Goal: Information Seeking & Learning: Check status

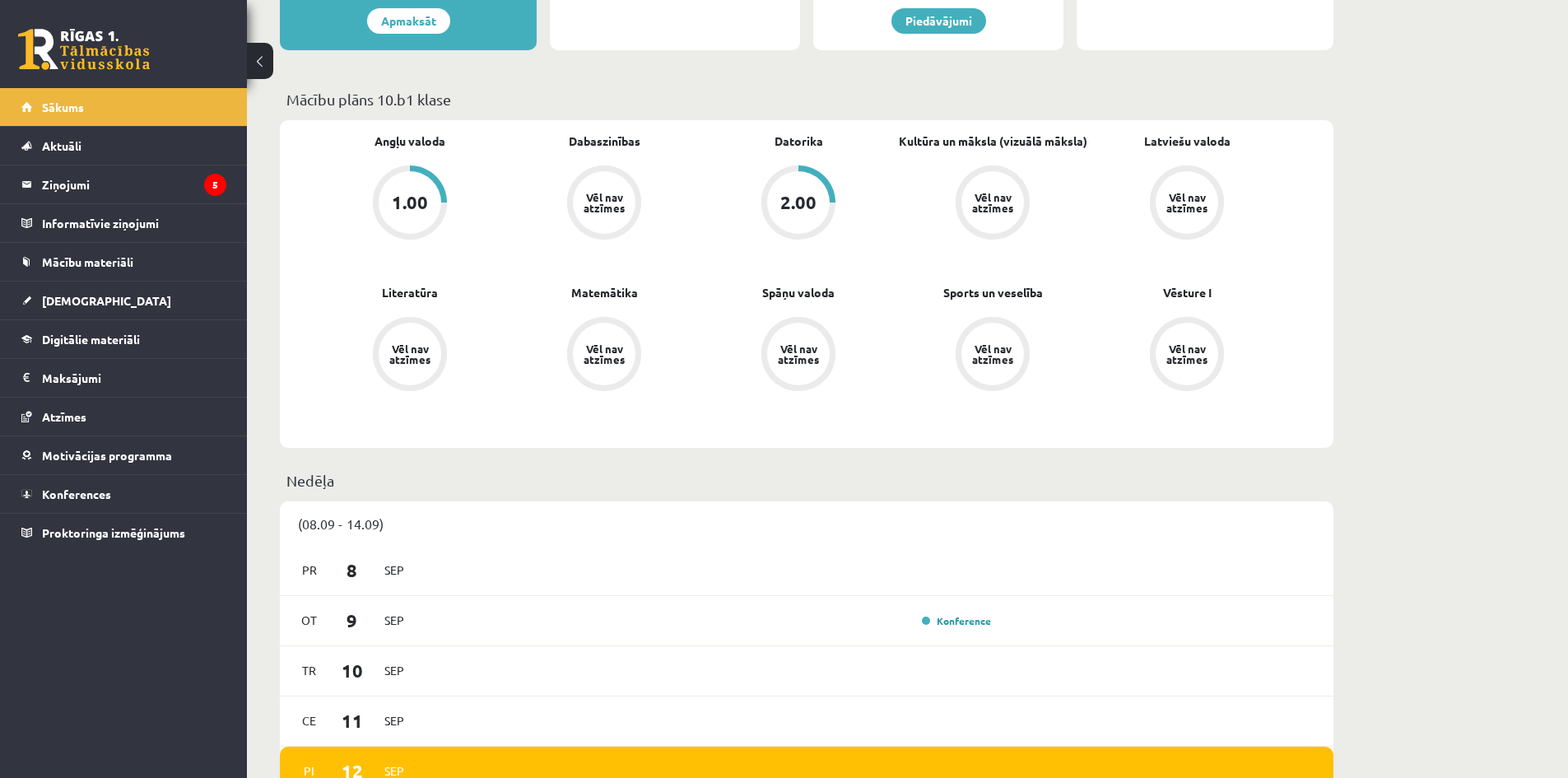
scroll to position [137, 0]
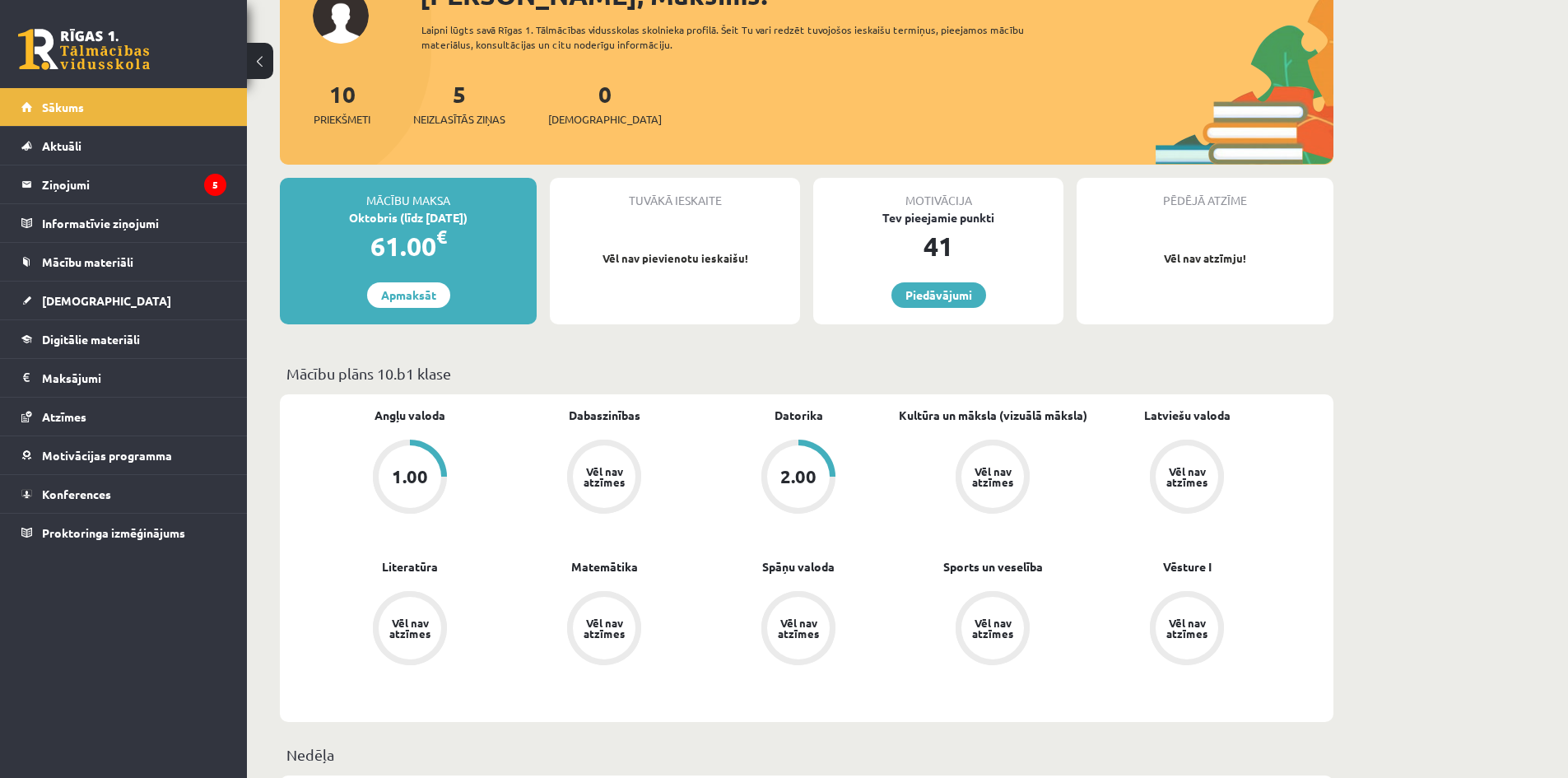
click at [812, 409] on link "Datorika" at bounding box center [799, 415] width 49 height 17
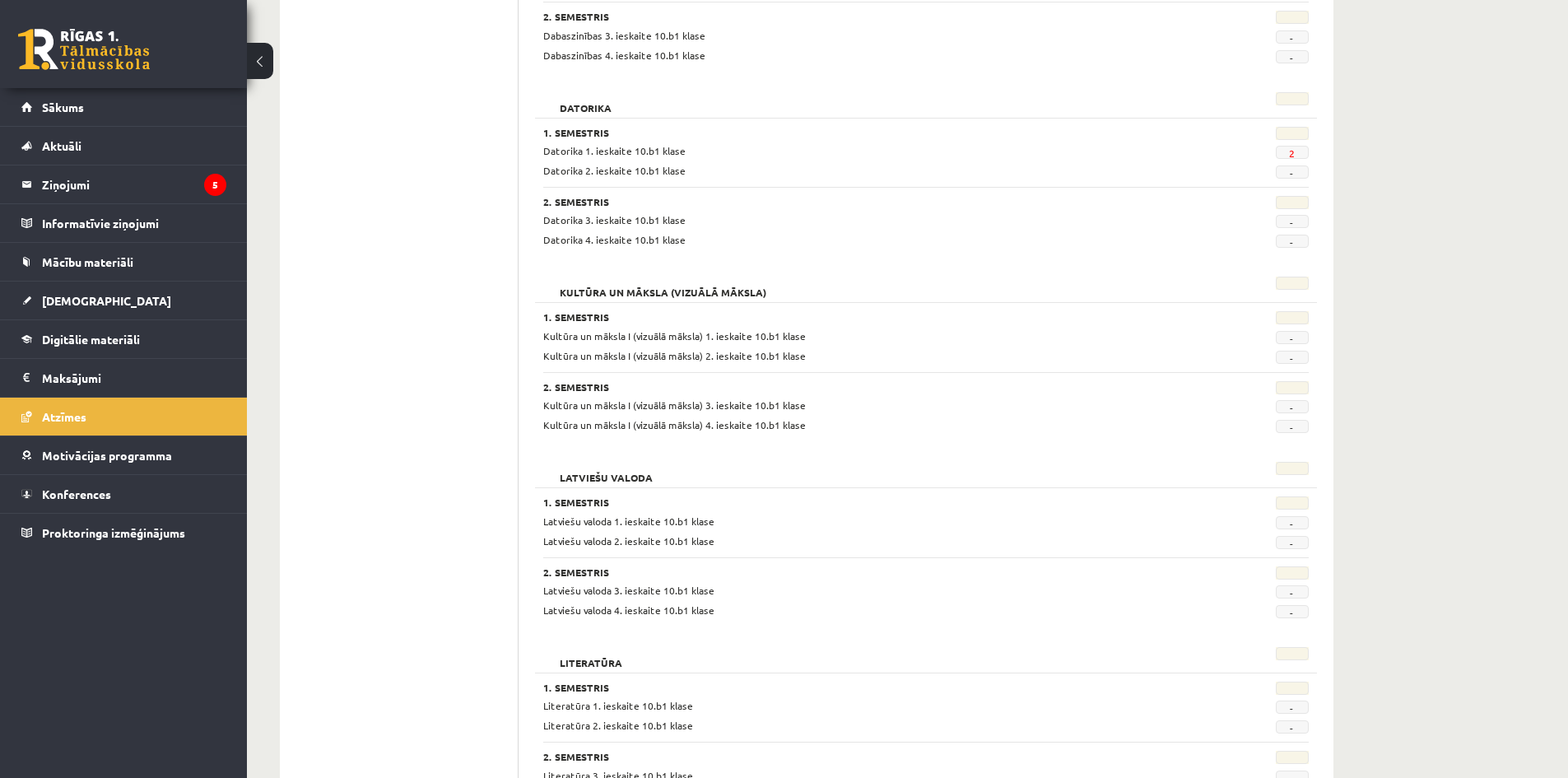
scroll to position [137, 0]
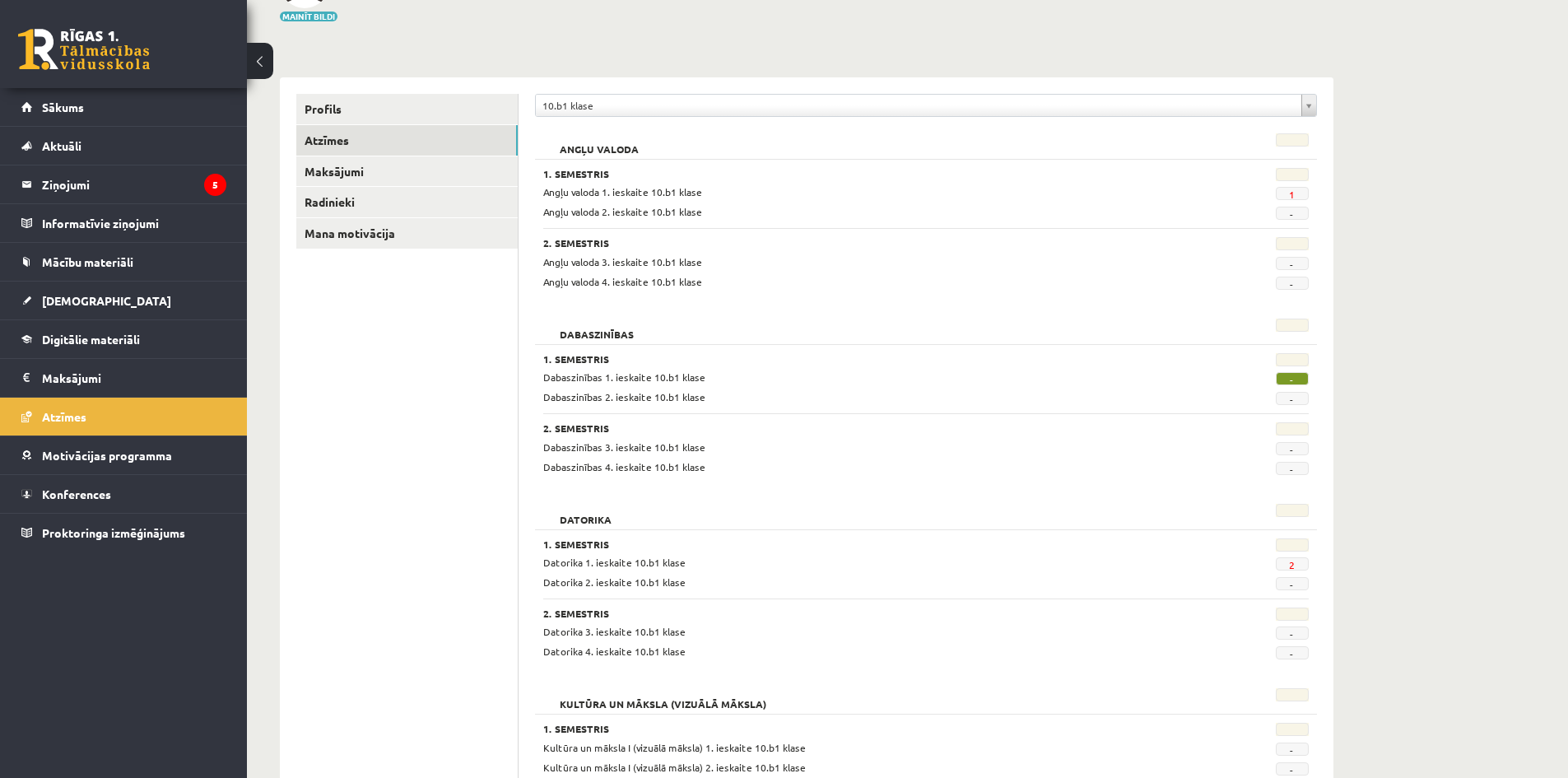
click at [1283, 560] on span "2" at bounding box center [1292, 564] width 32 height 14
click at [1291, 564] on link "2" at bounding box center [1292, 565] width 5 height 14
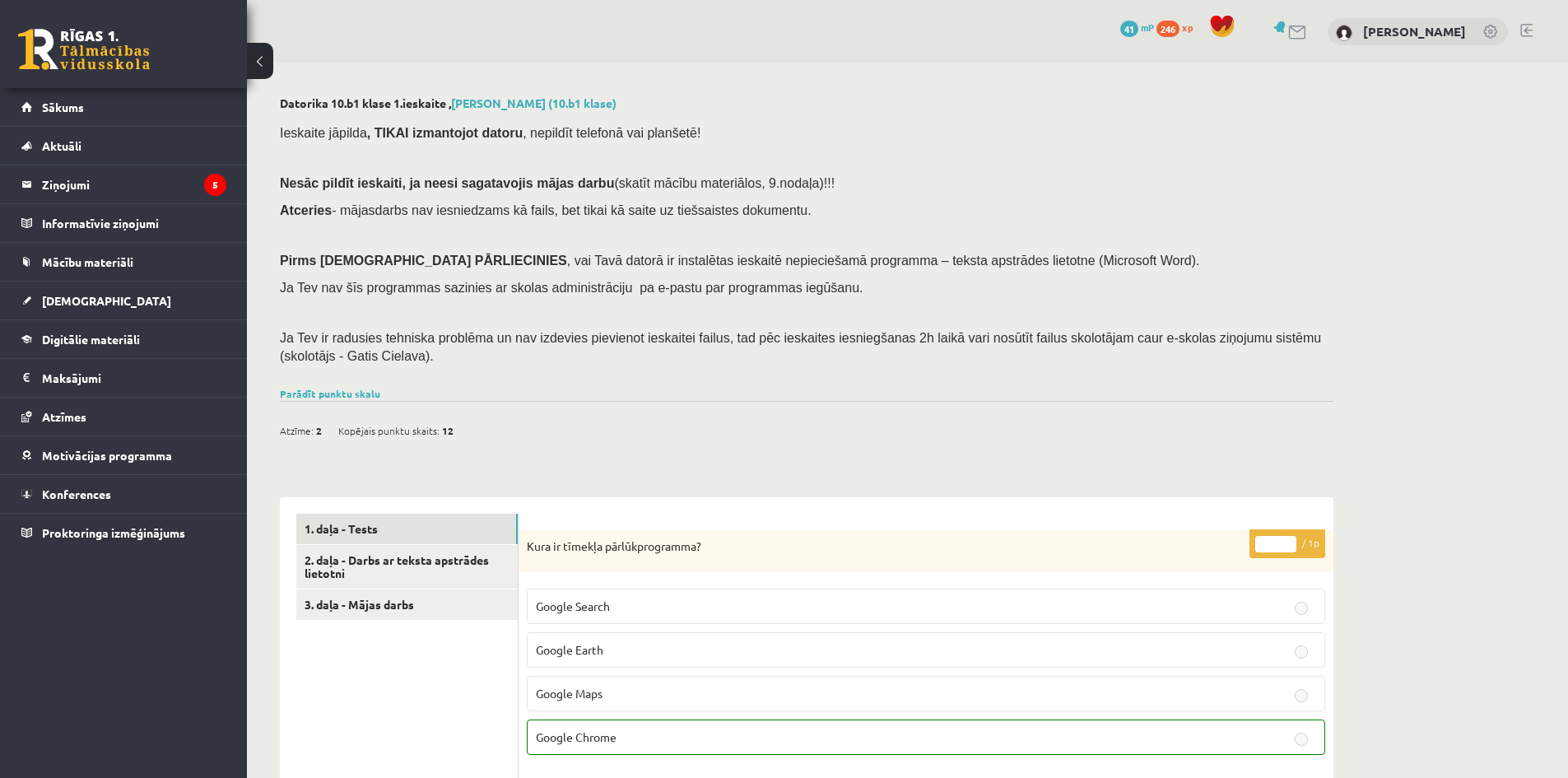
scroll to position [137, 0]
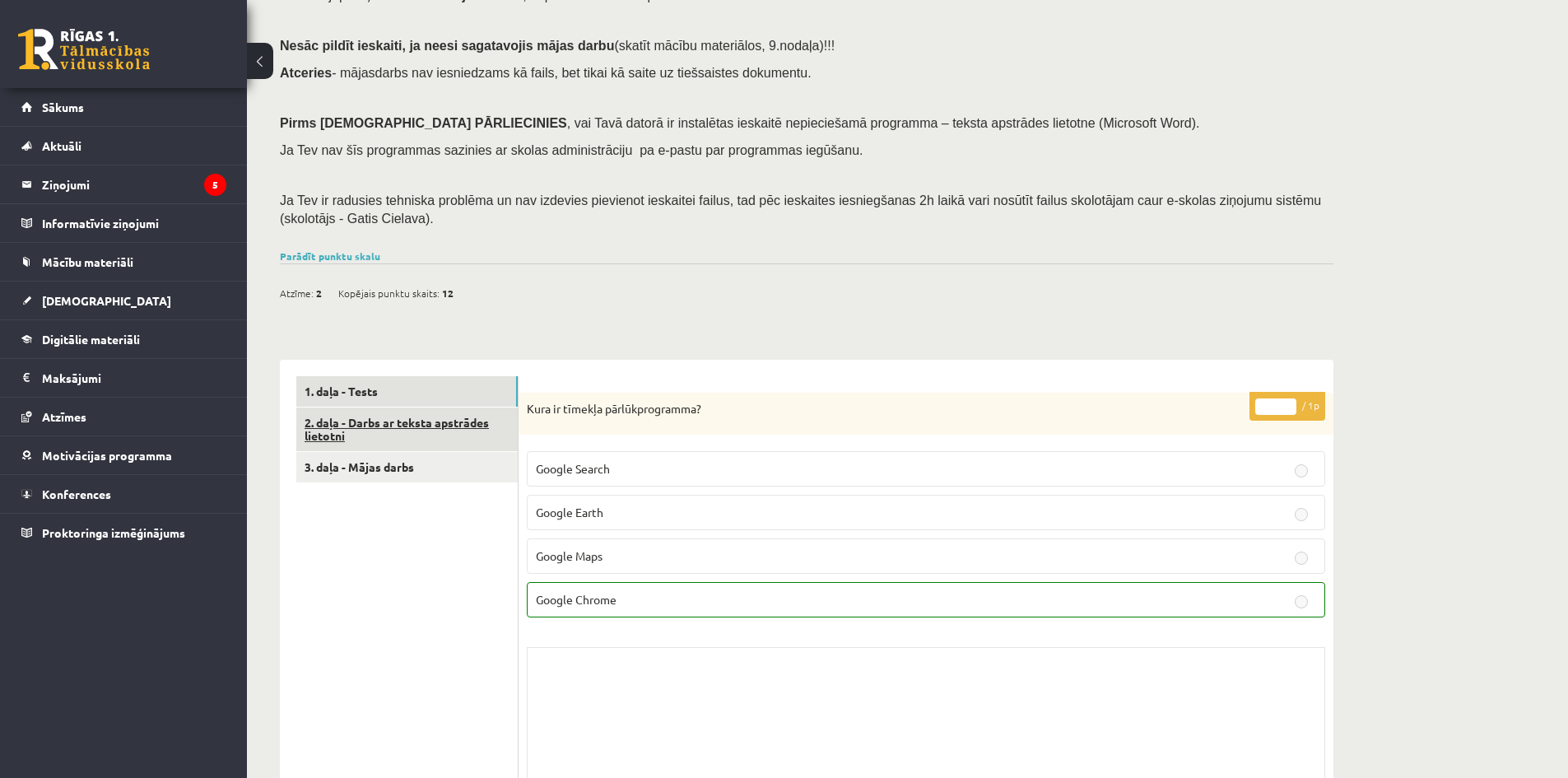
click at [442, 426] on link "2. daļa - Darbs ar teksta apstrādes lietotni" at bounding box center [406, 430] width 221 height 44
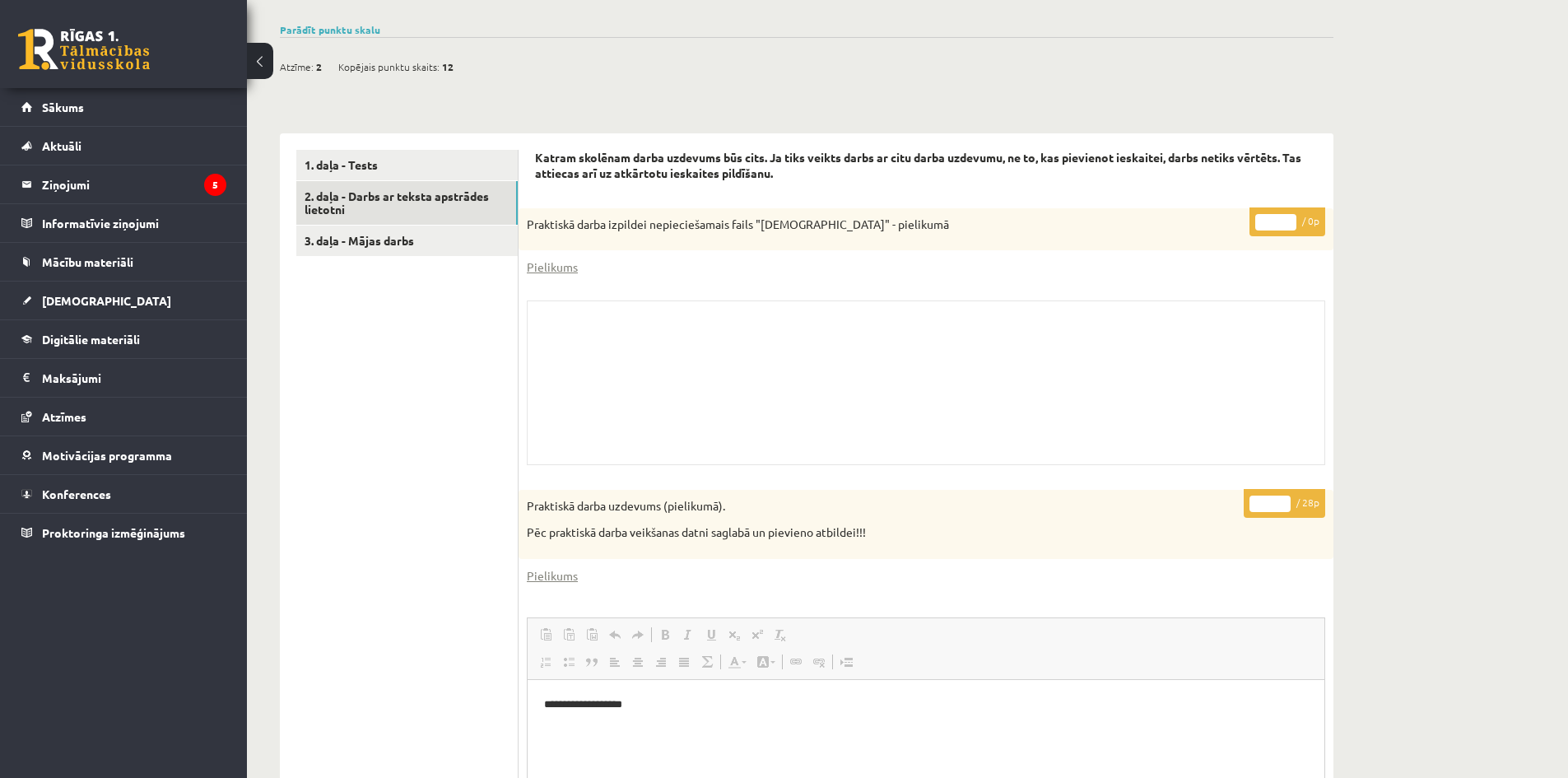
scroll to position [0, 0]
click at [558, 268] on link "Pielikums" at bounding box center [552, 266] width 51 height 17
click at [562, 266] on link "Pielikums" at bounding box center [552, 266] width 51 height 17
click at [568, 577] on link "Pielikums" at bounding box center [552, 576] width 51 height 17
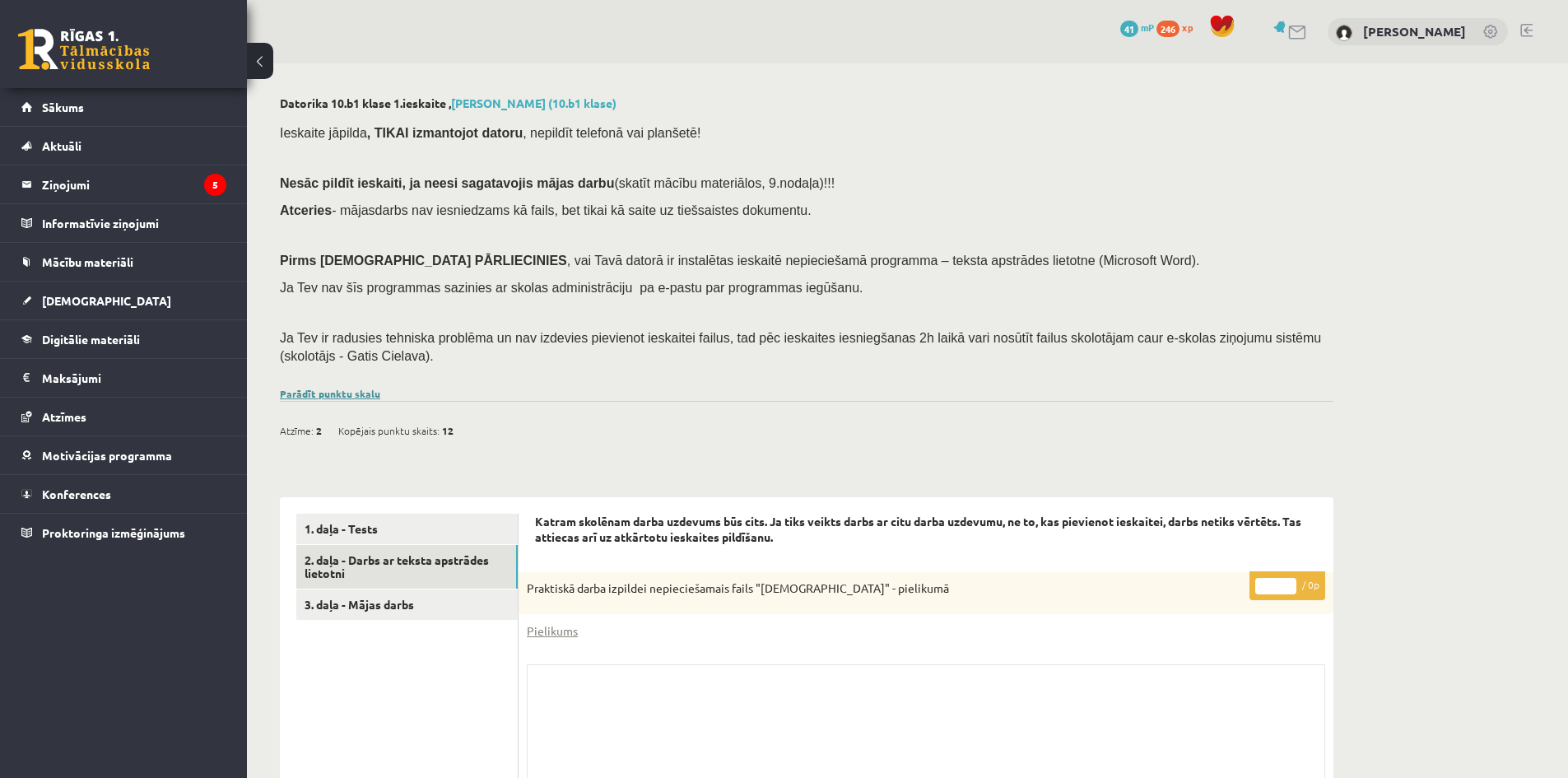
click at [357, 395] on link "Parādīt punktu skalu" at bounding box center [329, 394] width 100 height 14
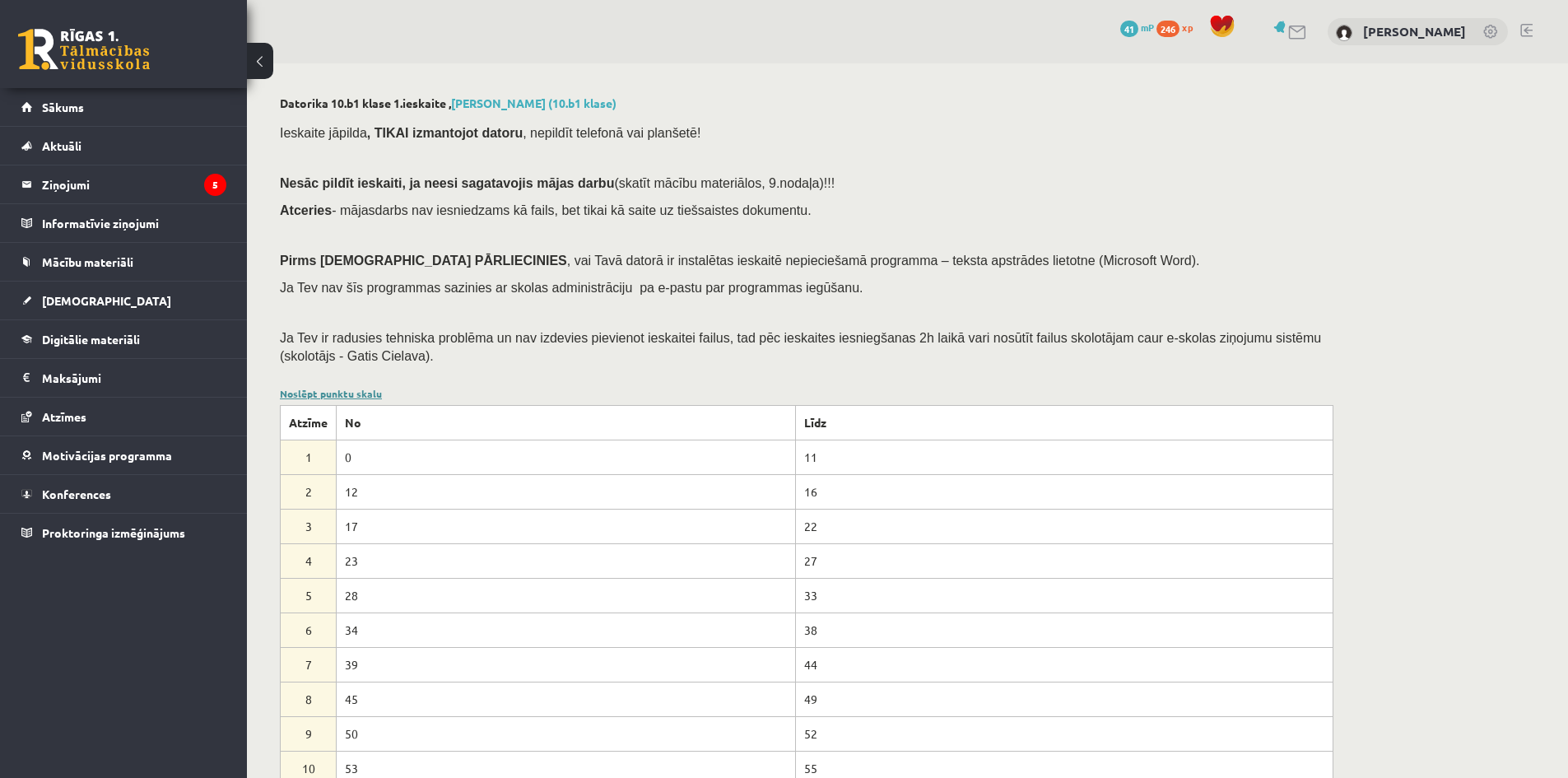
click at [355, 396] on link "Noslēpt punktu skalu" at bounding box center [330, 394] width 102 height 14
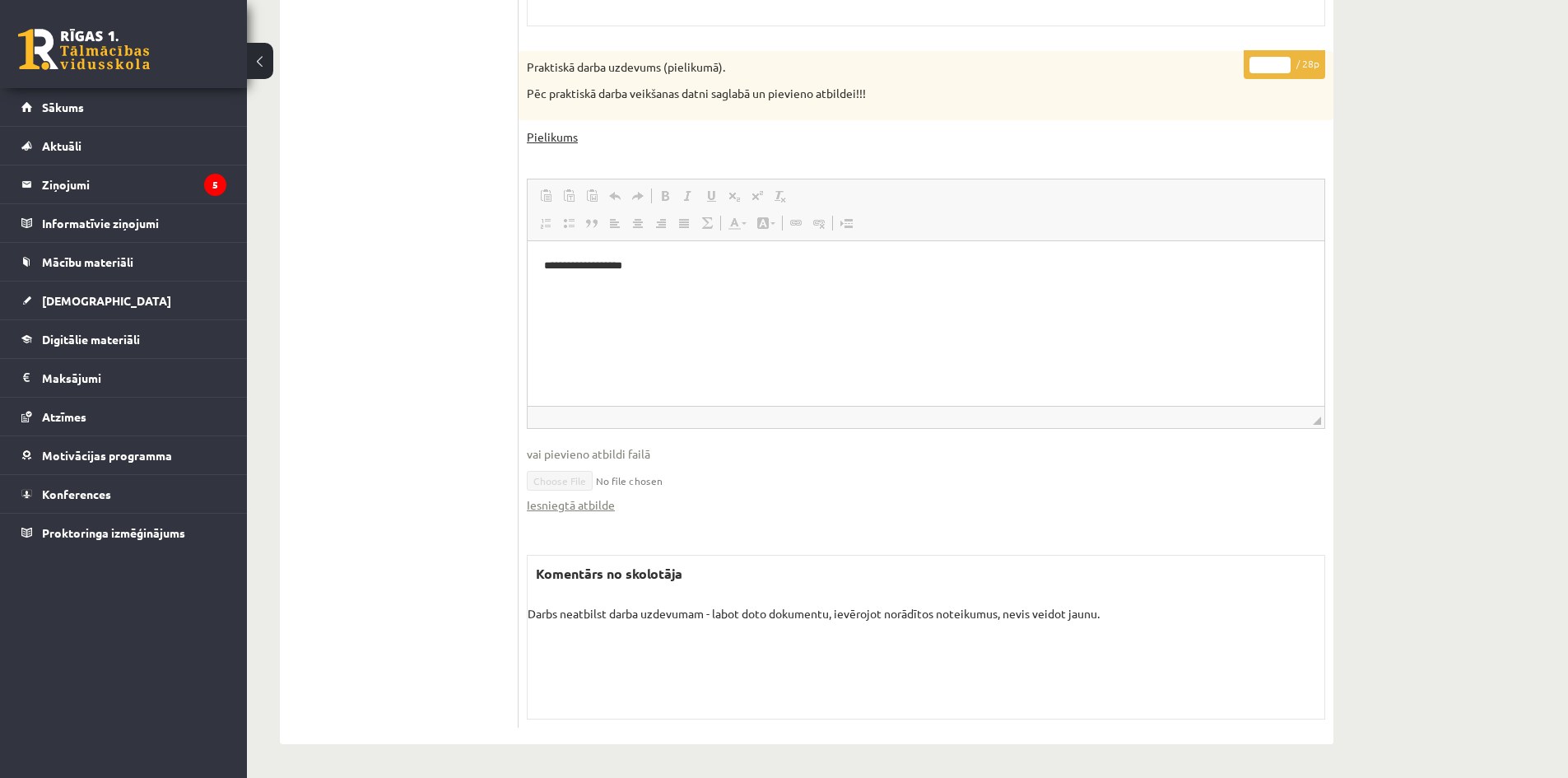
scroll to position [391, 0]
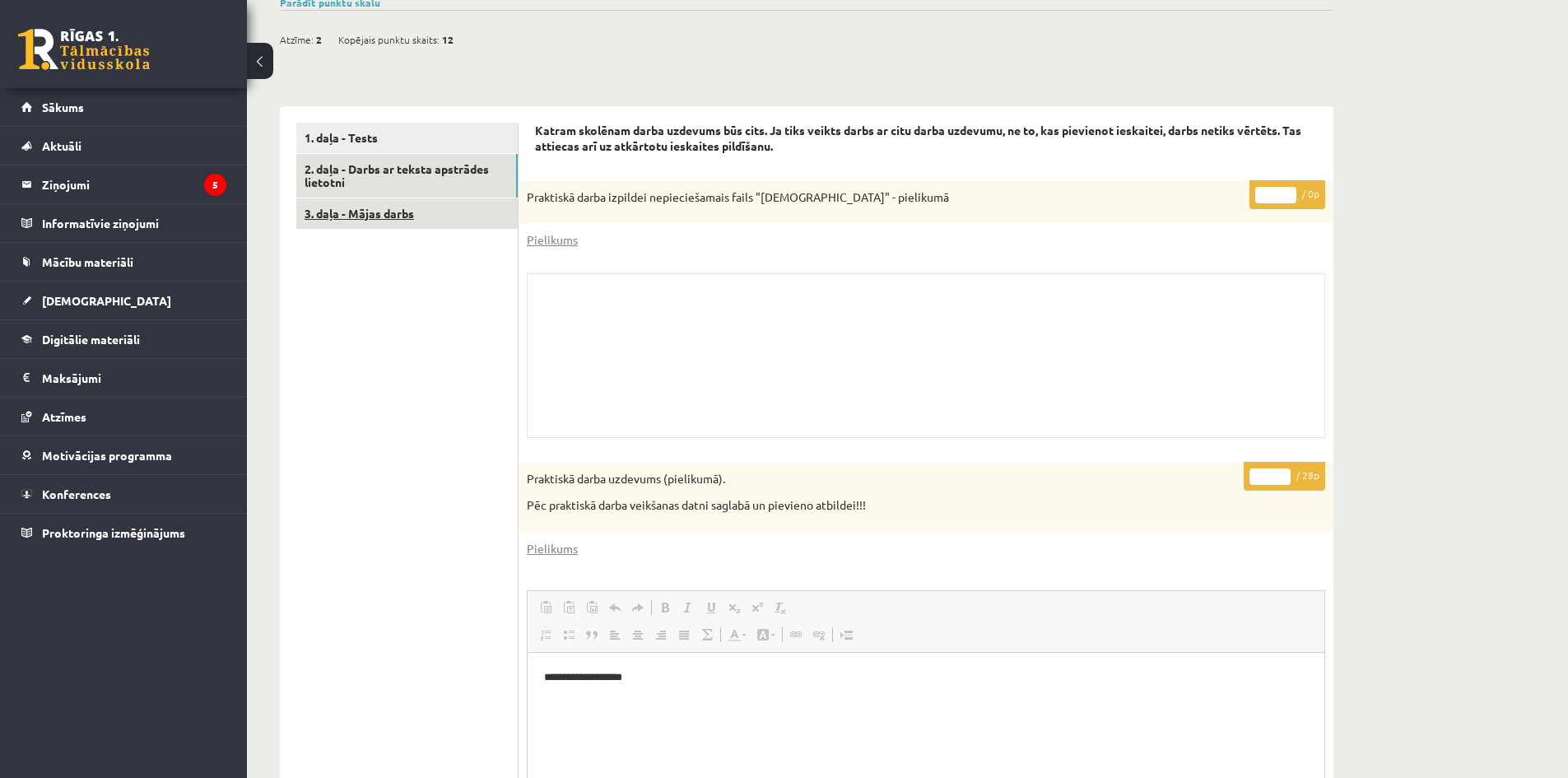
click at [382, 222] on link "3. daļa - Mājas darbs" at bounding box center [406, 214] width 221 height 31
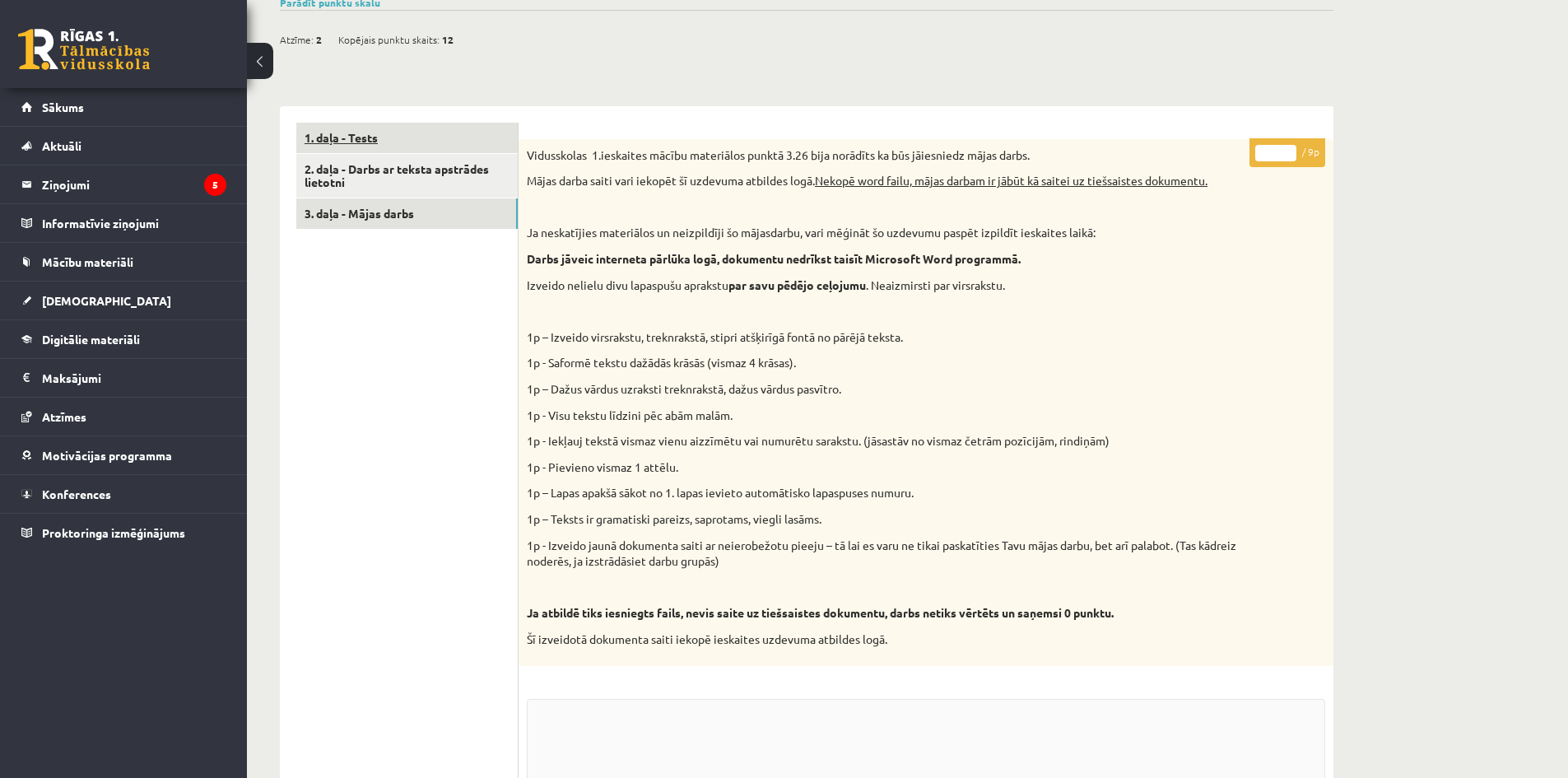
click at [370, 152] on link "1. daļa - Tests" at bounding box center [406, 138] width 221 height 31
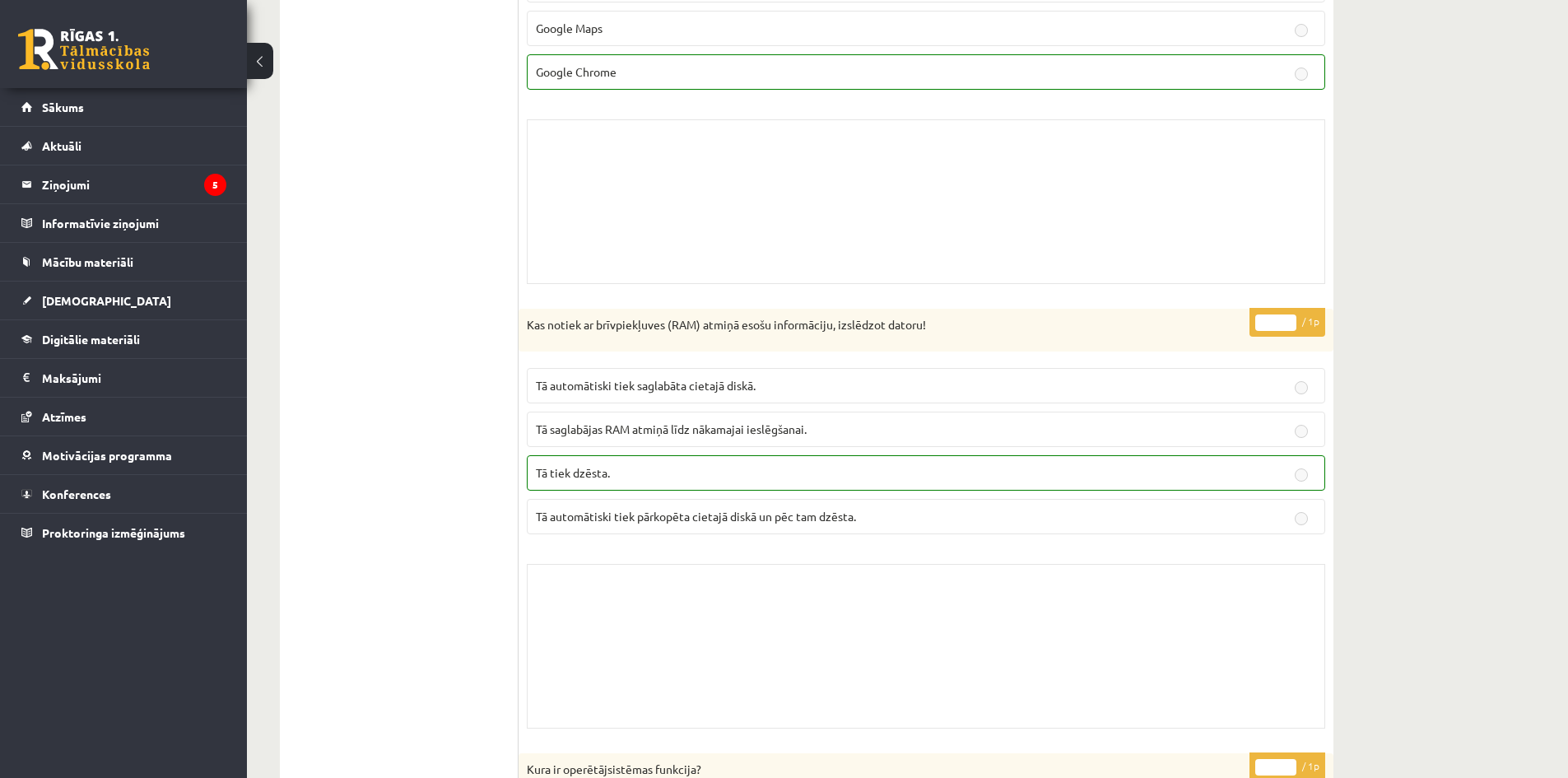
scroll to position [529, 0]
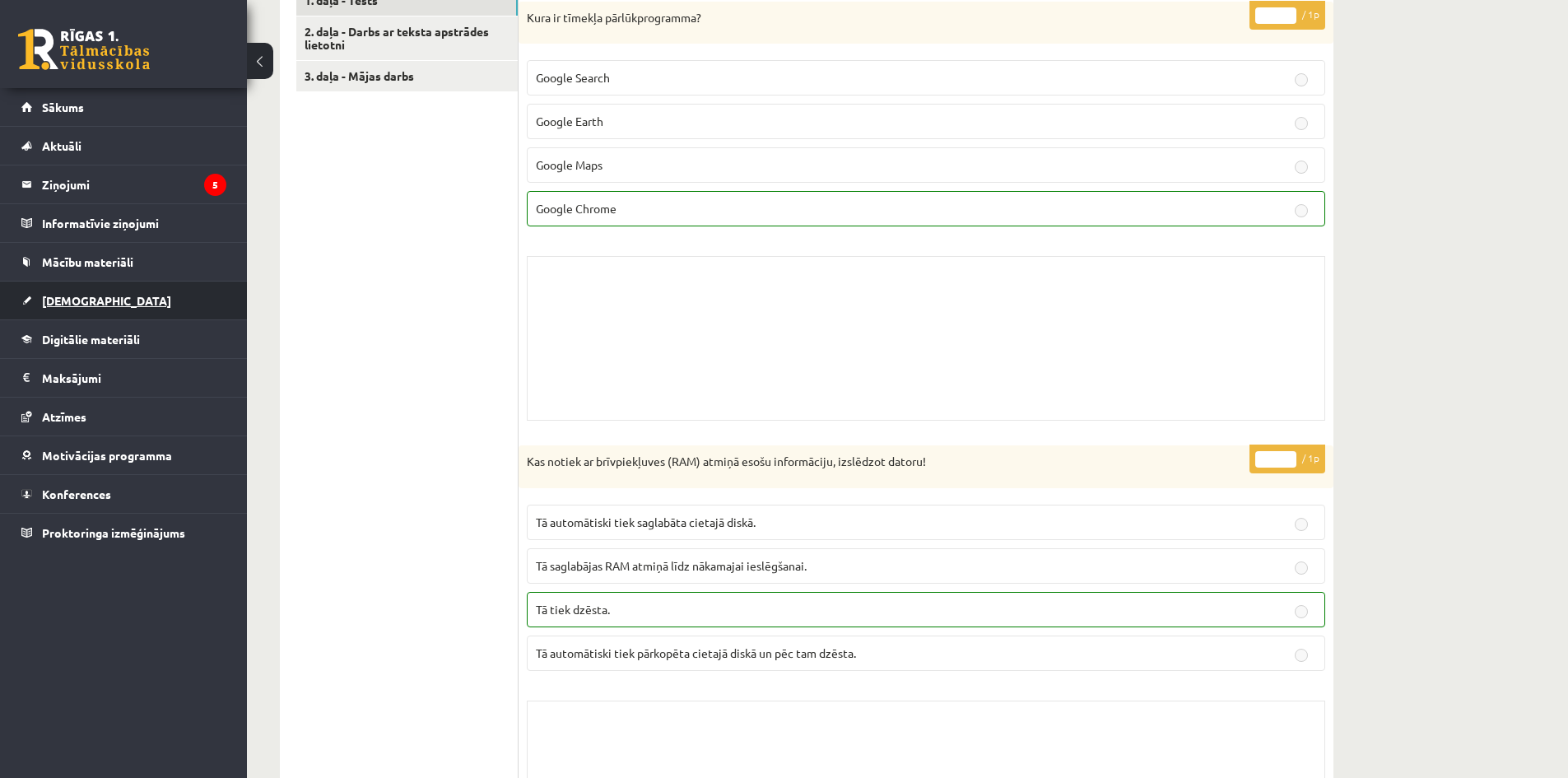
click at [100, 284] on link "[DEMOGRAPHIC_DATA]" at bounding box center [124, 301] width 205 height 38
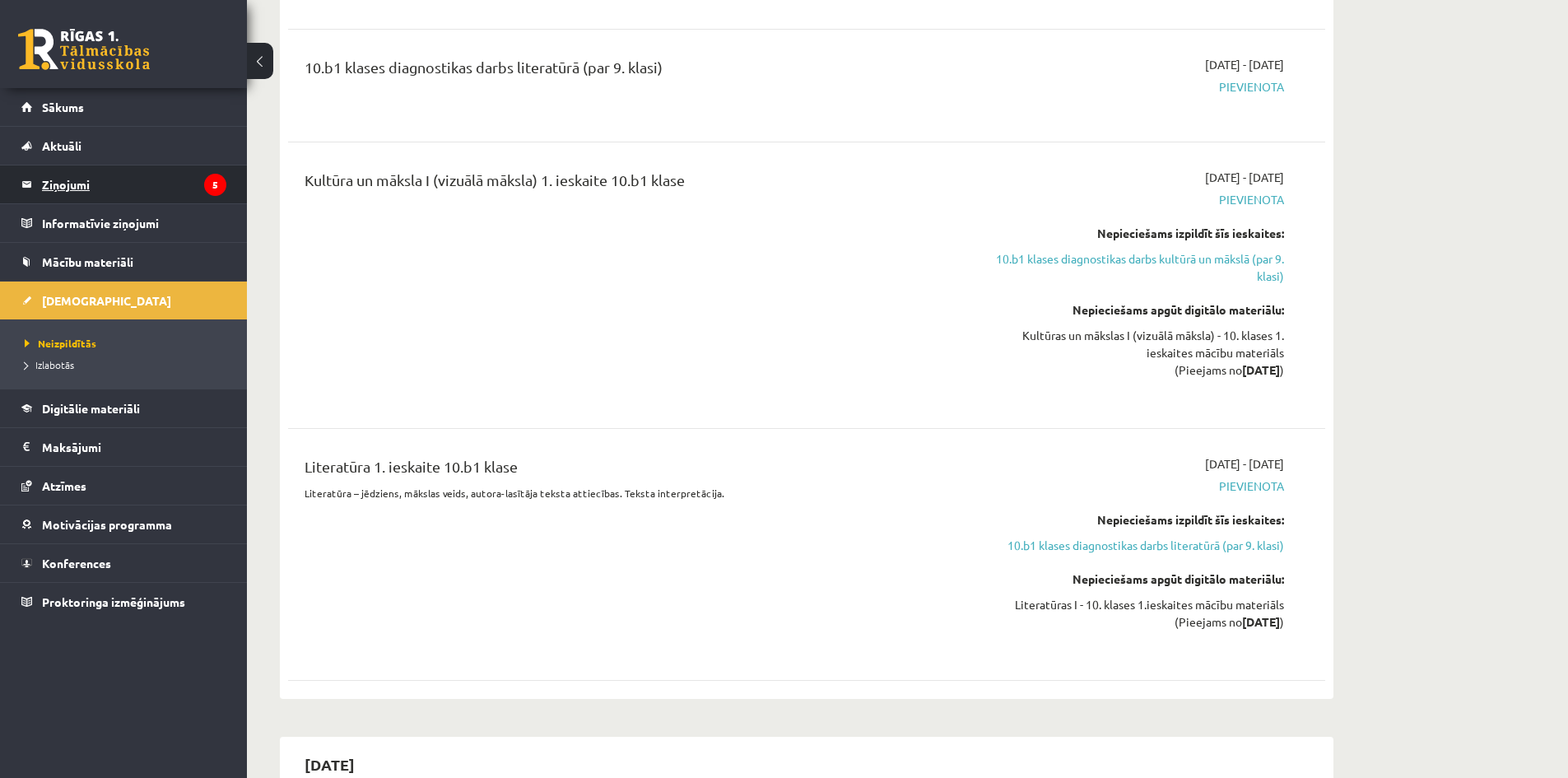
click at [84, 189] on legend "Ziņojumi 5" at bounding box center [134, 184] width 184 height 38
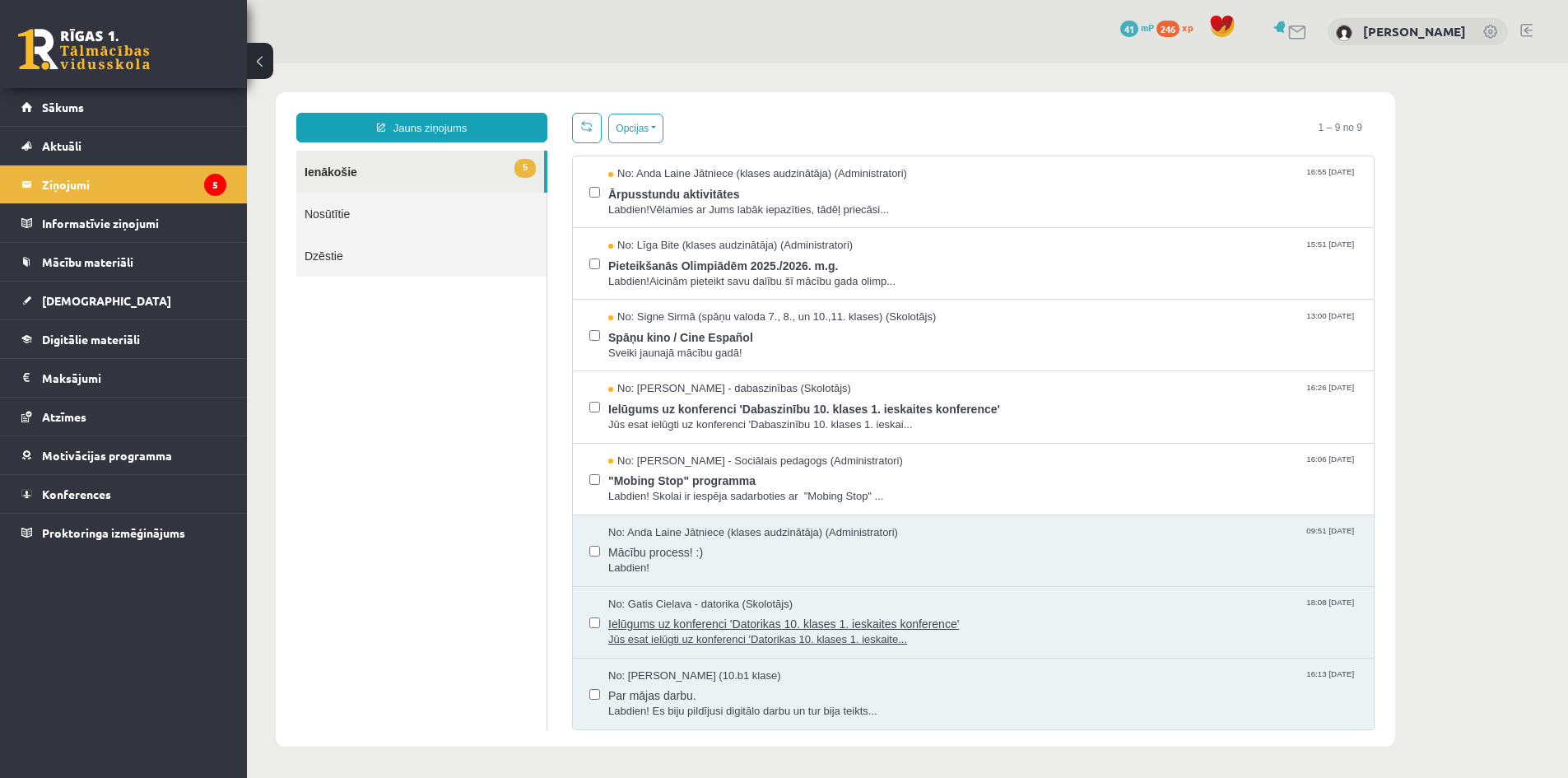
click at [676, 622] on span "Ielūgums uz konferenci 'Datorikas 10. klases 1. ieskaites konference'" at bounding box center [982, 622] width 749 height 21
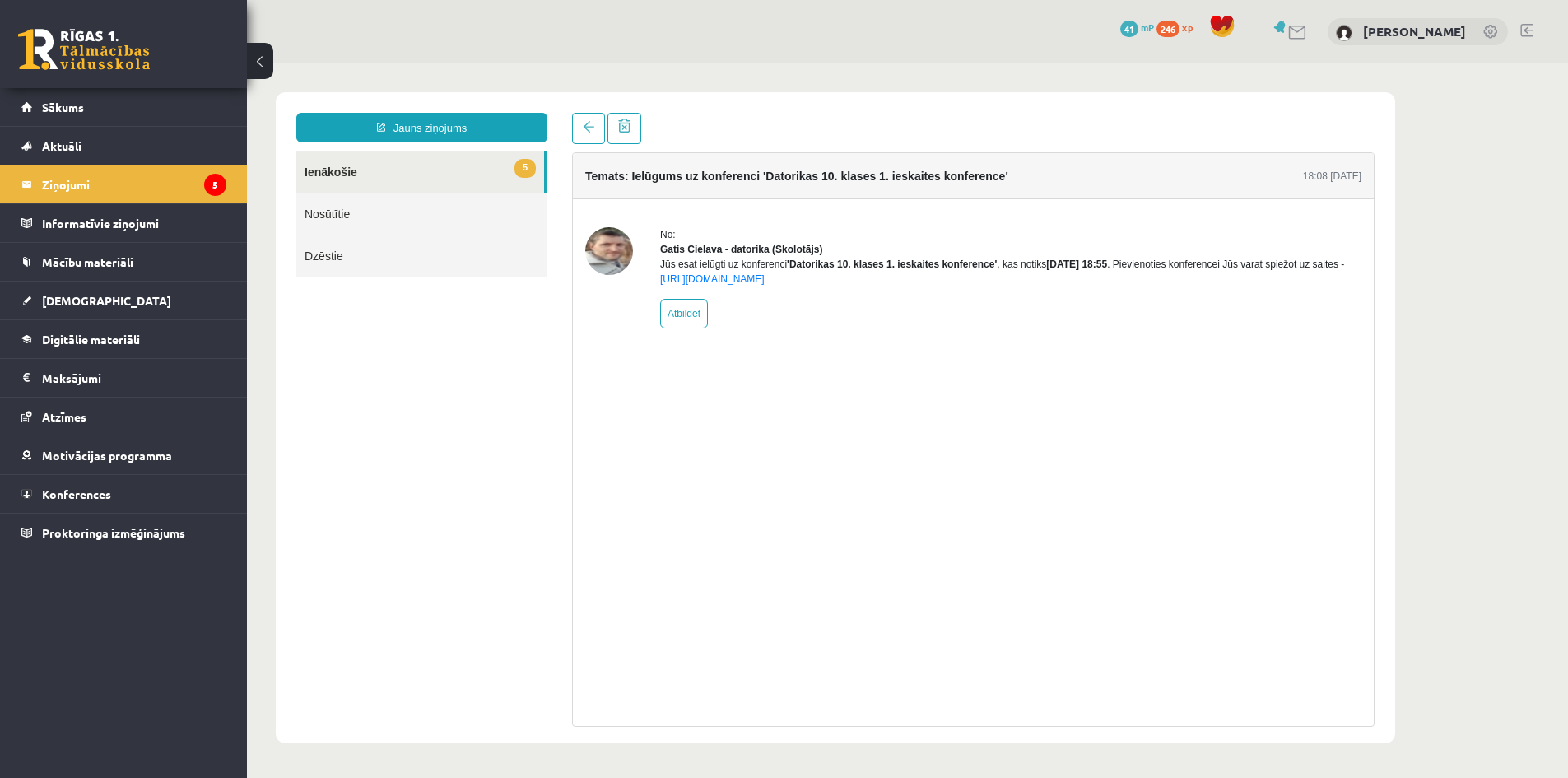
click at [603, 250] on img at bounding box center [609, 251] width 48 height 48
click at [440, 209] on link "Nosūtītie" at bounding box center [420, 213] width 250 height 42
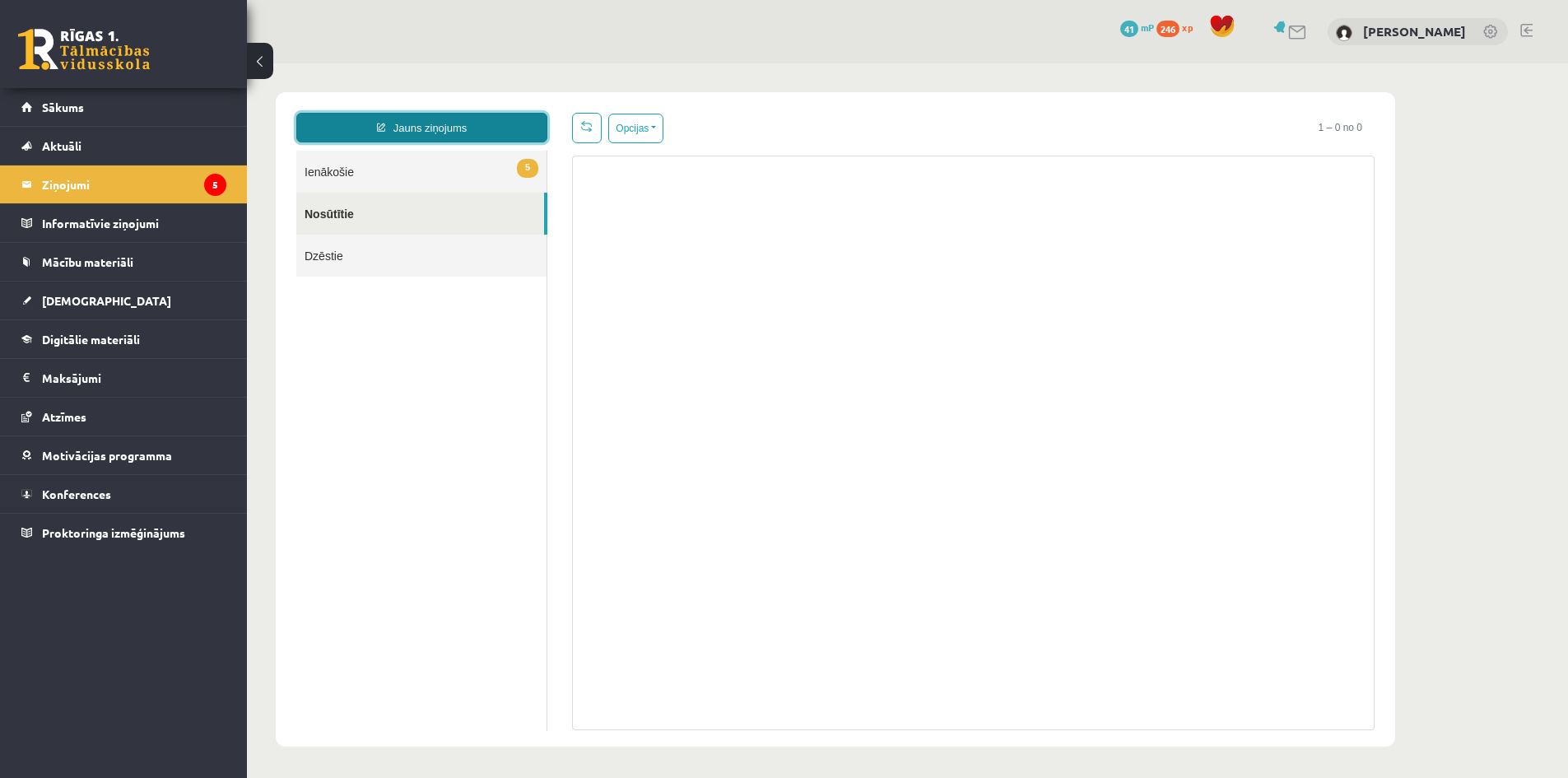
click at [446, 132] on link "Jauns ziņojums" at bounding box center [421, 127] width 251 height 30
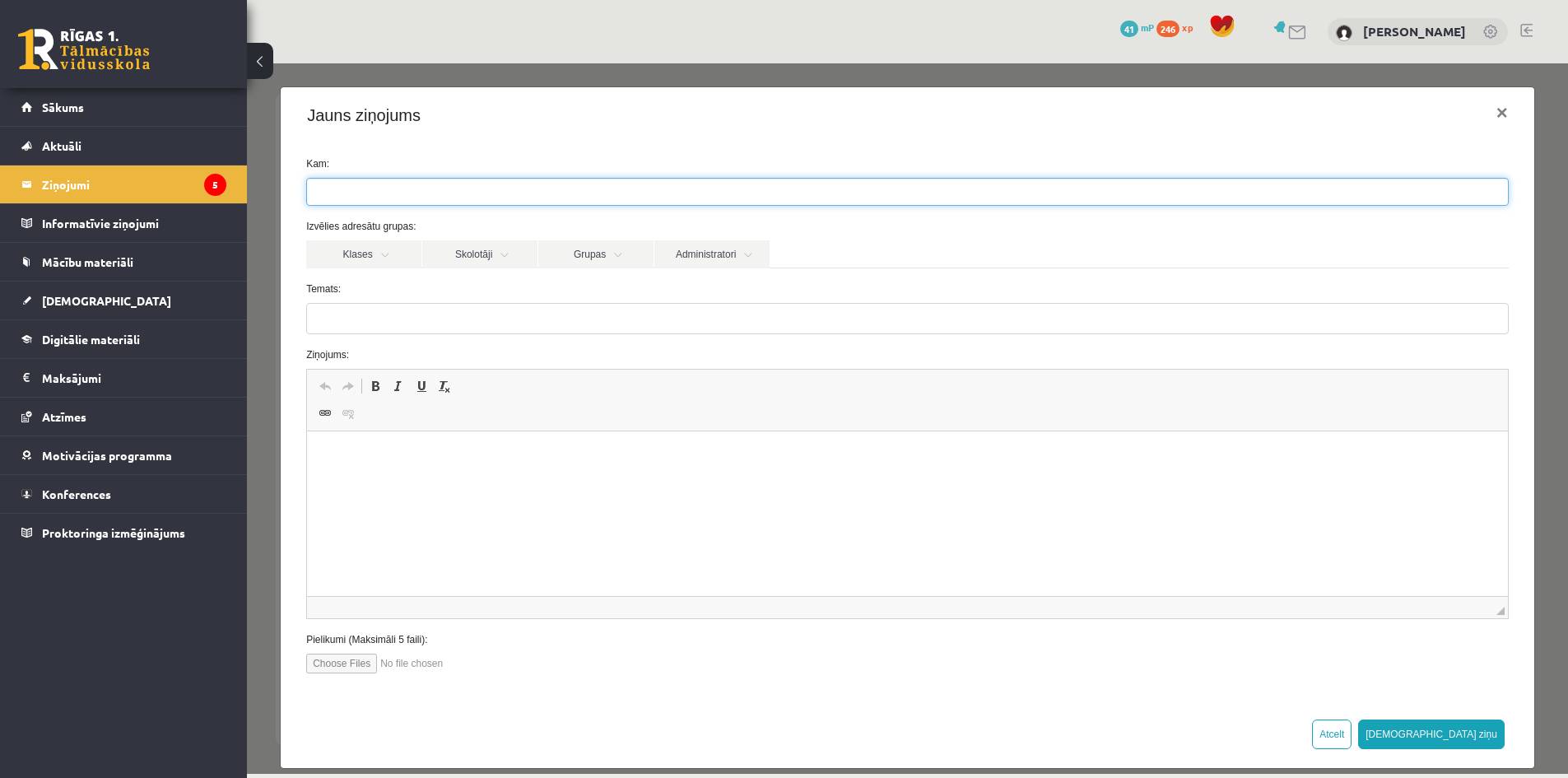
click at [351, 197] on input "search" at bounding box center [336, 191] width 58 height 26
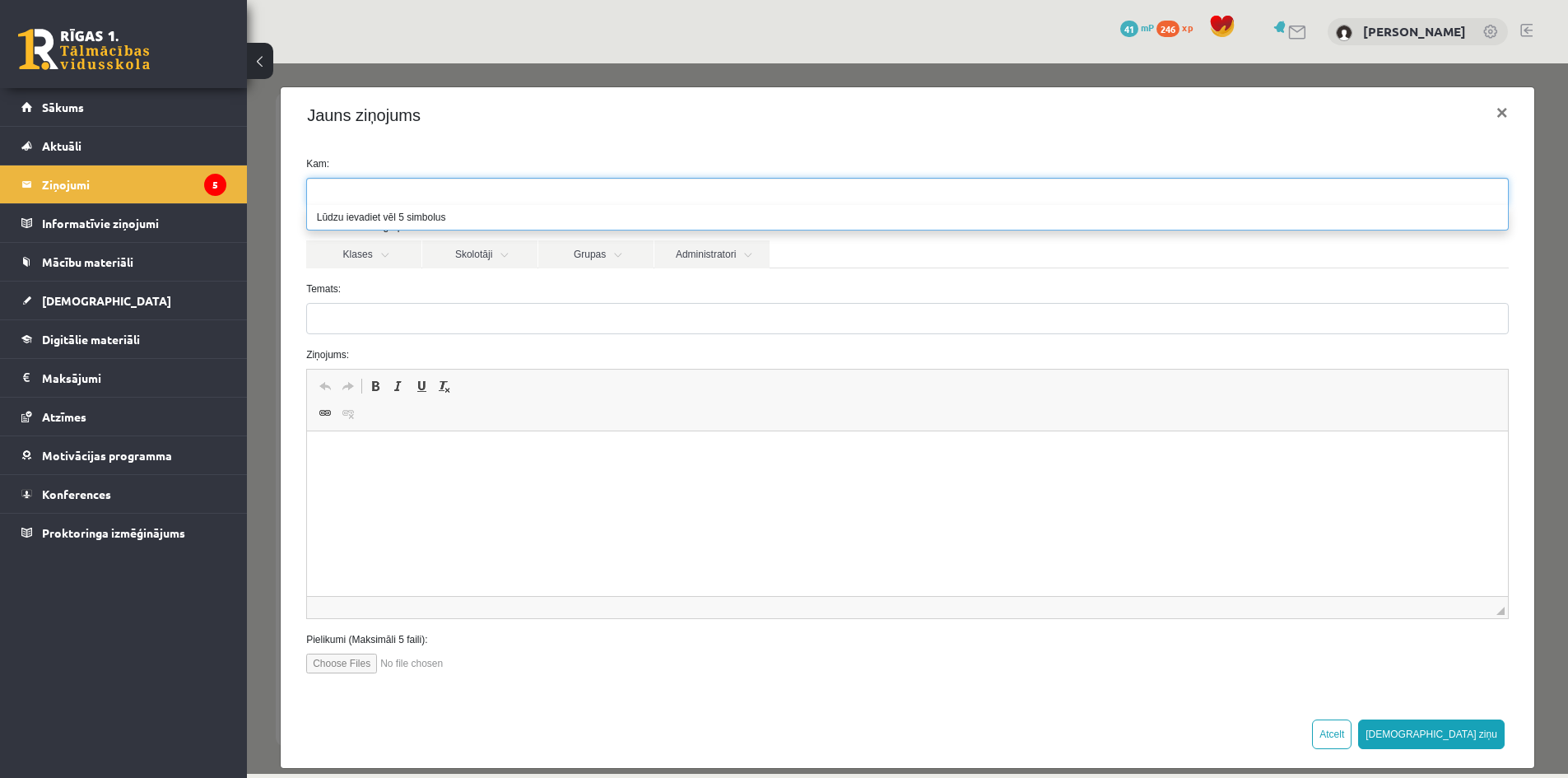
click at [388, 277] on form "Kam: Izvēlies adresātu grupas: Klases Skolotāji Grupas Administratori 10.b1 kla…" at bounding box center [908, 414] width 1227 height 517
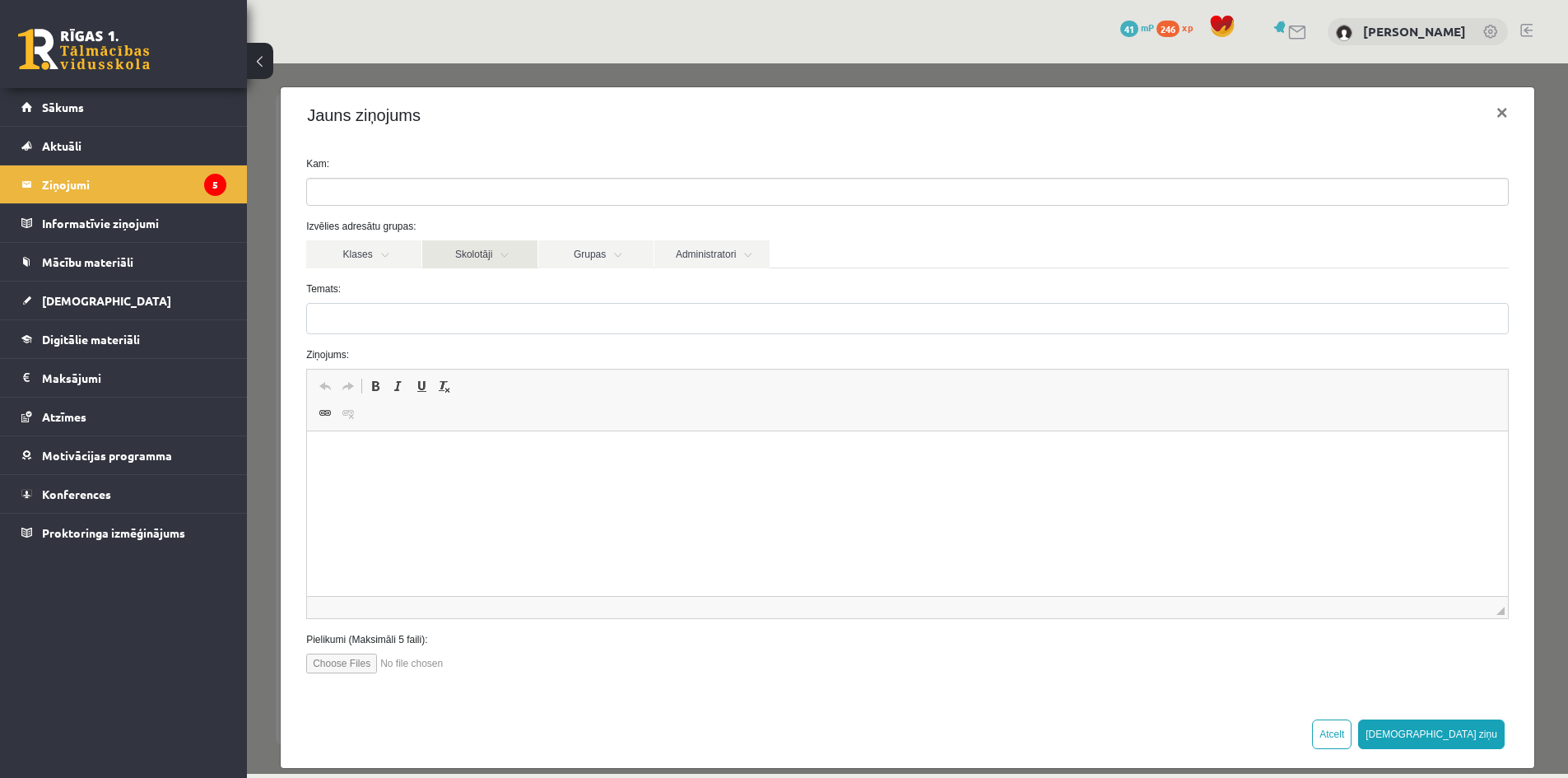
click at [477, 267] on link "Skolotāji" at bounding box center [480, 254] width 115 height 28
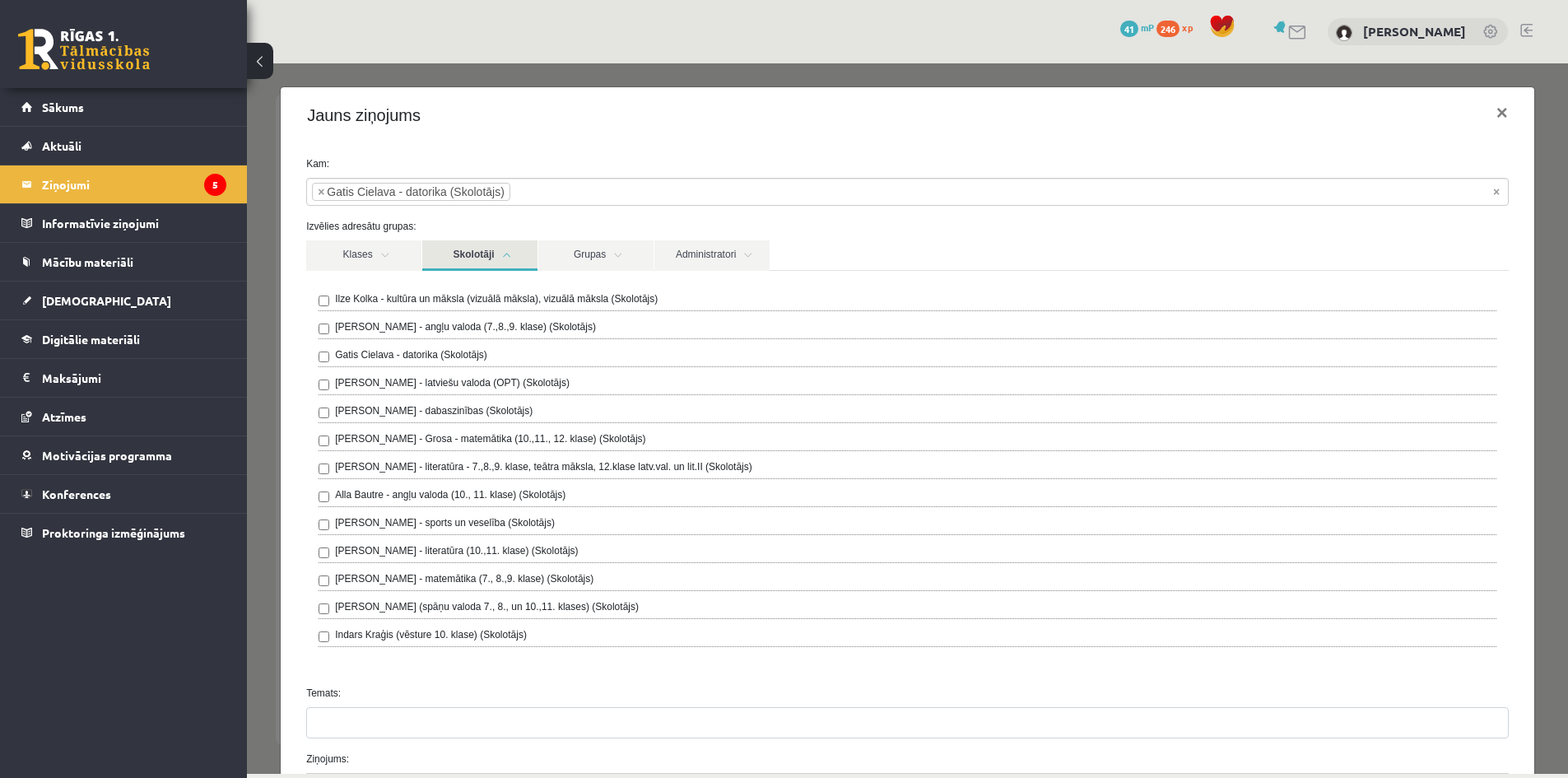
scroll to position [422, 0]
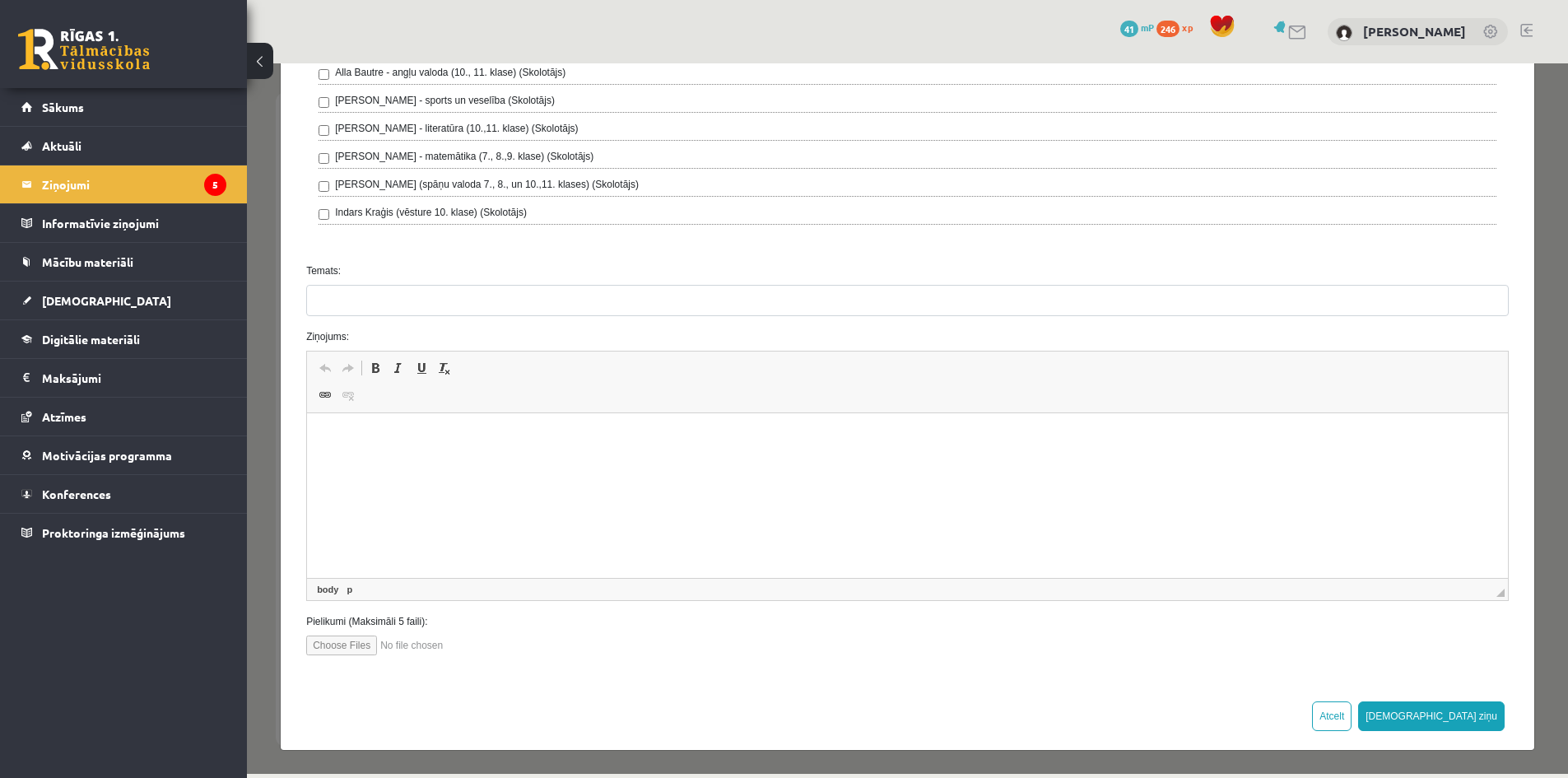
click at [435, 464] on html at bounding box center [907, 439] width 1201 height 51
click at [357, 647] on input "file" at bounding box center [399, 645] width 187 height 20
type input "**********"
click at [403, 464] on html at bounding box center [907, 439] width 1201 height 51
click at [353, 307] on input "Temats:" at bounding box center [907, 301] width 1203 height 32
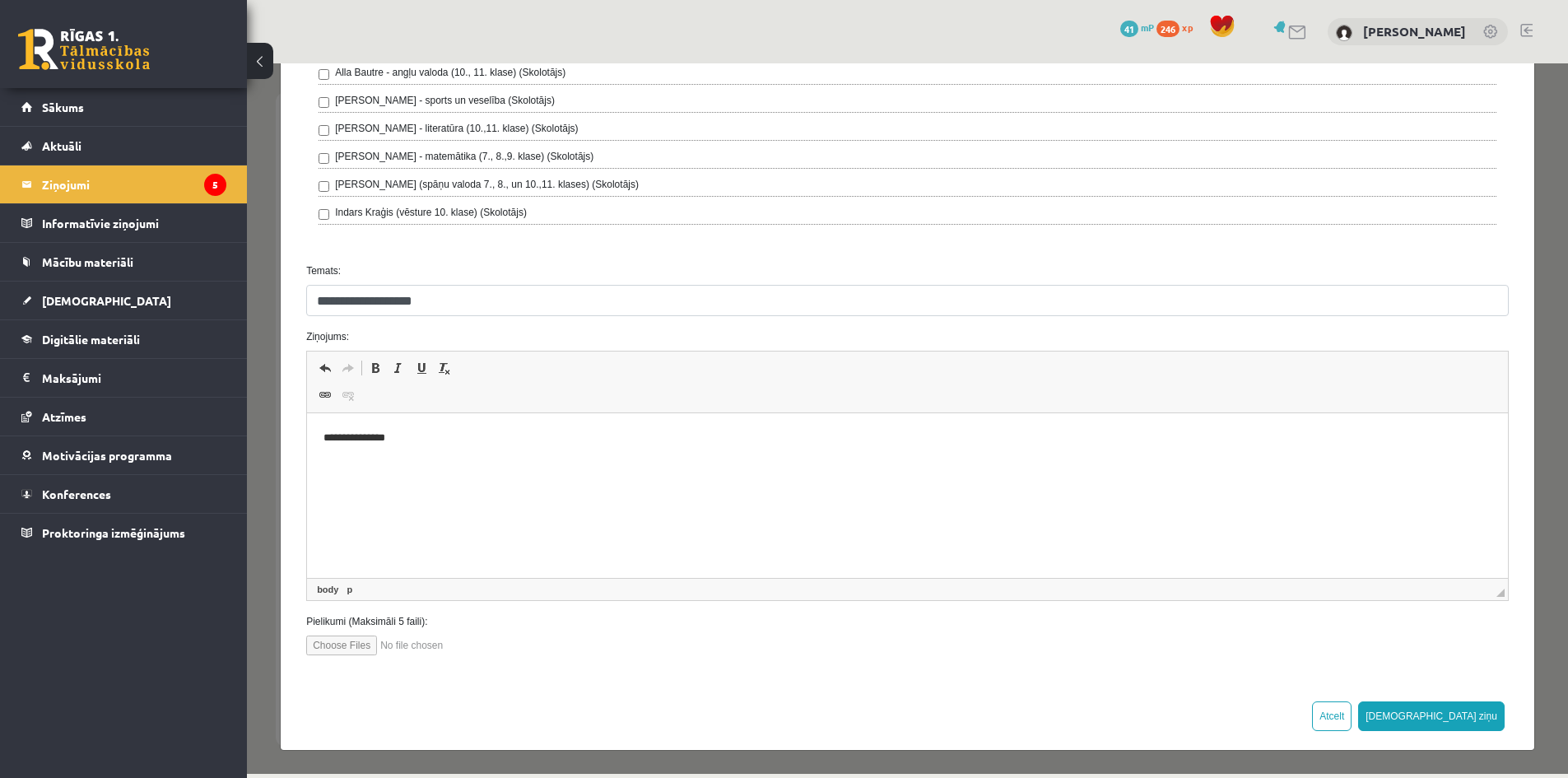
type input "**********"
click at [488, 440] on p "**********" at bounding box center [902, 438] width 1157 height 17
click at [1443, 713] on button "[DEMOGRAPHIC_DATA] ziņu" at bounding box center [1431, 716] width 146 height 30
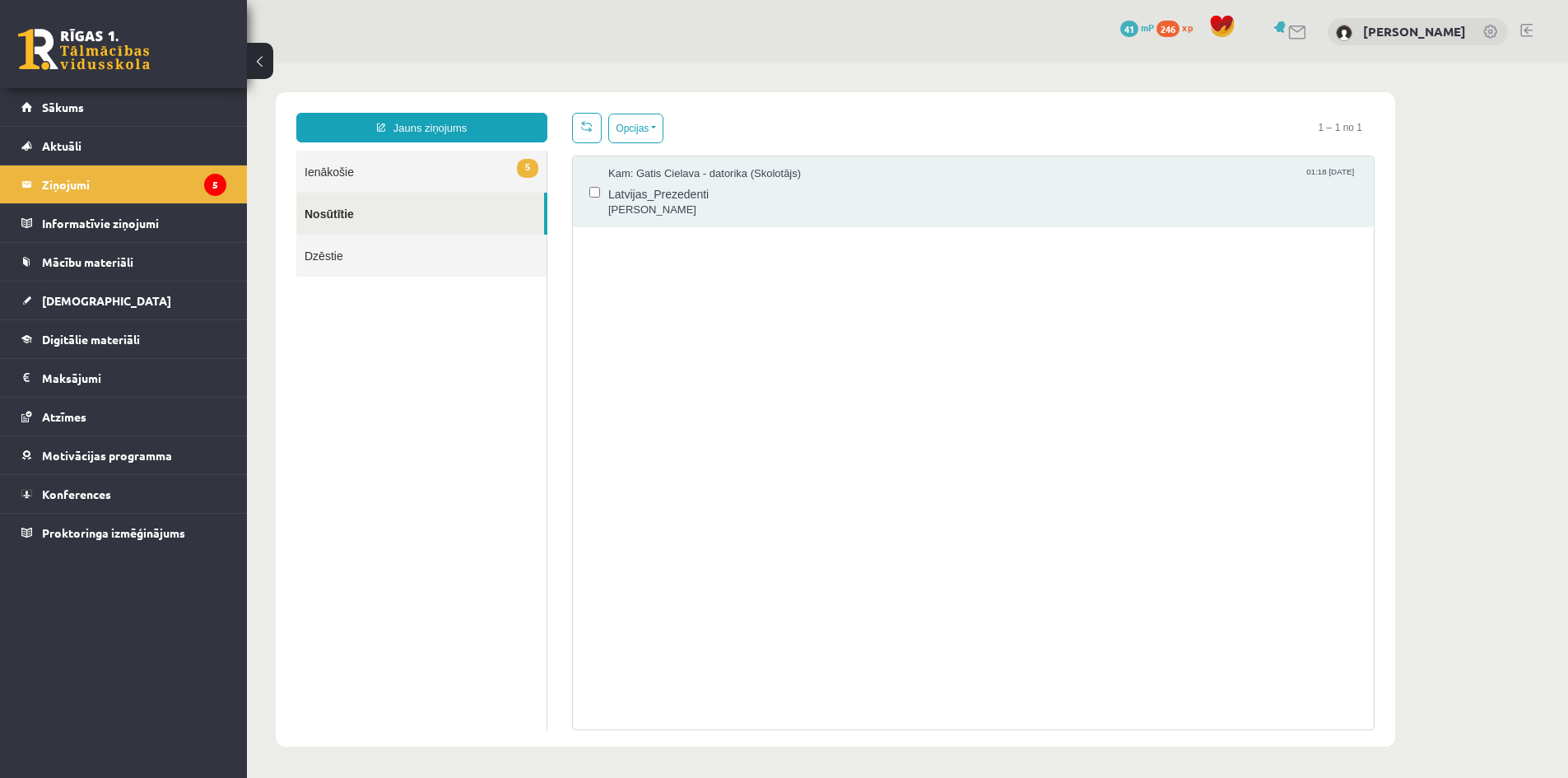
scroll to position [0, 0]
click at [117, 301] on link "[DEMOGRAPHIC_DATA]" at bounding box center [124, 301] width 205 height 38
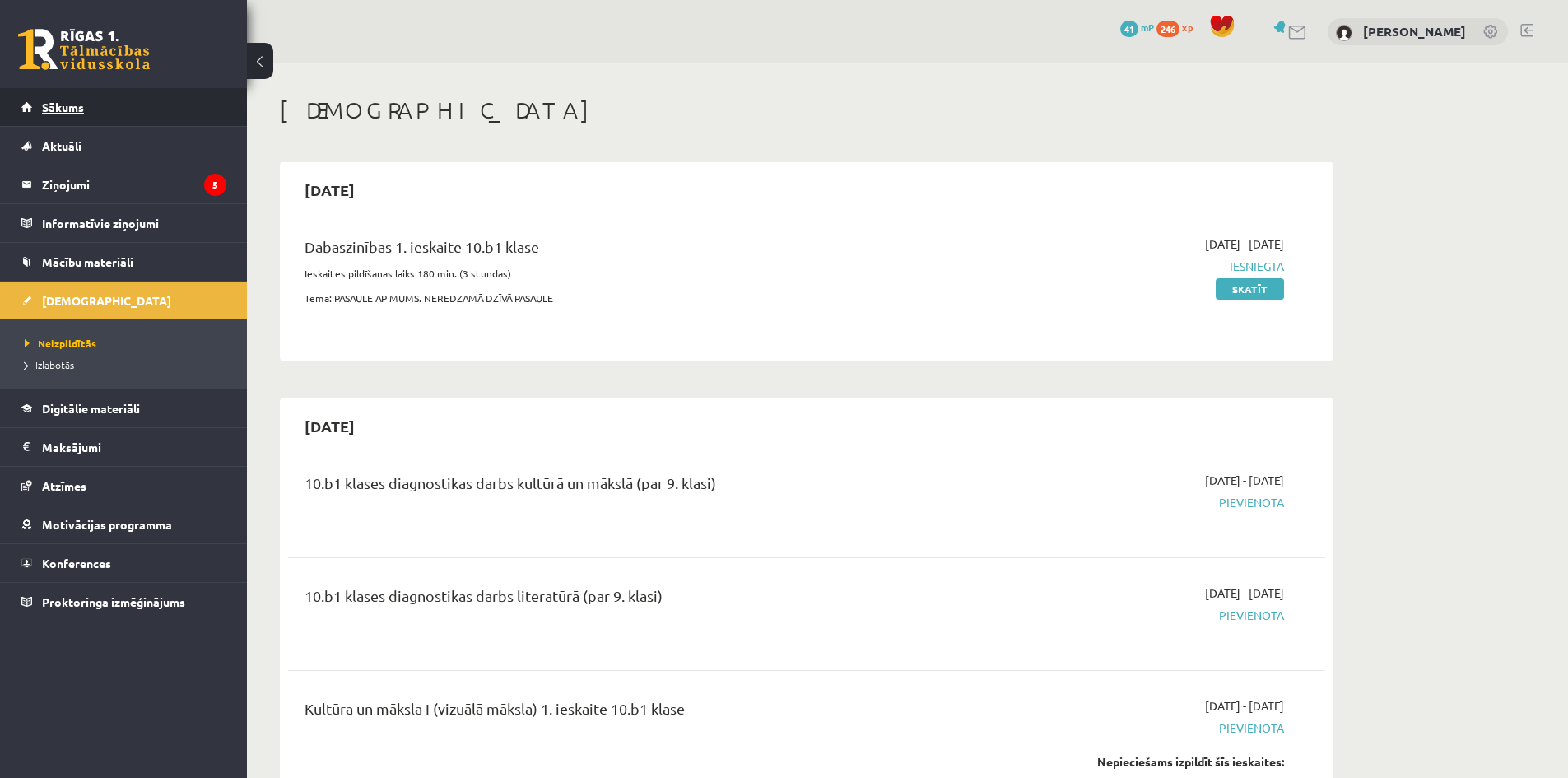
click at [94, 116] on link "Sākums" at bounding box center [124, 107] width 205 height 38
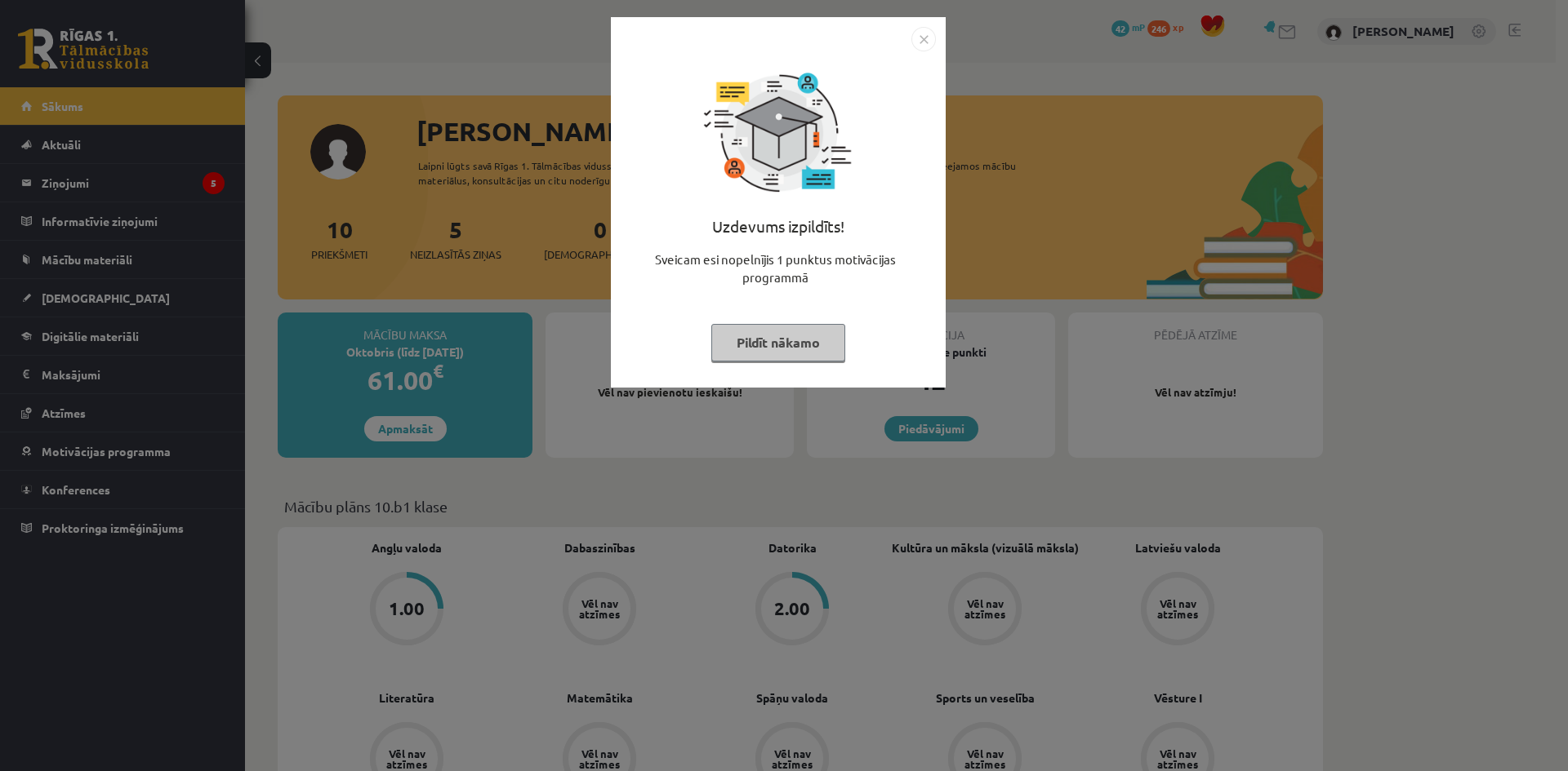
drag, startPoint x: 791, startPoint y: 331, endPoint x: 767, endPoint y: 372, distance: 47.5
click at [791, 333] on button "Pildīt nākamo" at bounding box center [779, 343] width 134 height 38
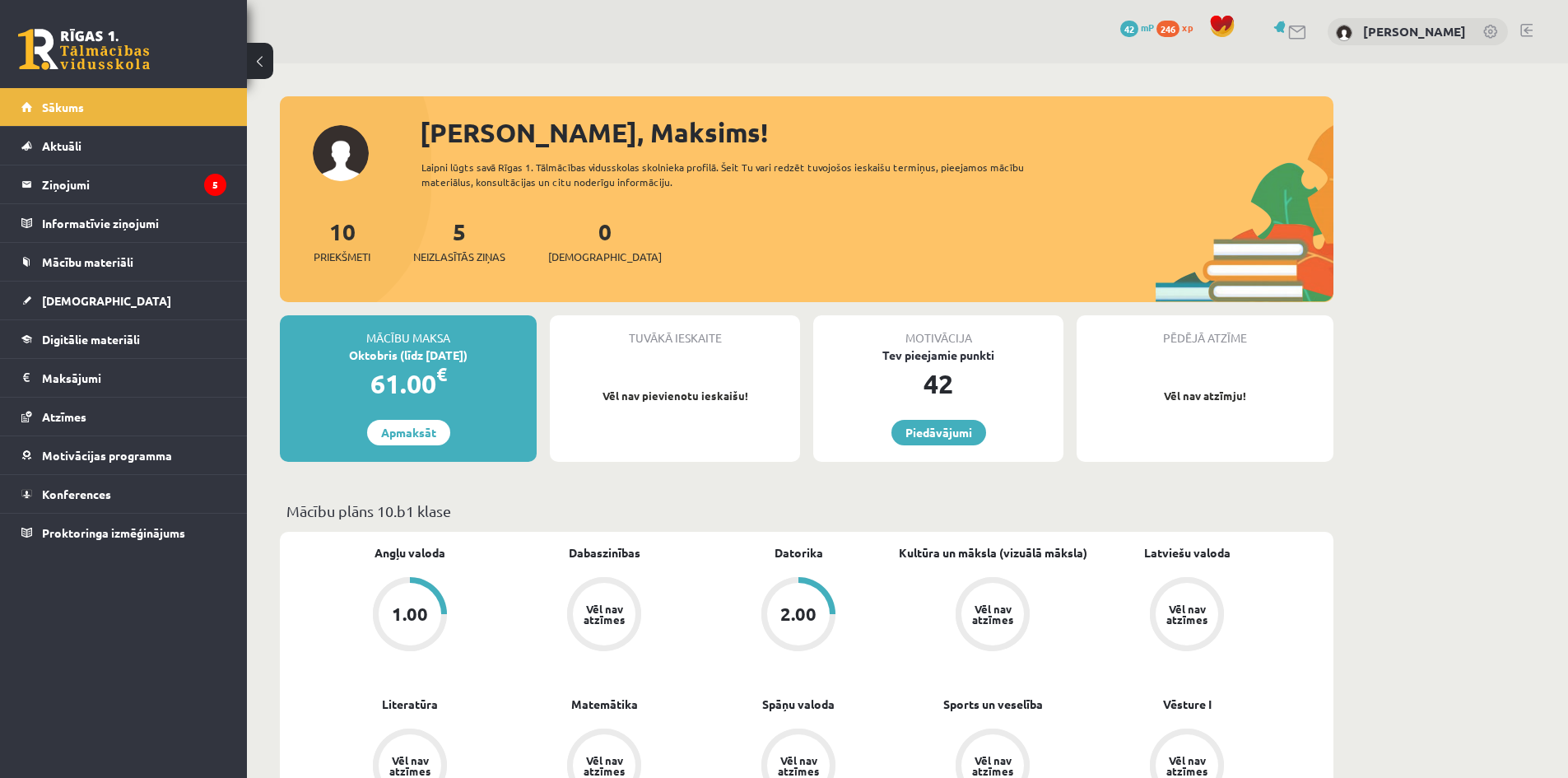
click at [453, 597] on link "1.00" at bounding box center [410, 616] width 194 height 78
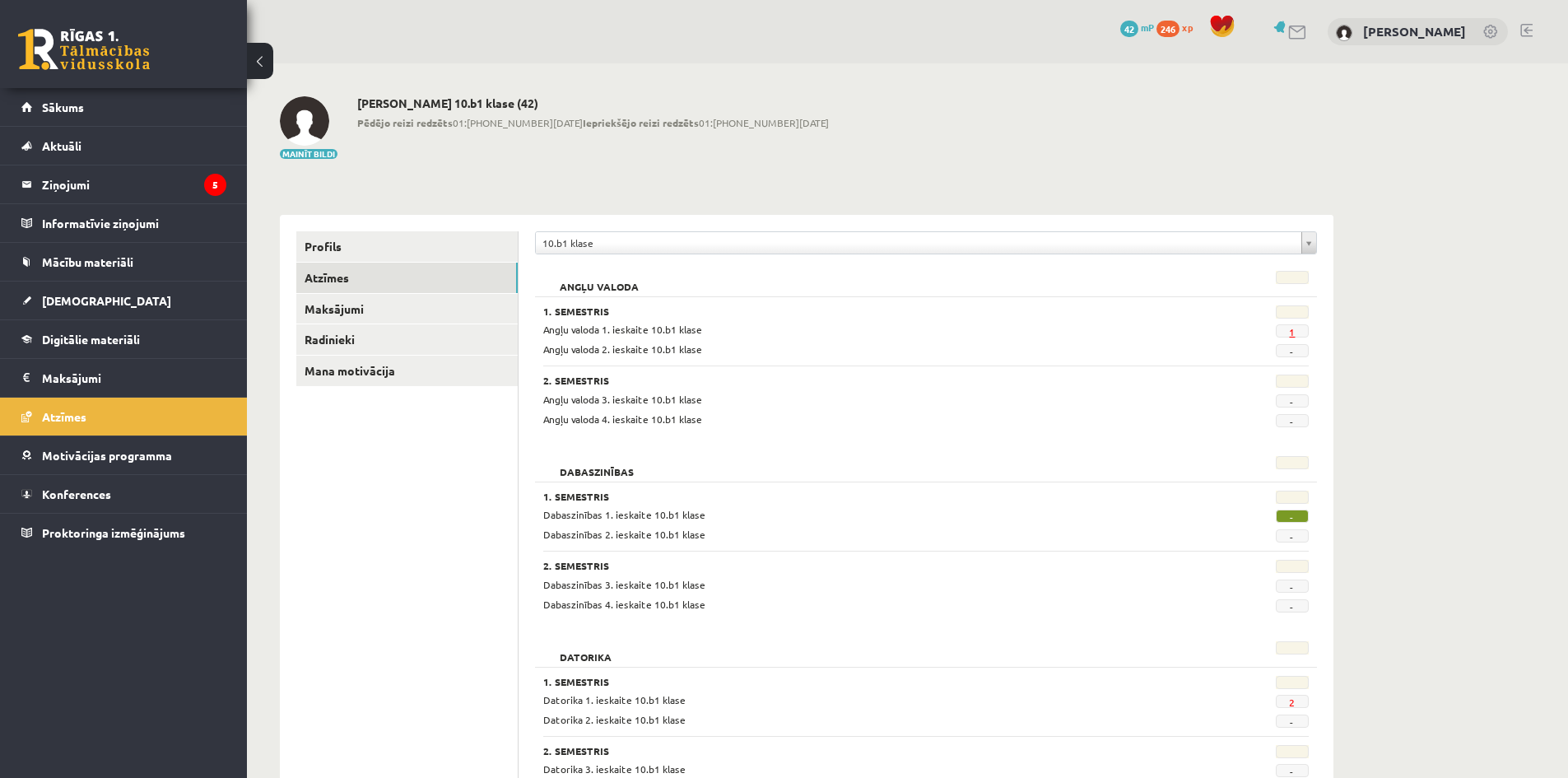
click at [1292, 328] on link "1" at bounding box center [1292, 331] width 5 height 14
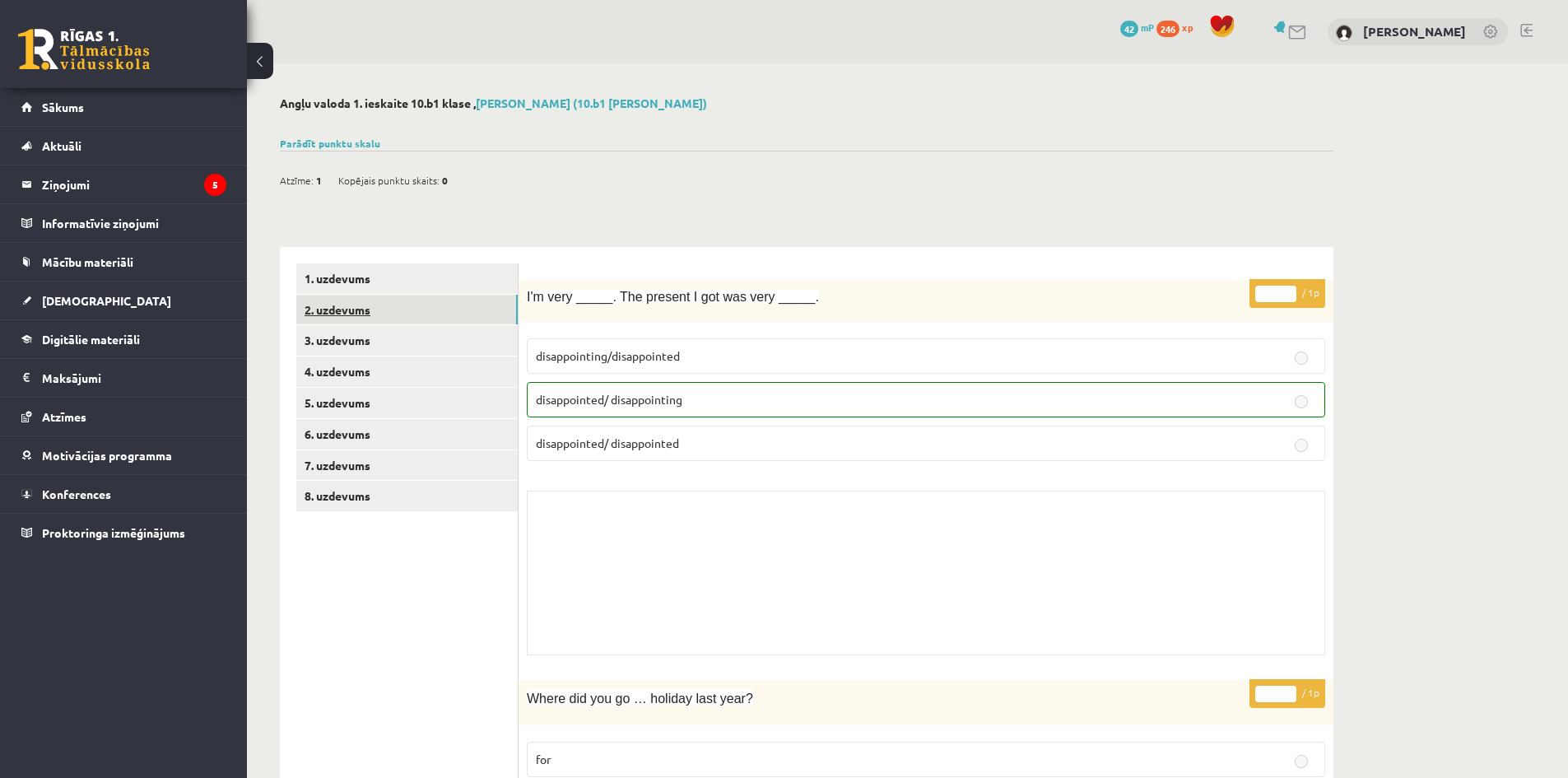
click at [378, 308] on link "2. uzdevums" at bounding box center [406, 310] width 221 height 31
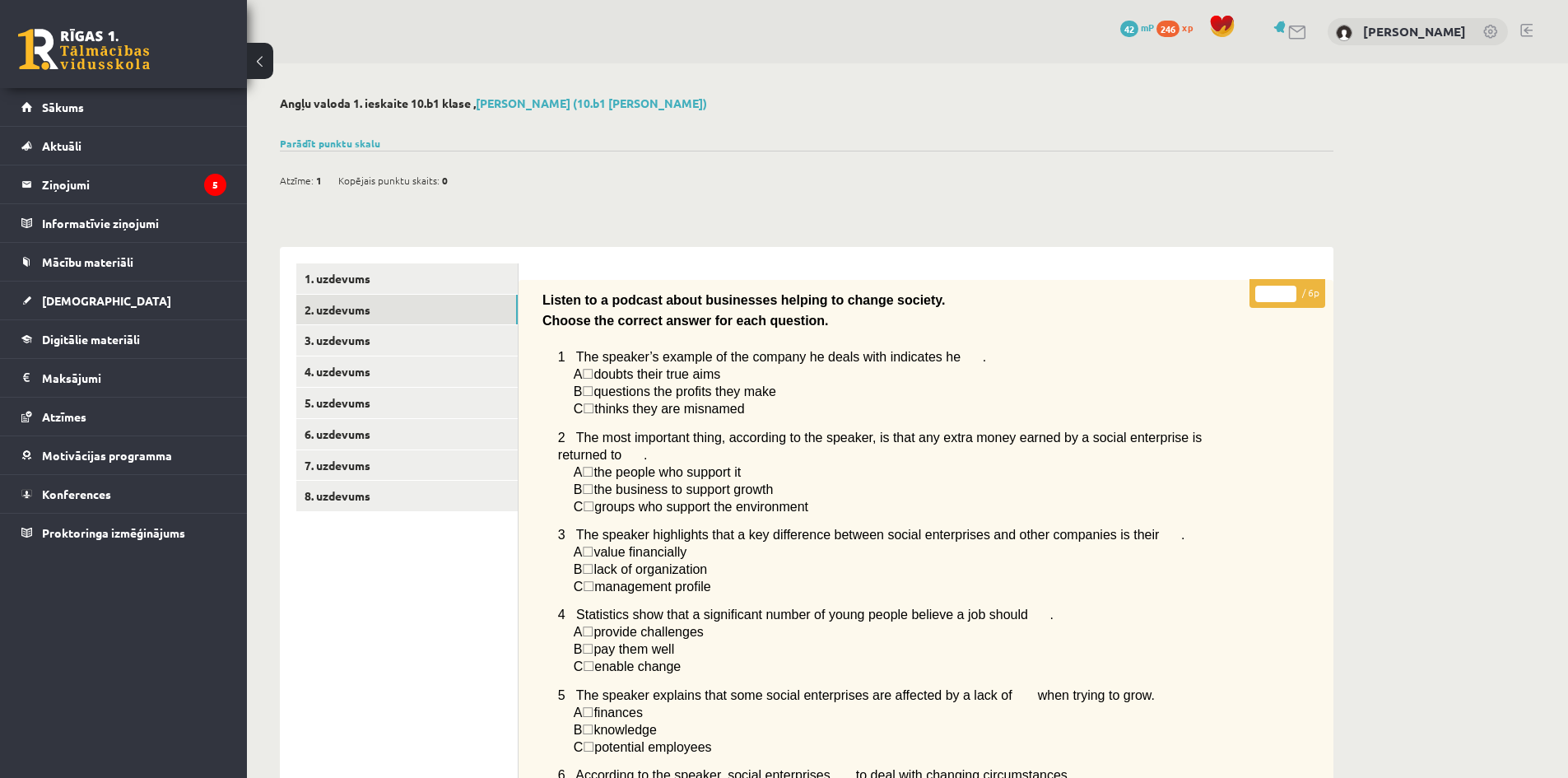
click at [593, 371] on span "☐" at bounding box center [587, 375] width 12 height 14
click at [594, 375] on span "☐" at bounding box center [587, 375] width 12 height 14
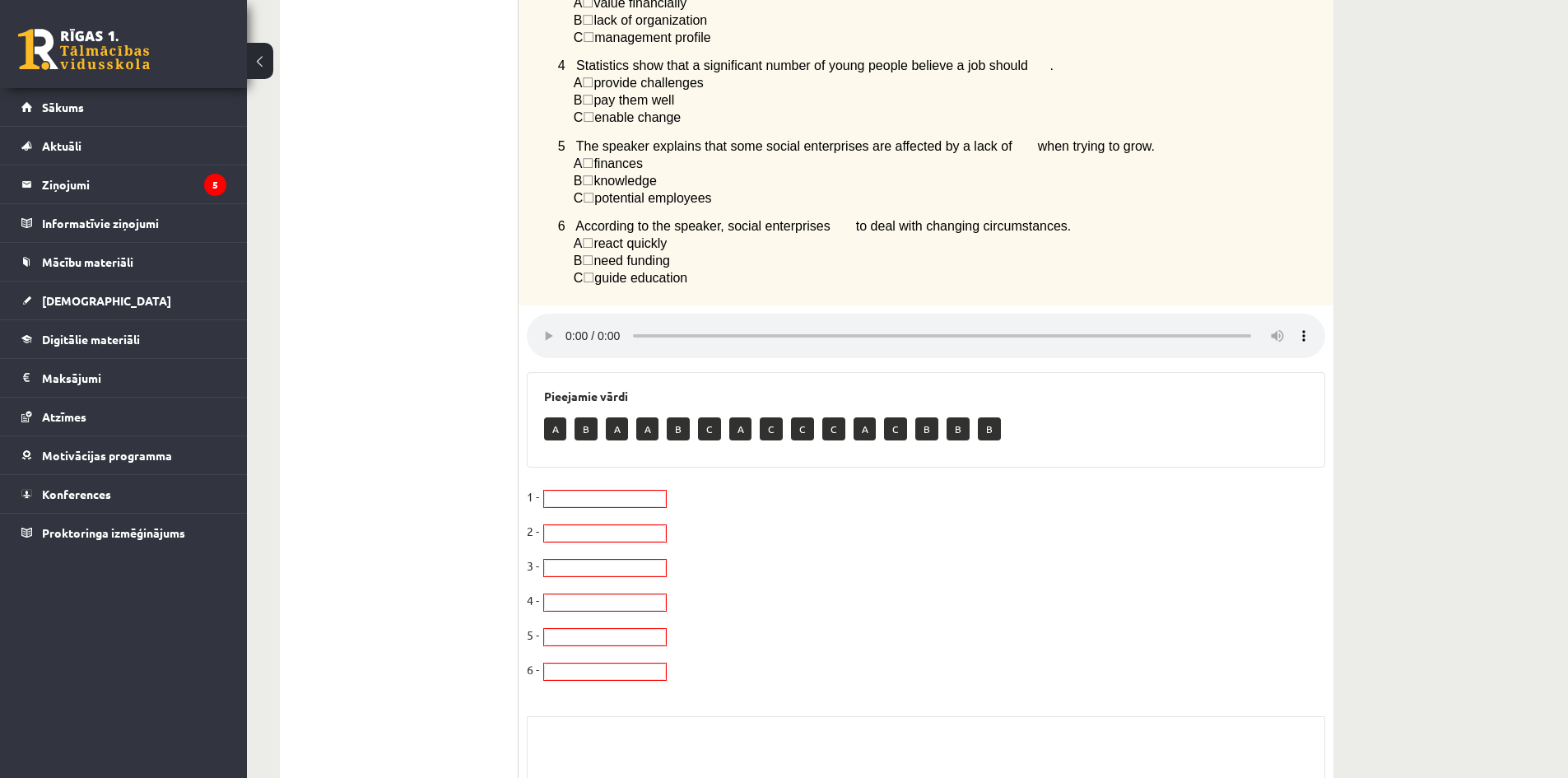
scroll to position [686, 0]
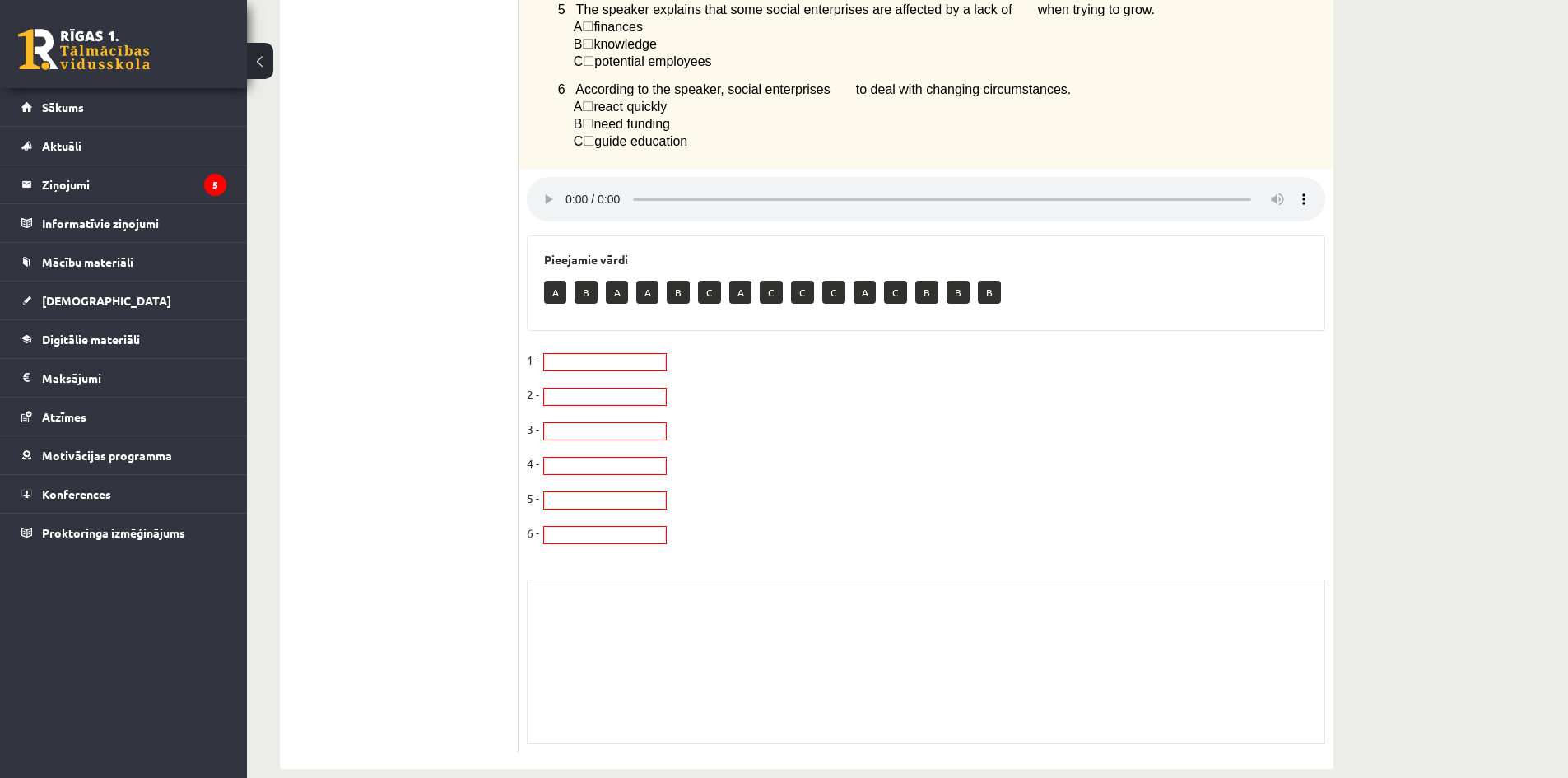
click at [604, 366] on fieldset "1 - 2 - 3 - 4 - 5 - 6 -" at bounding box center [926, 451] width 798 height 208
click at [590, 286] on p "B" at bounding box center [586, 292] width 23 height 23
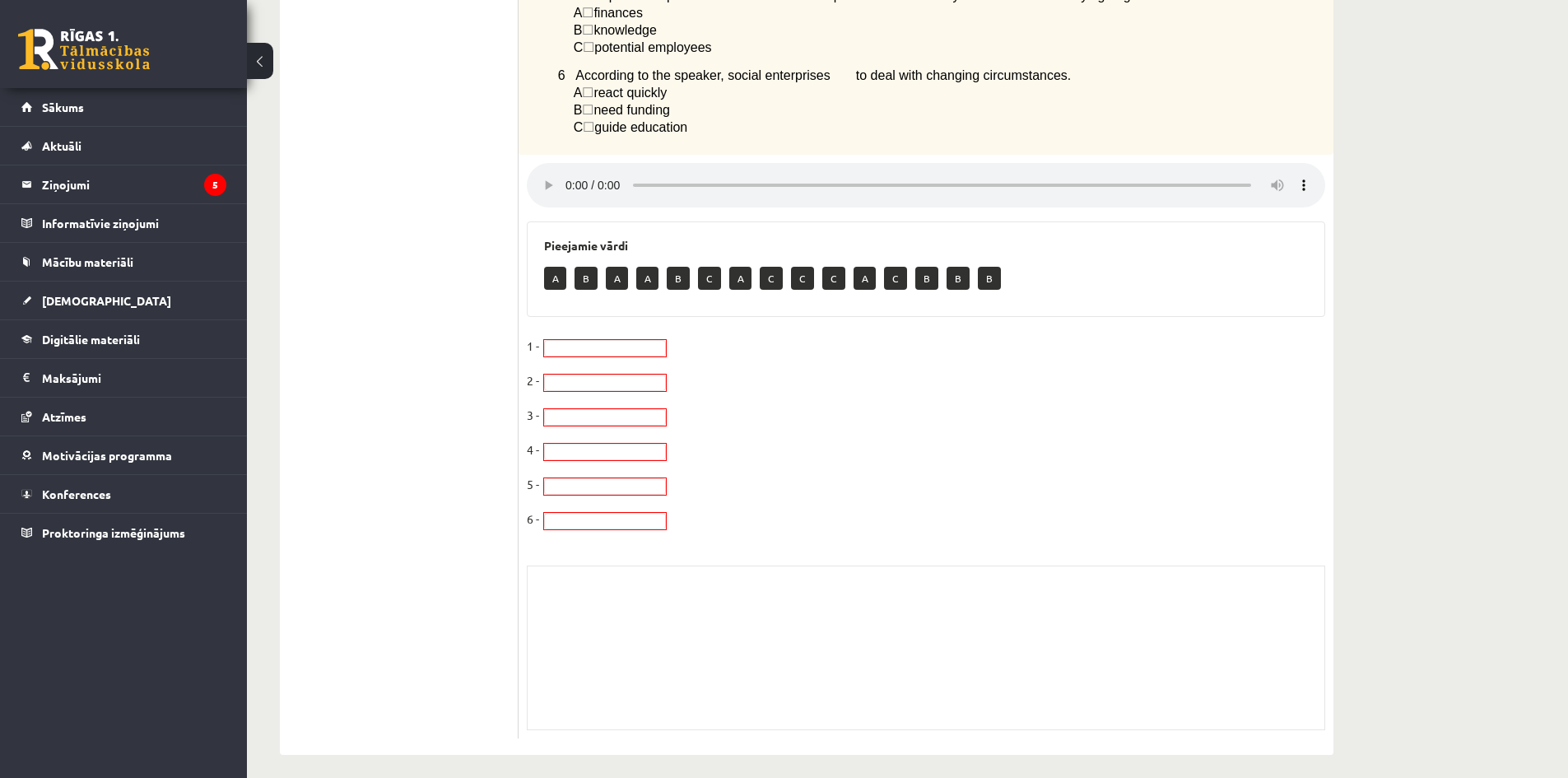
scroll to position [0, 0]
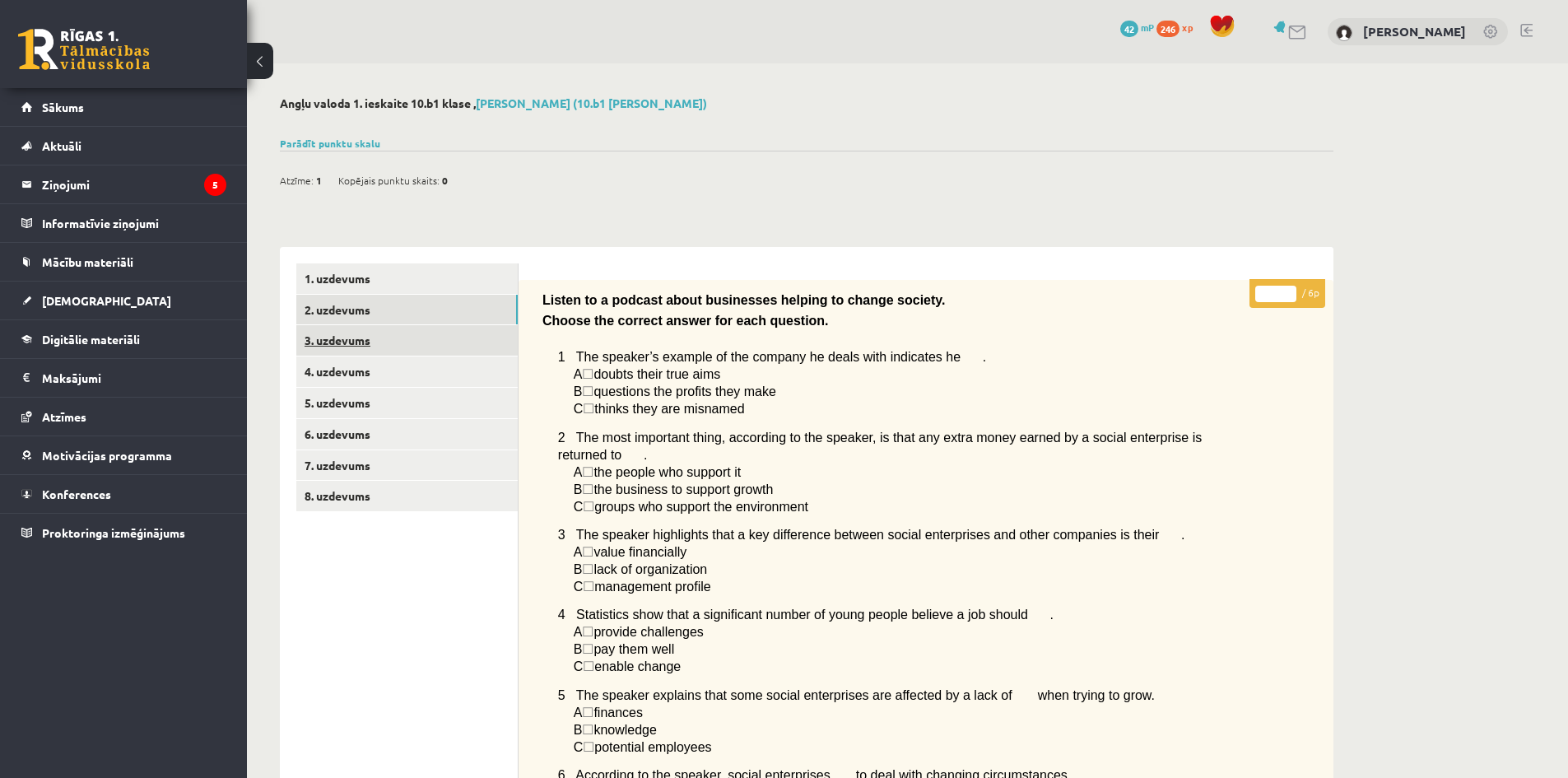
click at [344, 342] on link "3. uzdevums" at bounding box center [406, 340] width 221 height 31
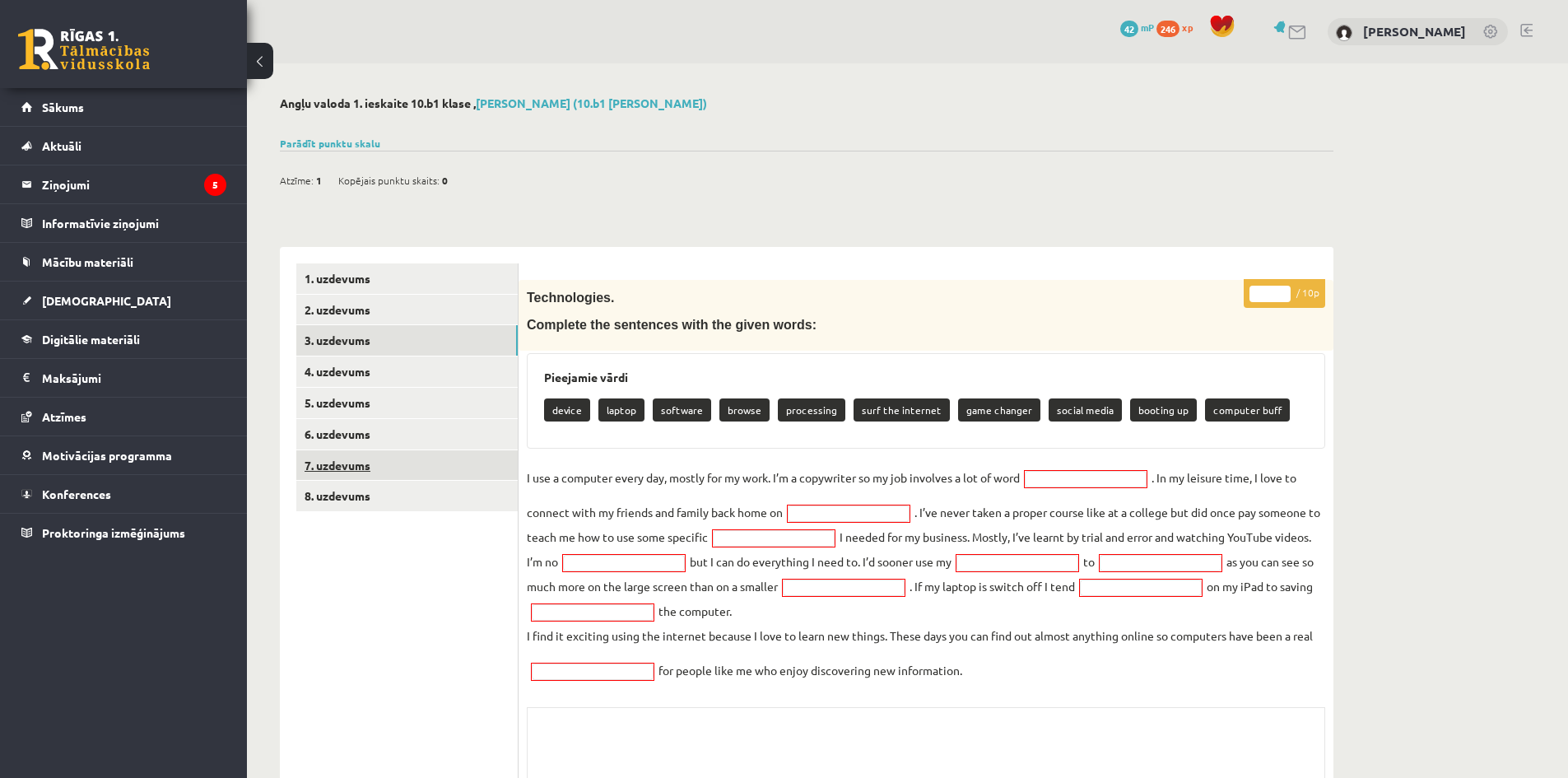
scroll to position [152, 0]
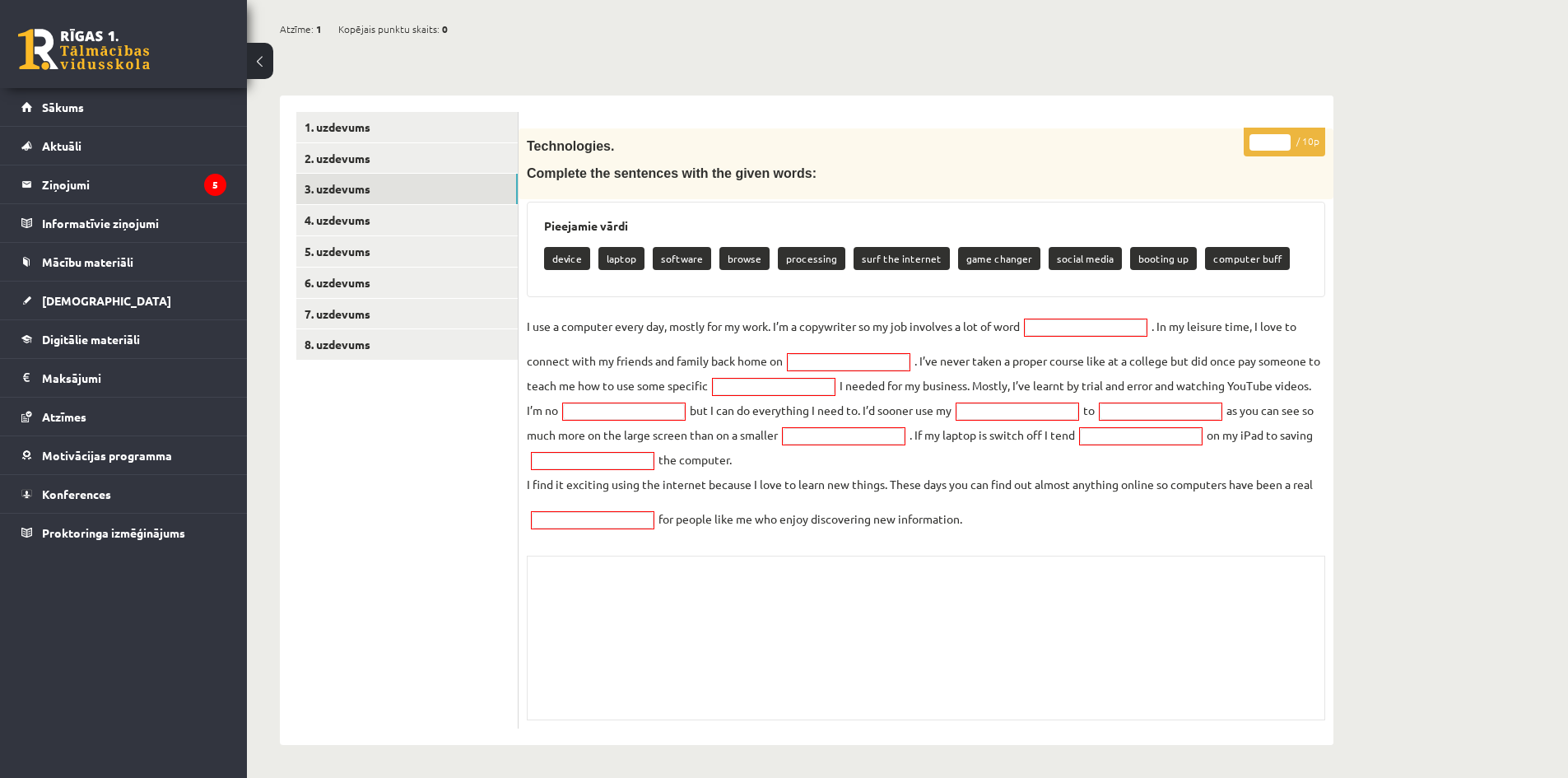
click at [619, 574] on div "Skolotāja pielikums" at bounding box center [926, 638] width 798 height 164
click at [608, 588] on div "Skolotāja pielikums" at bounding box center [926, 638] width 798 height 164
click at [361, 362] on ul "1. uzdevums 2. uzdevums 3. uzdevums 4. uzdevums 5. uzdevums 6. uzdevums 7. uzde…" at bounding box center [407, 420] width 222 height 616
click at [376, 132] on link "1. uzdevums" at bounding box center [406, 127] width 221 height 31
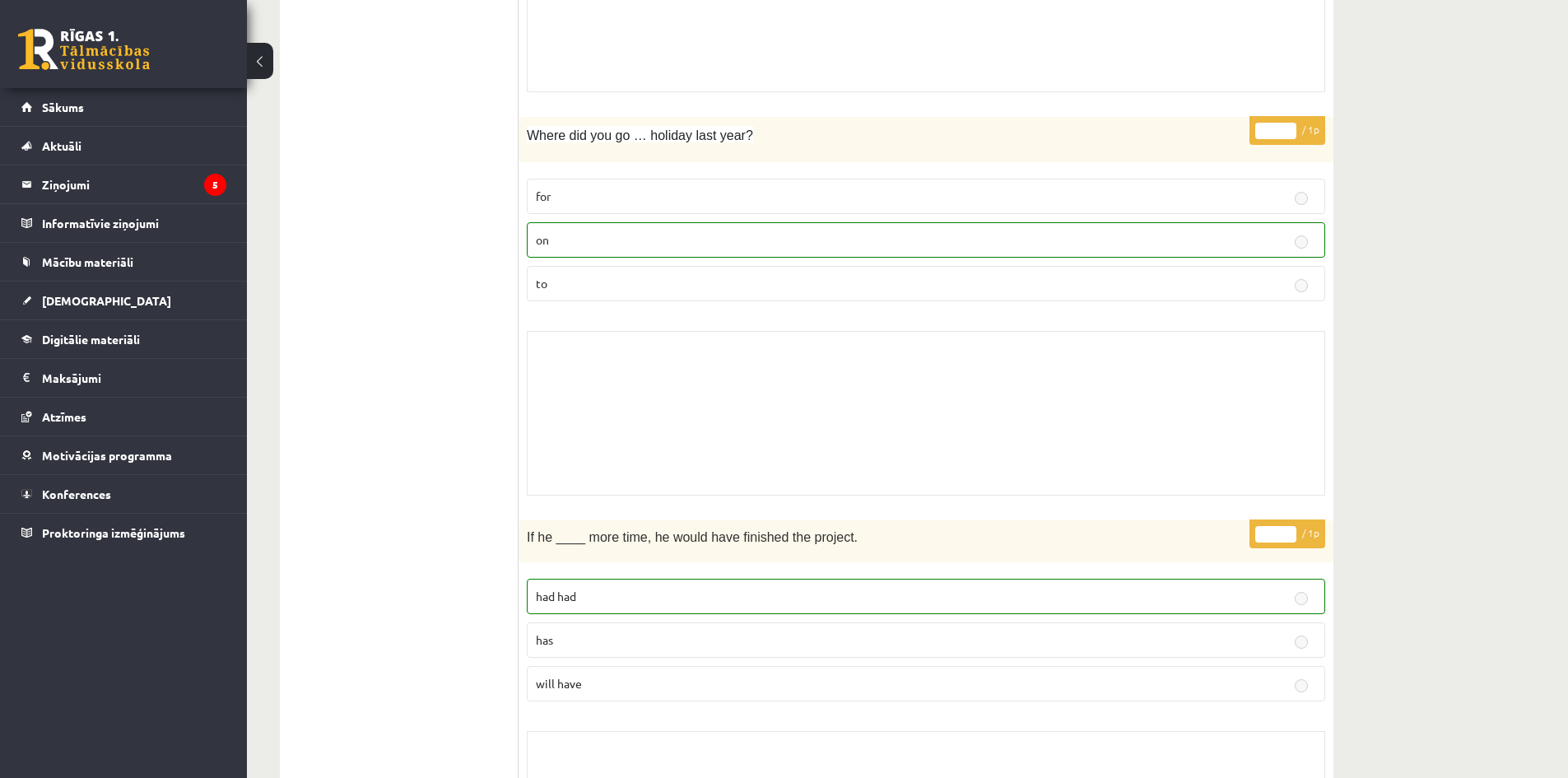
scroll to position [14, 0]
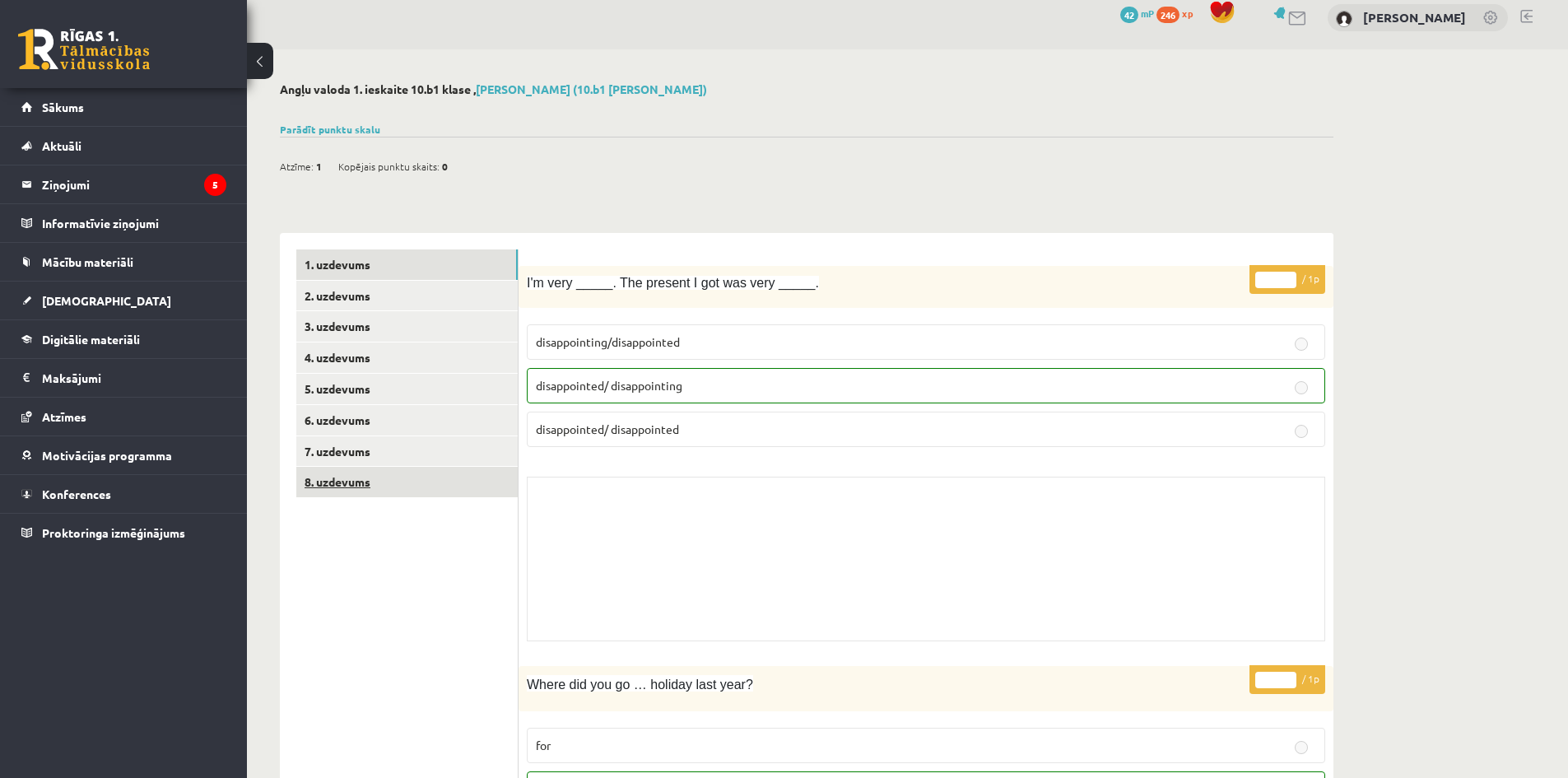
click at [355, 484] on link "8. uzdevums" at bounding box center [406, 482] width 221 height 31
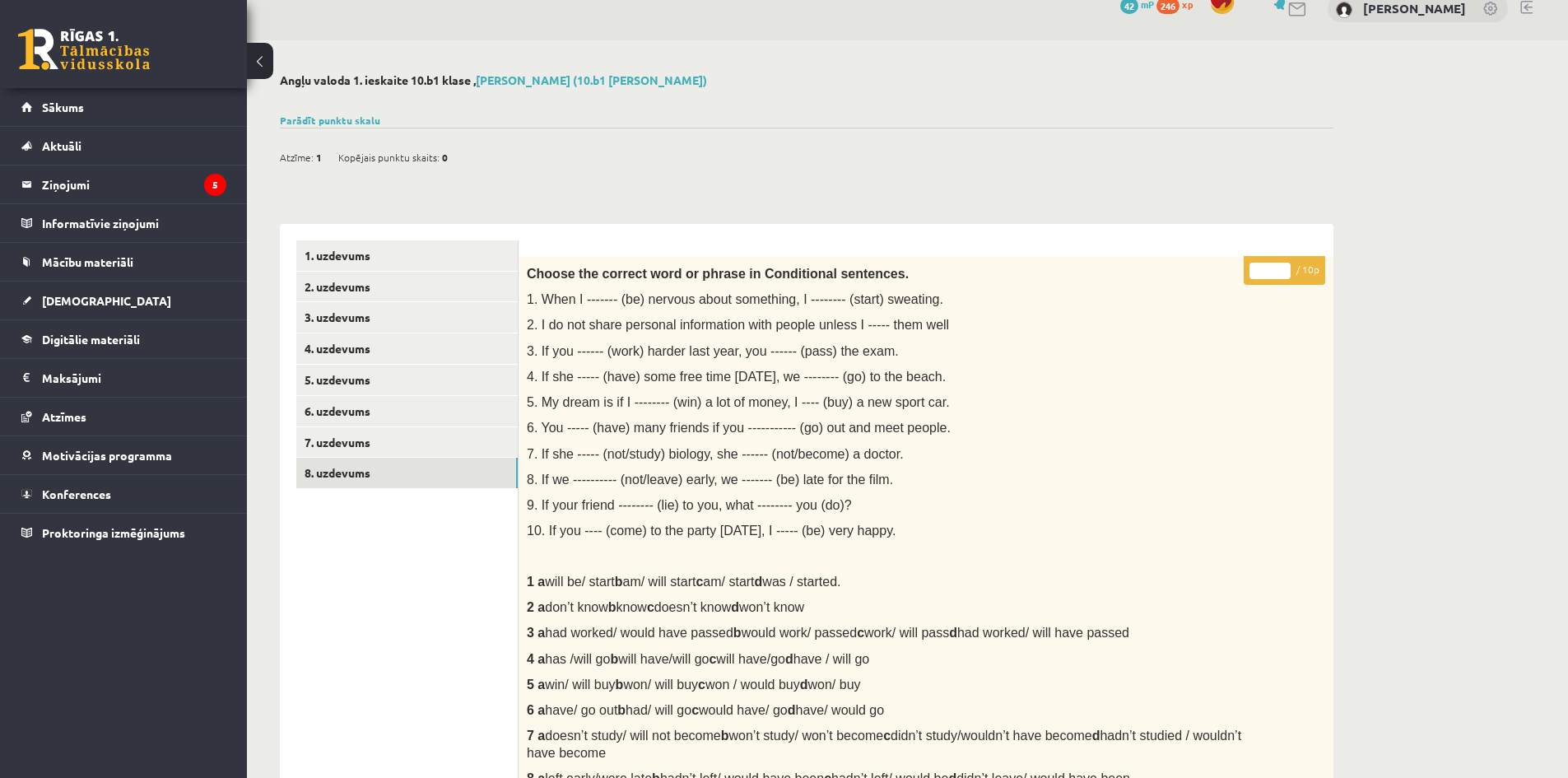
scroll to position [0, 0]
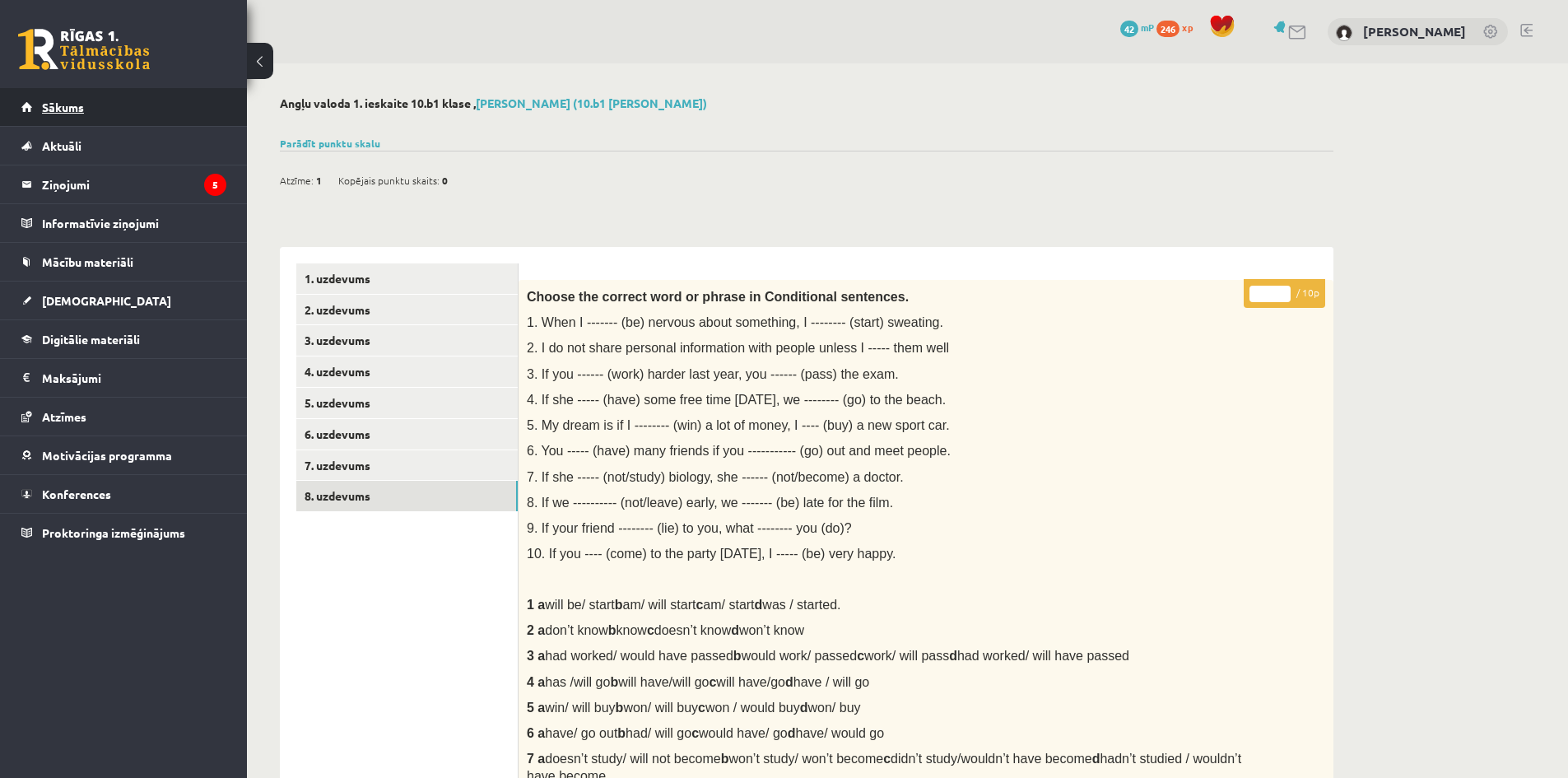
click at [91, 102] on link "Sākums" at bounding box center [124, 107] width 205 height 38
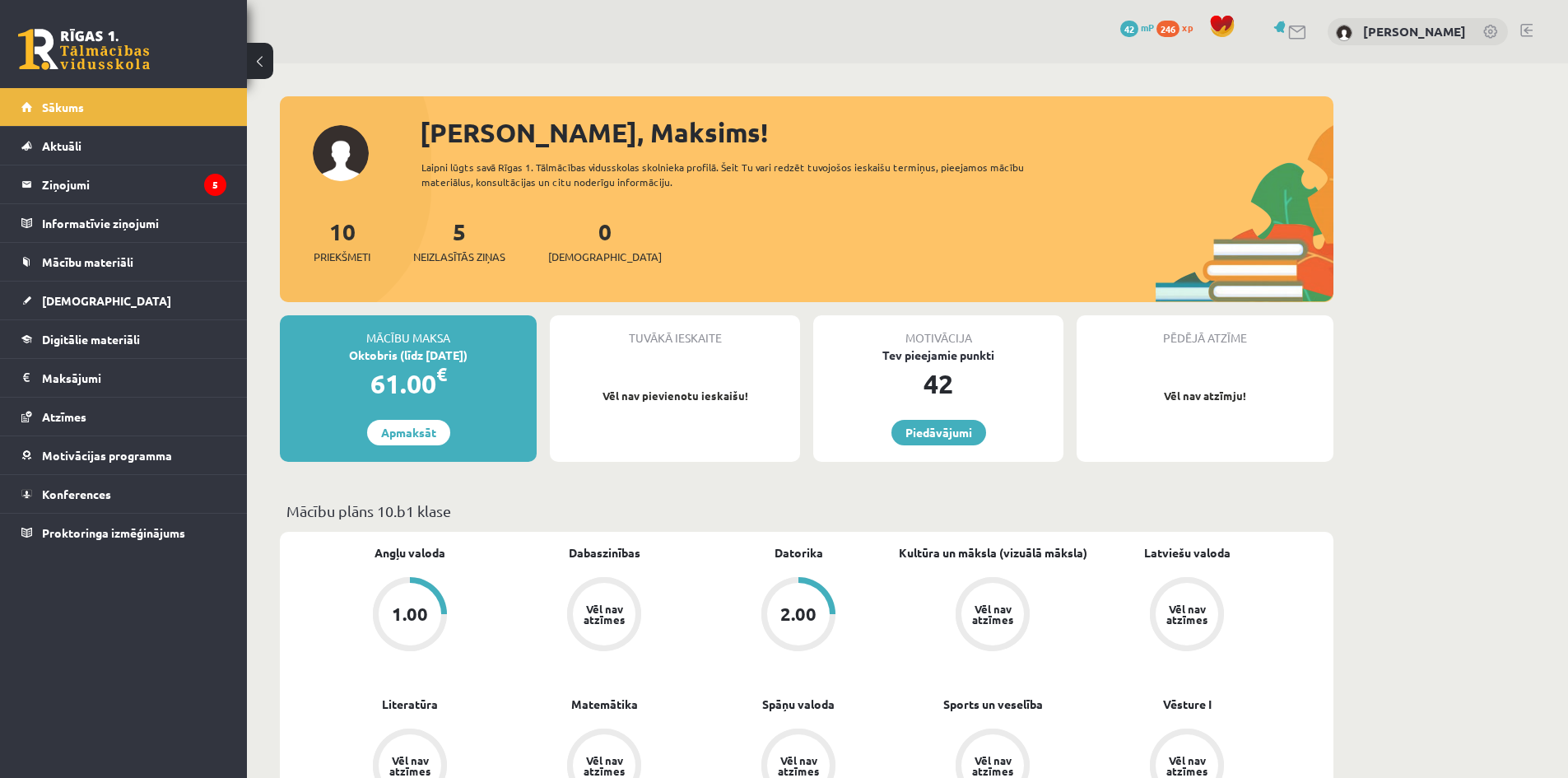
drag, startPoint x: 758, startPoint y: 499, endPoint x: 719, endPoint y: 551, distance: 65.0
click at [757, 500] on p "Mācību plāns 10.b1 klase" at bounding box center [806, 511] width 1040 height 23
click at [627, 636] on div "Vēl nav atzīmes" at bounding box center [604, 615] width 74 height 74
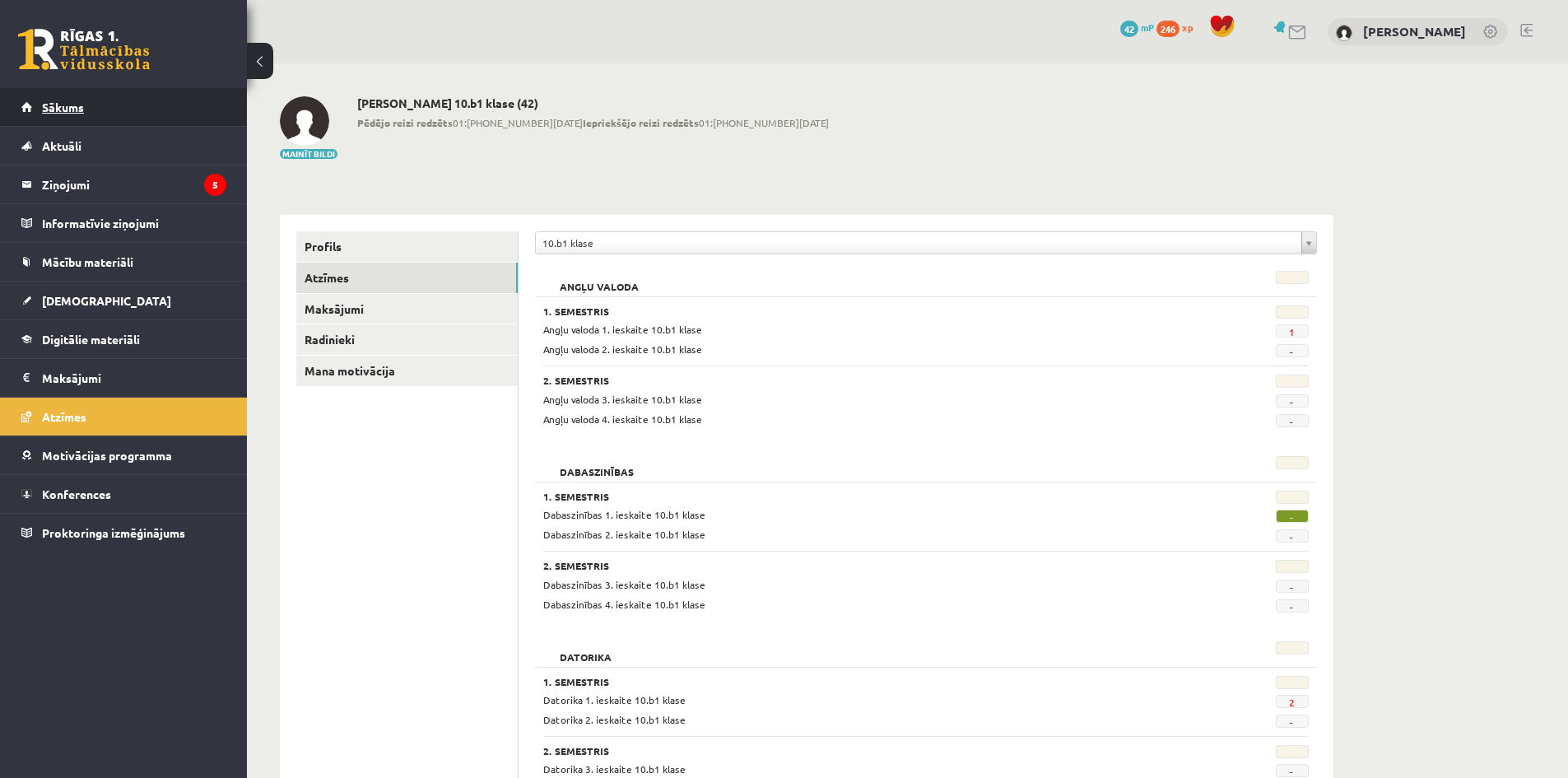
click at [89, 116] on link "Sākums" at bounding box center [124, 107] width 205 height 38
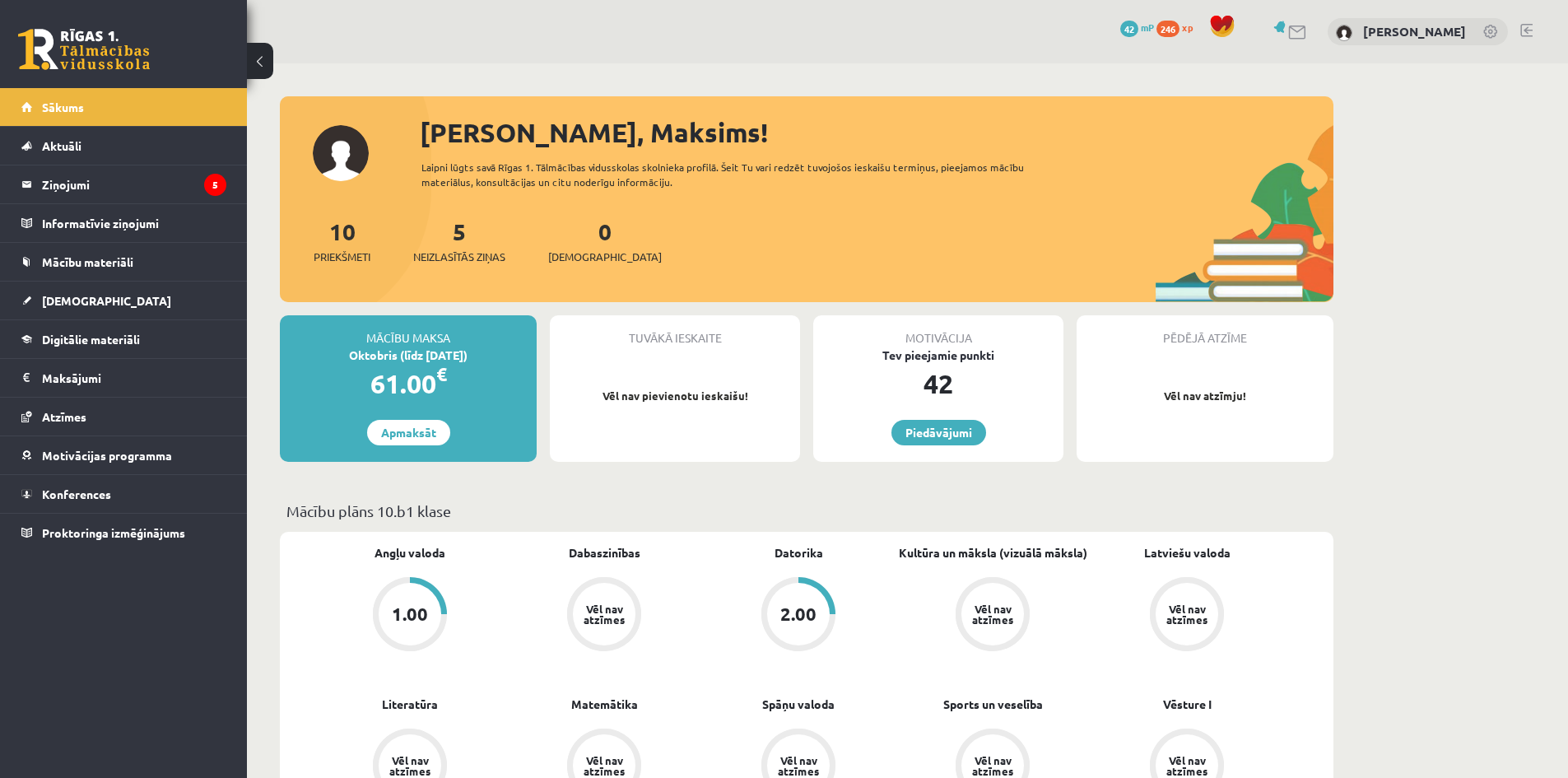
scroll to position [274, 0]
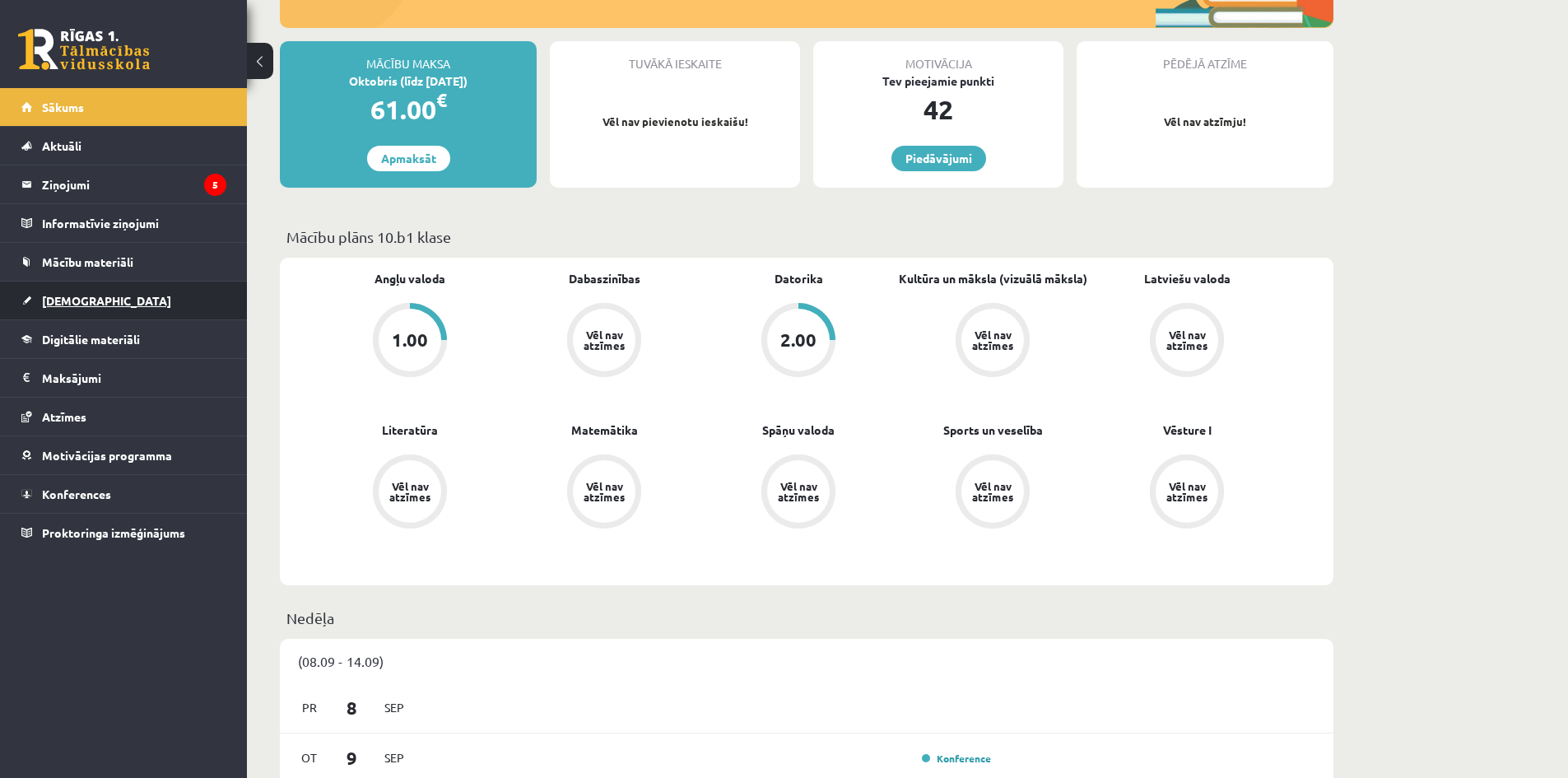
click at [107, 299] on link "[DEMOGRAPHIC_DATA]" at bounding box center [124, 301] width 205 height 38
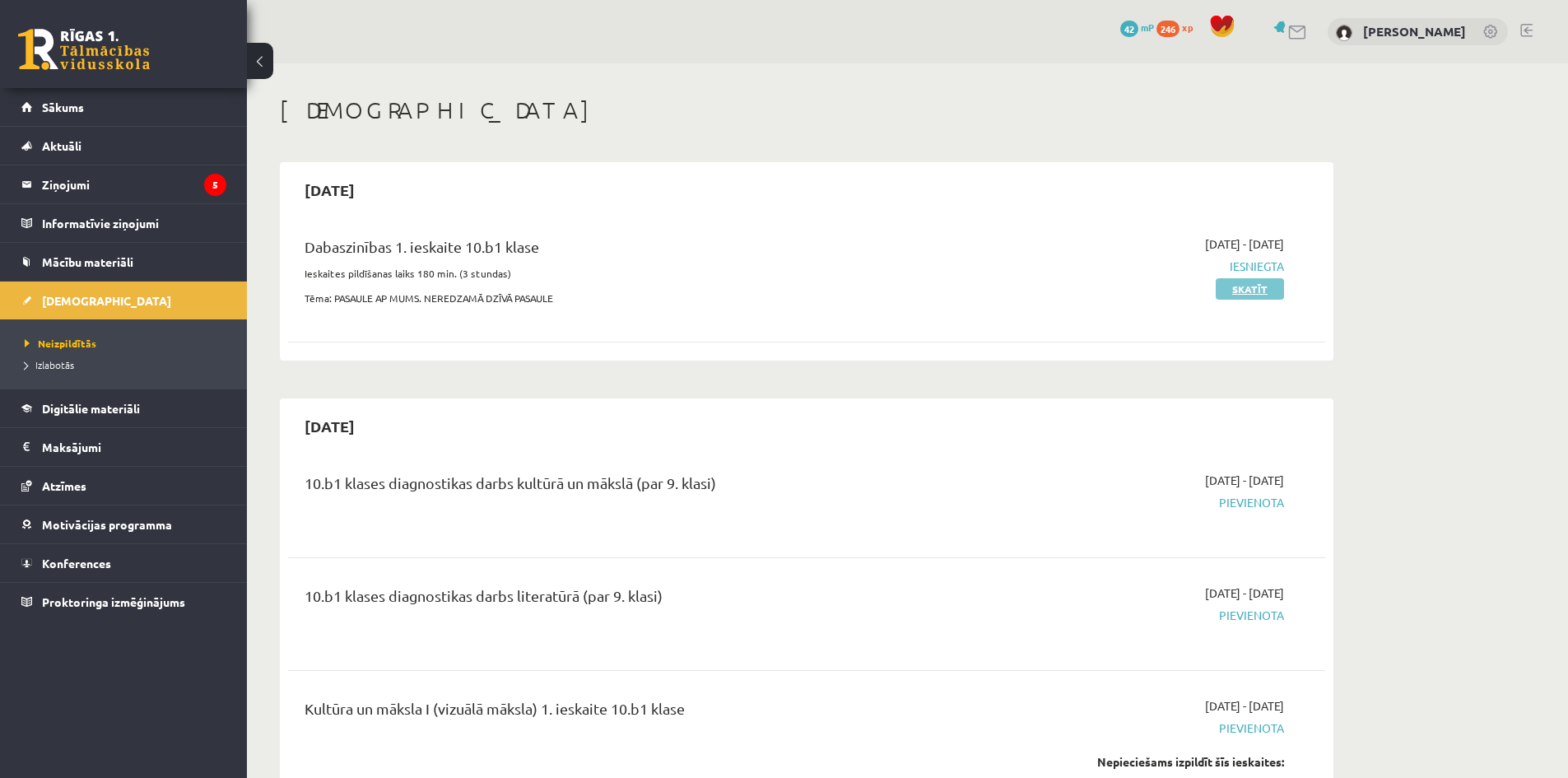
click at [1221, 292] on link "Skatīt" at bounding box center [1250, 289] width 69 height 22
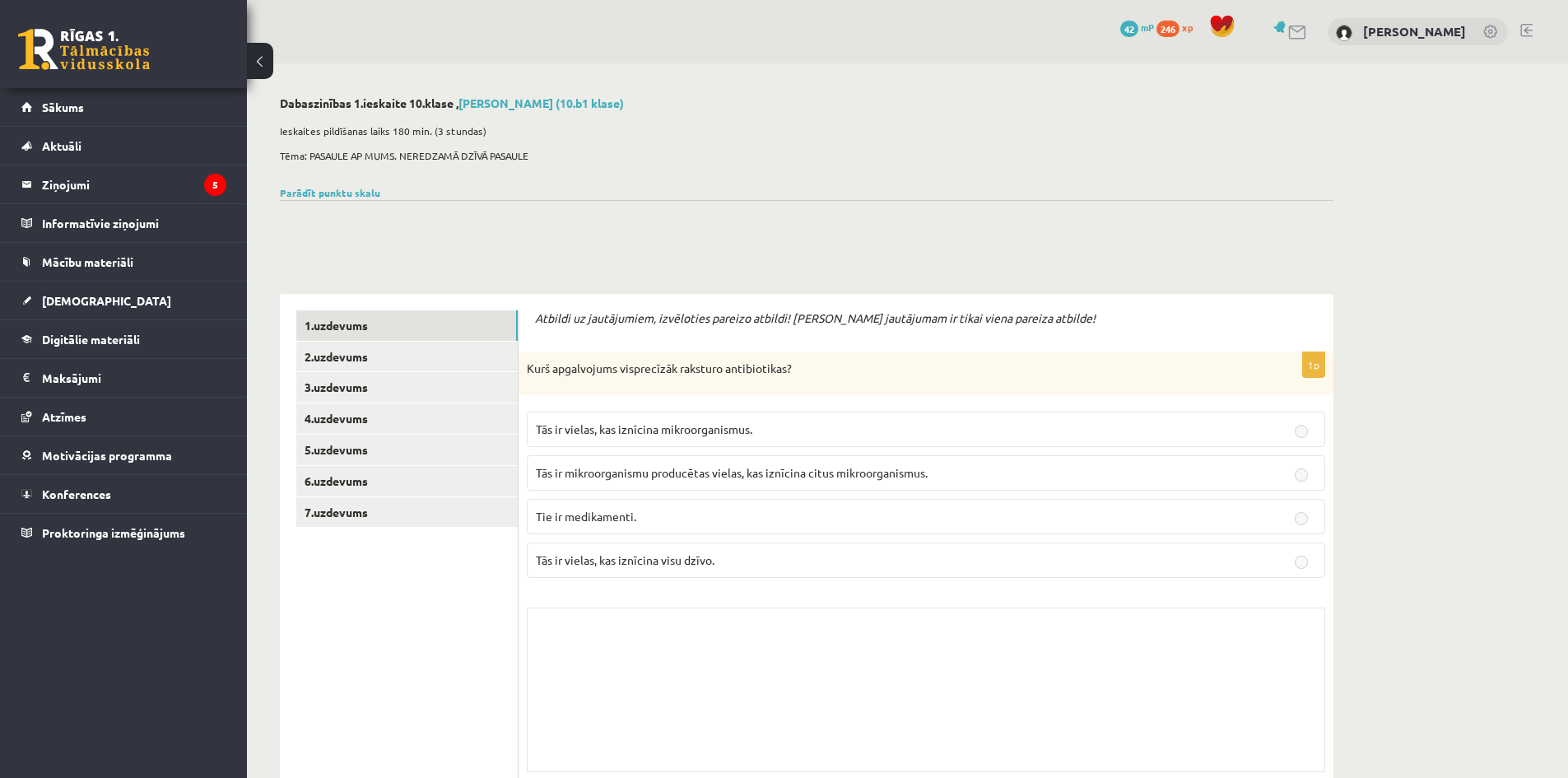
click at [676, 432] on span "Tās ir vielas, kas iznīcina mikroorganismus." at bounding box center [644, 429] width 217 height 14
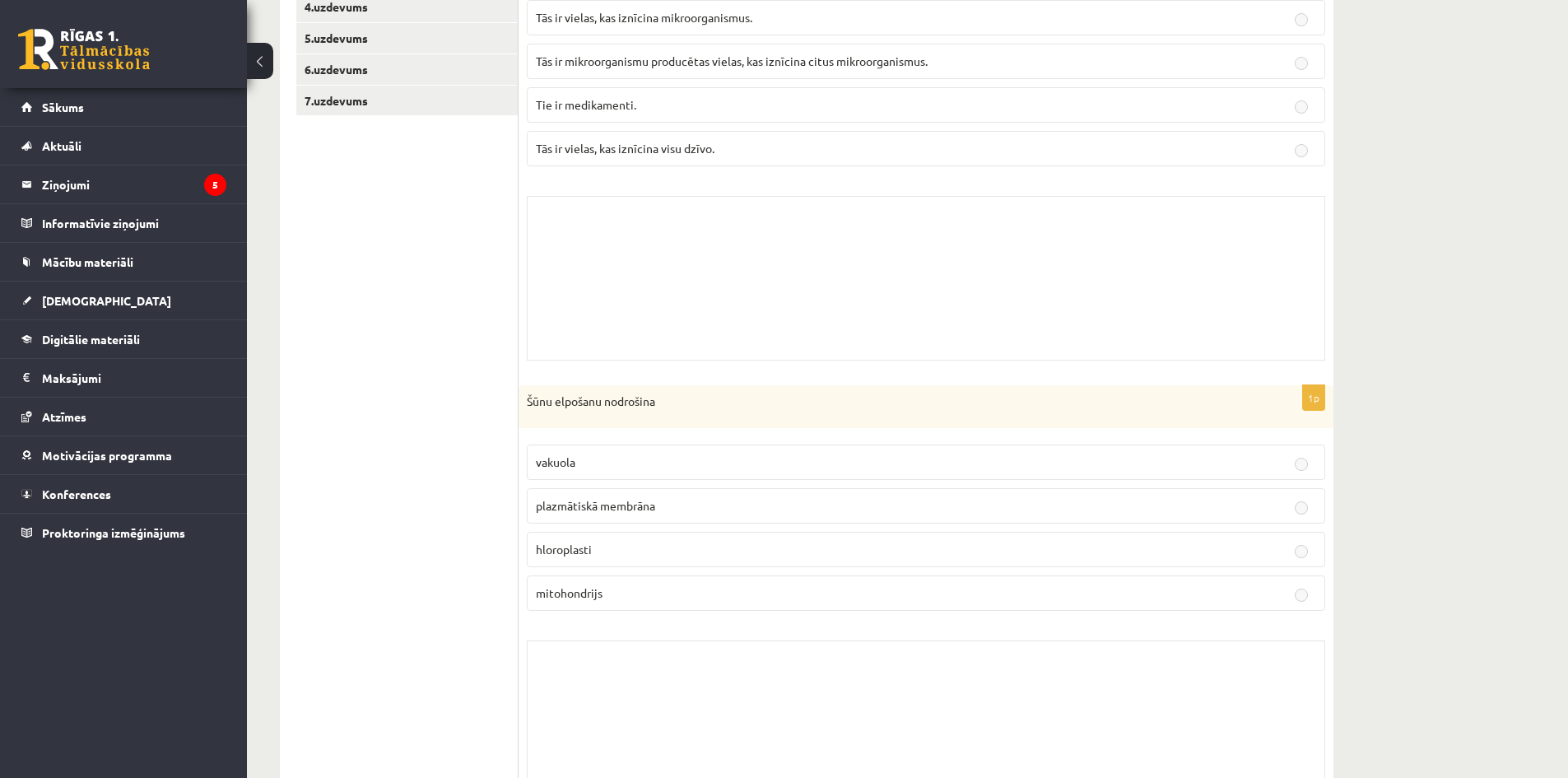
scroll to position [274, 0]
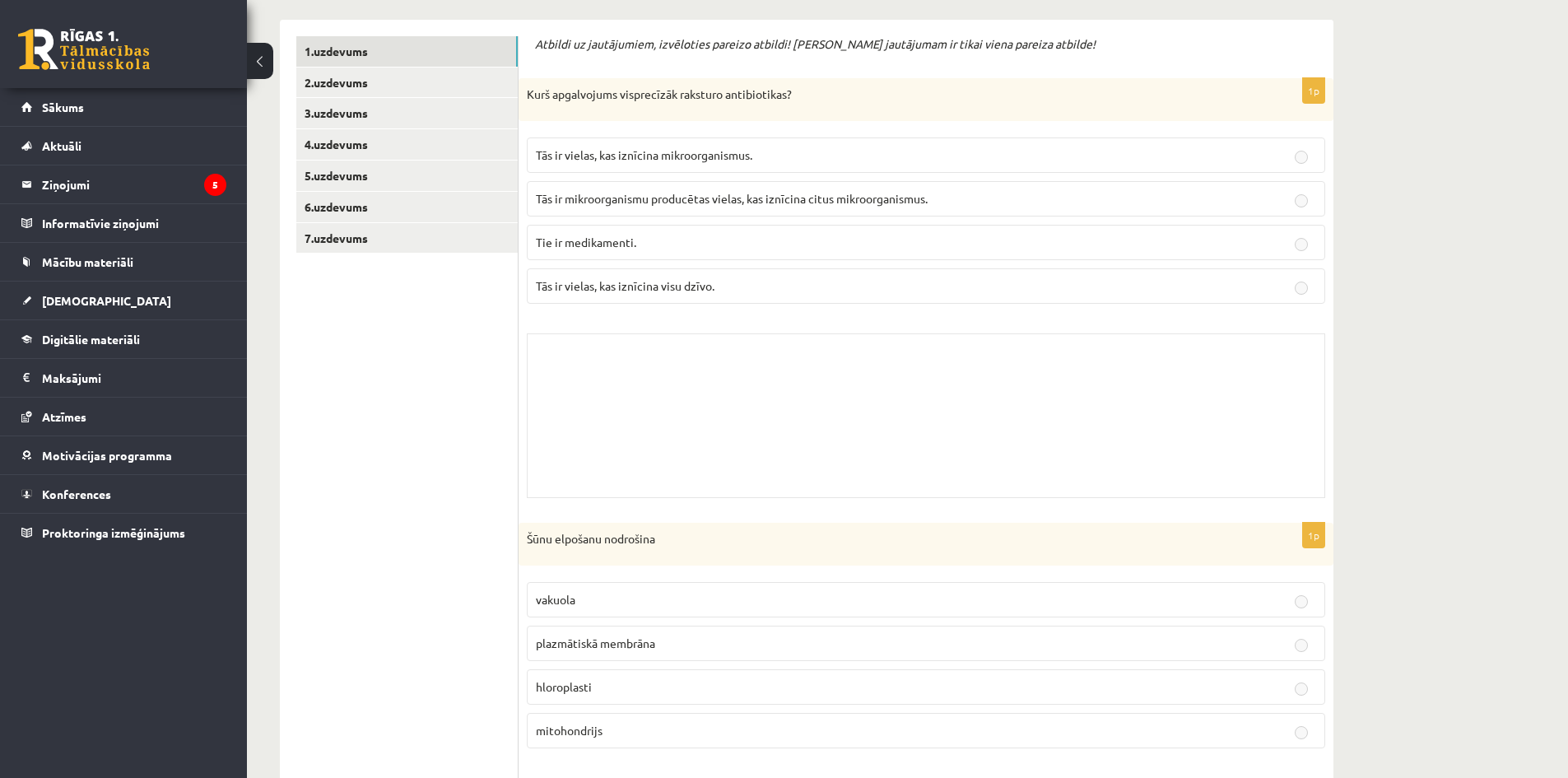
click at [396, 237] on link "7.uzdevums" at bounding box center [406, 238] width 221 height 31
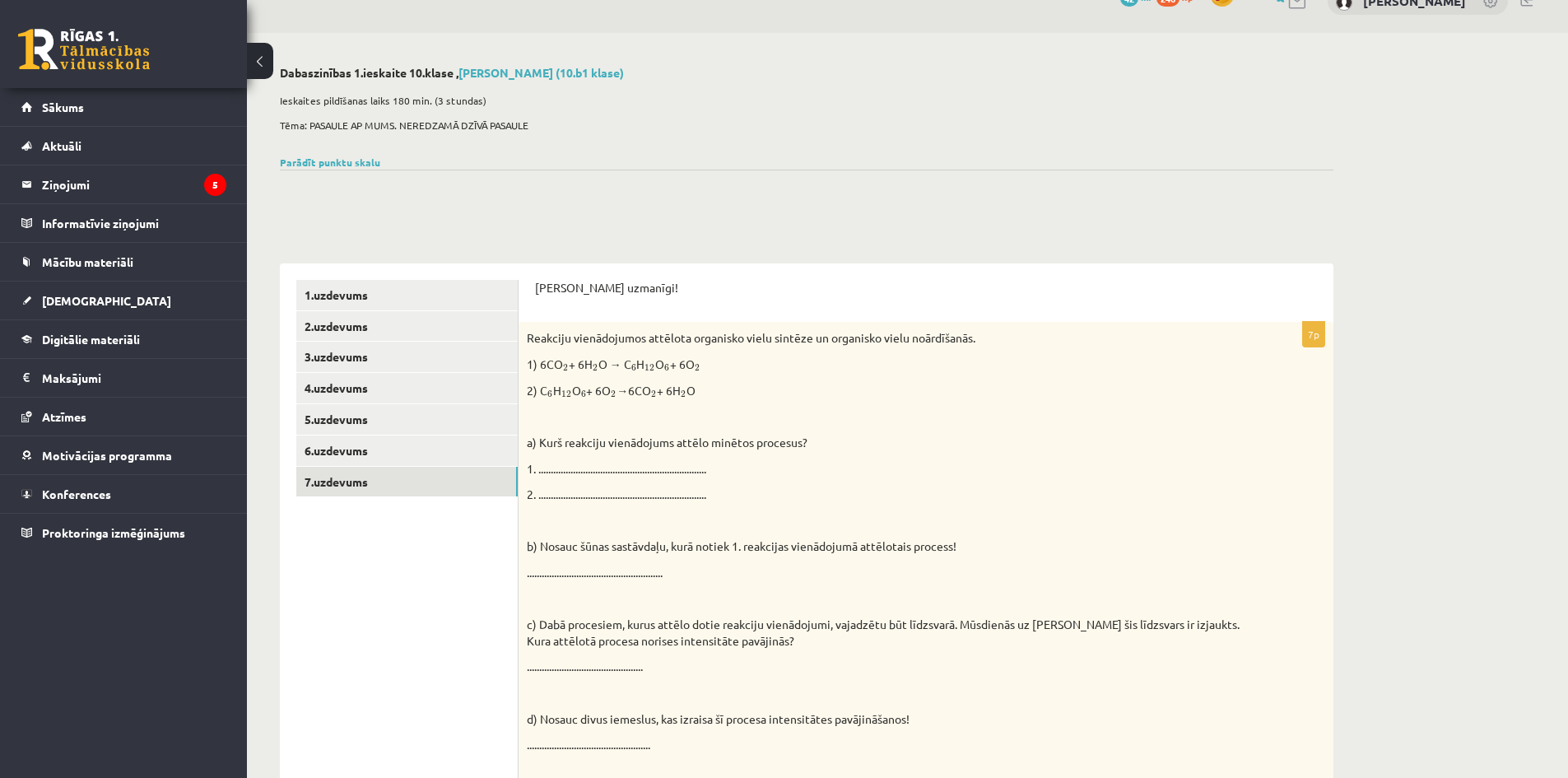
scroll to position [0, 0]
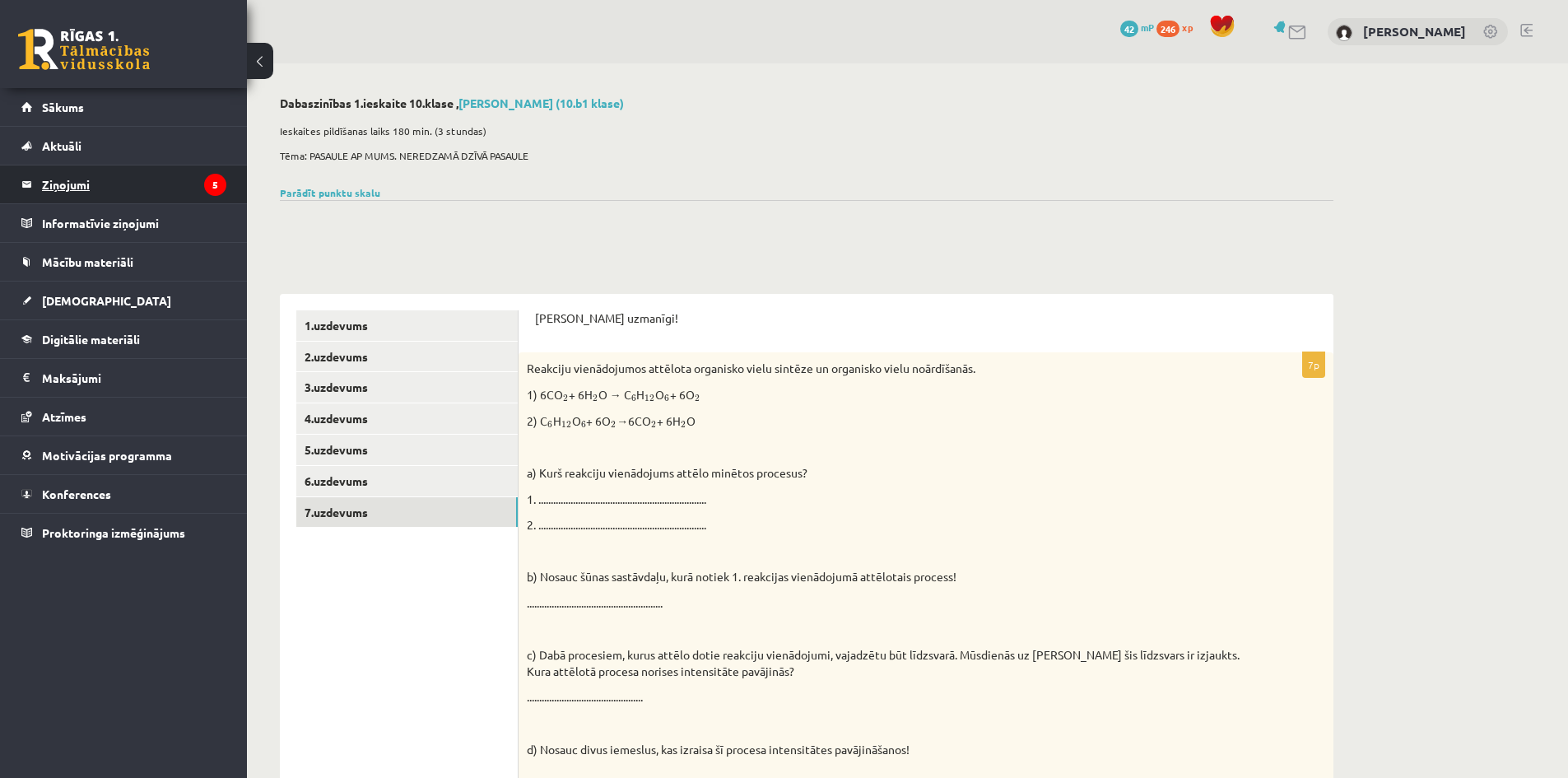
click at [96, 176] on legend "Ziņojumi 5" at bounding box center [134, 184] width 184 height 38
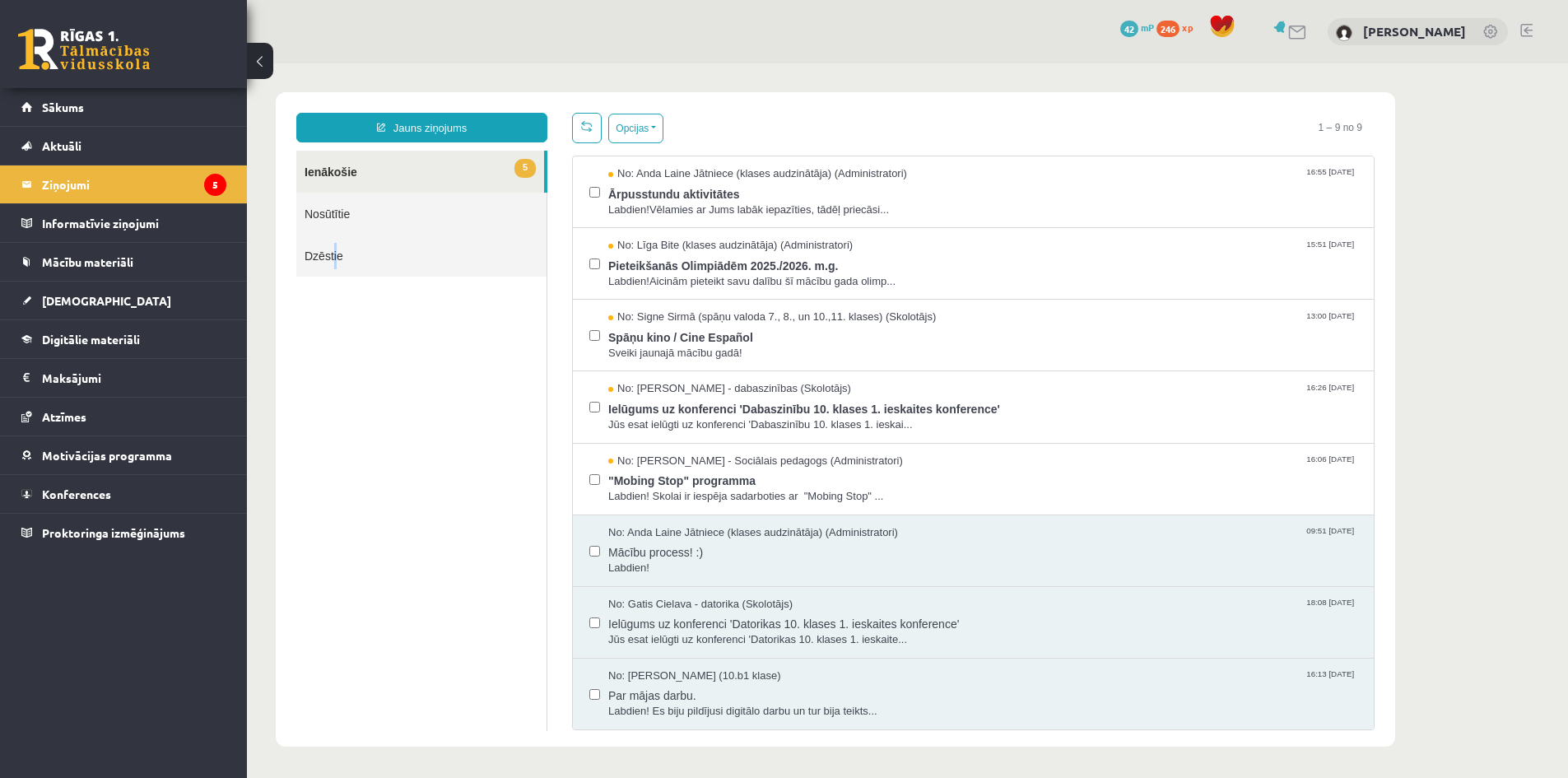
click at [333, 475] on ul "5 Ienākošie Nosūtītie Dzēstie" at bounding box center [421, 440] width 251 height 580
click at [95, 540] on link "Proktoringa izmēģinājums" at bounding box center [124, 533] width 205 height 38
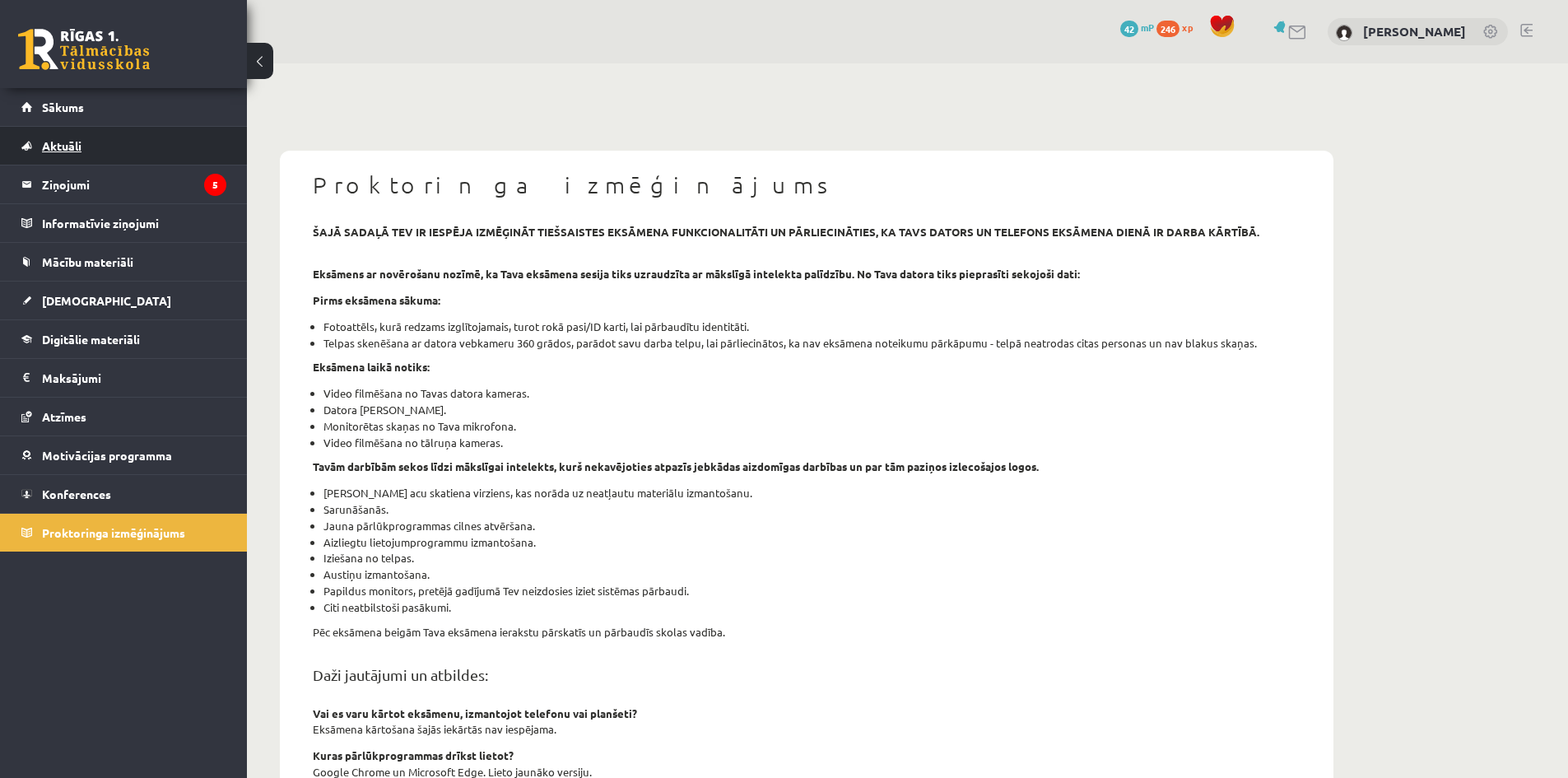
click at [71, 153] on link "Aktuāli" at bounding box center [124, 146] width 205 height 38
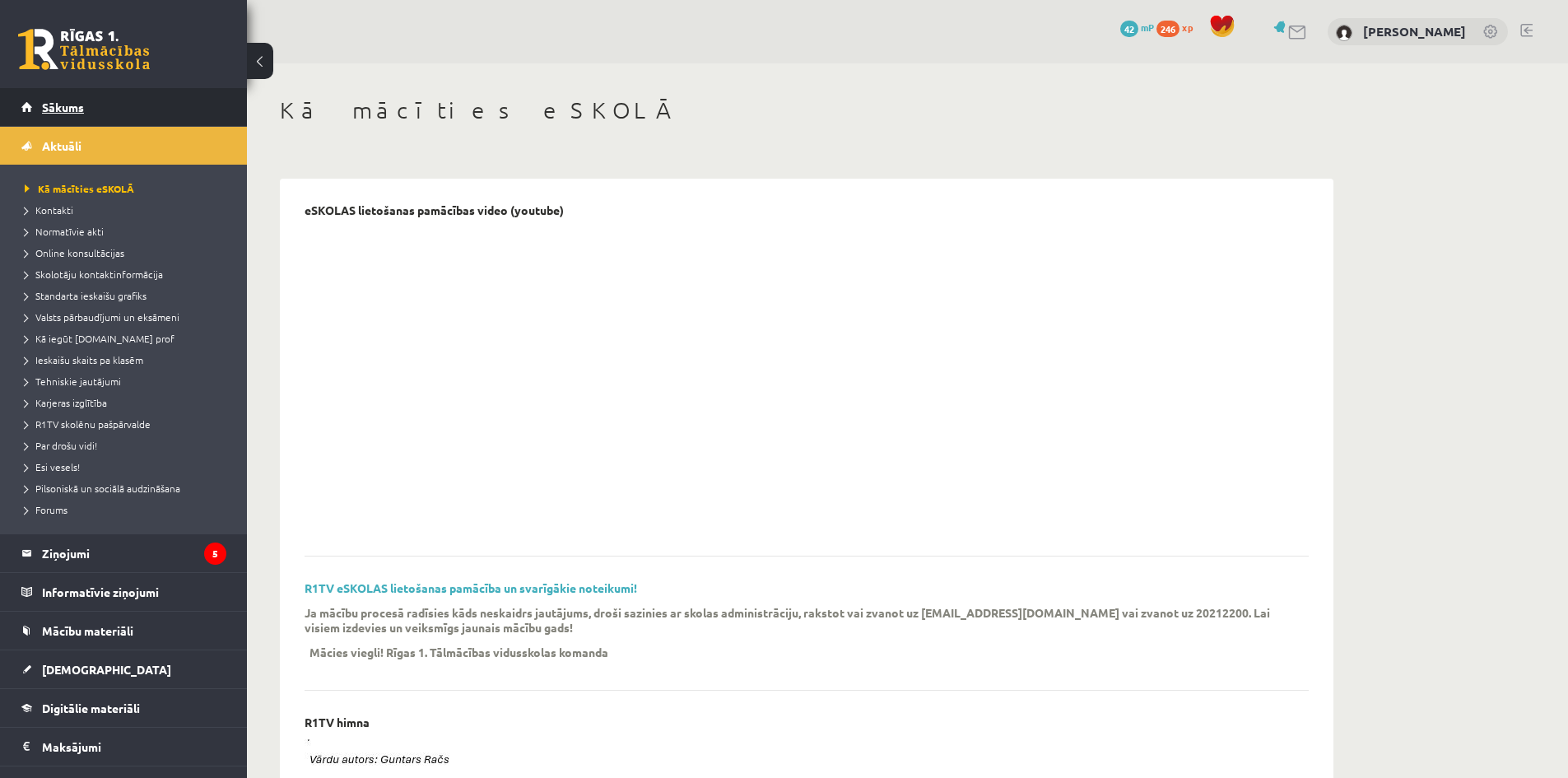
click at [69, 117] on link "Sākums" at bounding box center [124, 107] width 205 height 38
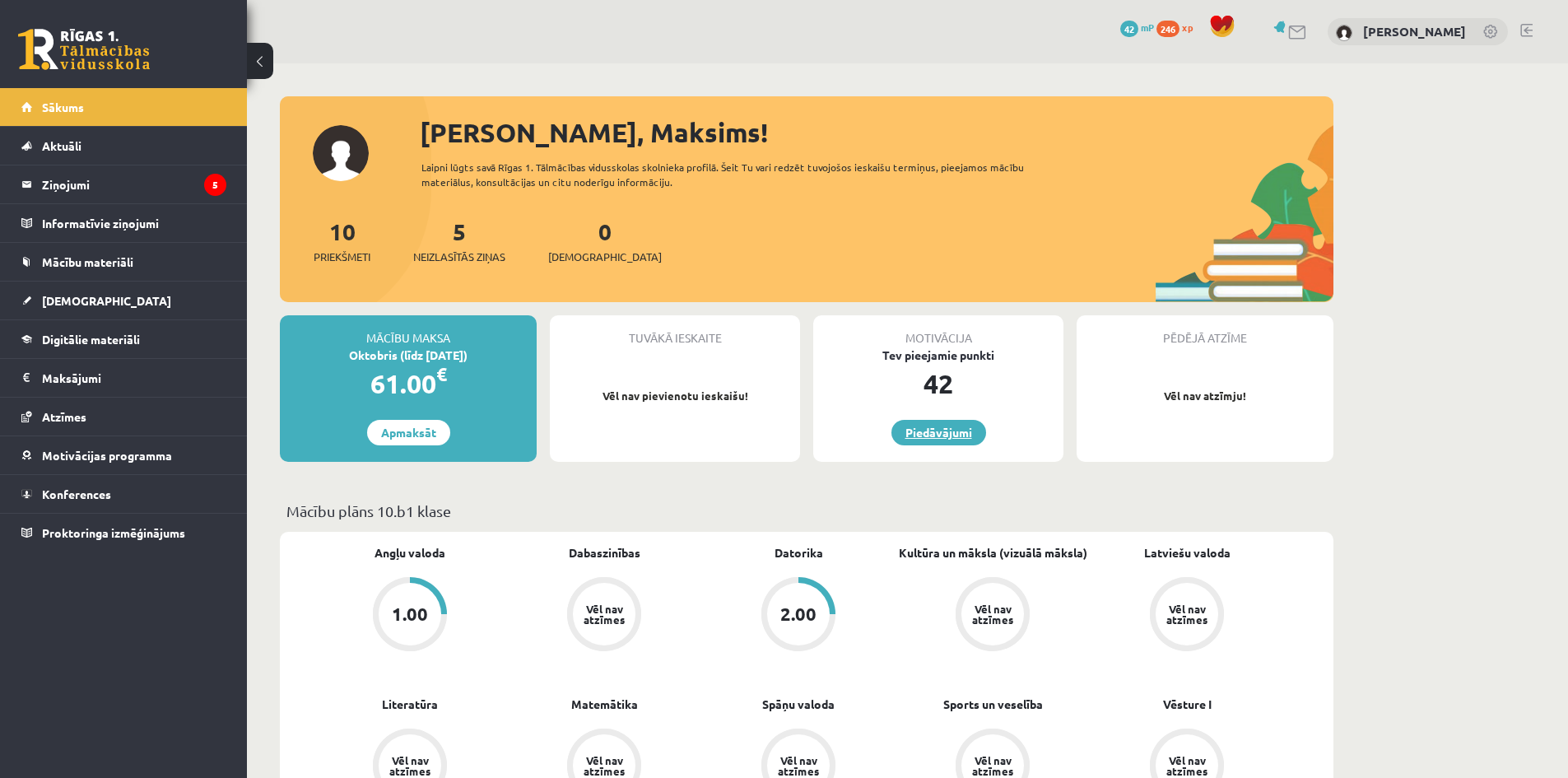
click at [945, 437] on link "Piedāvājumi" at bounding box center [938, 432] width 95 height 25
click at [83, 338] on span "Digitālie materiāli" at bounding box center [91, 339] width 98 height 14
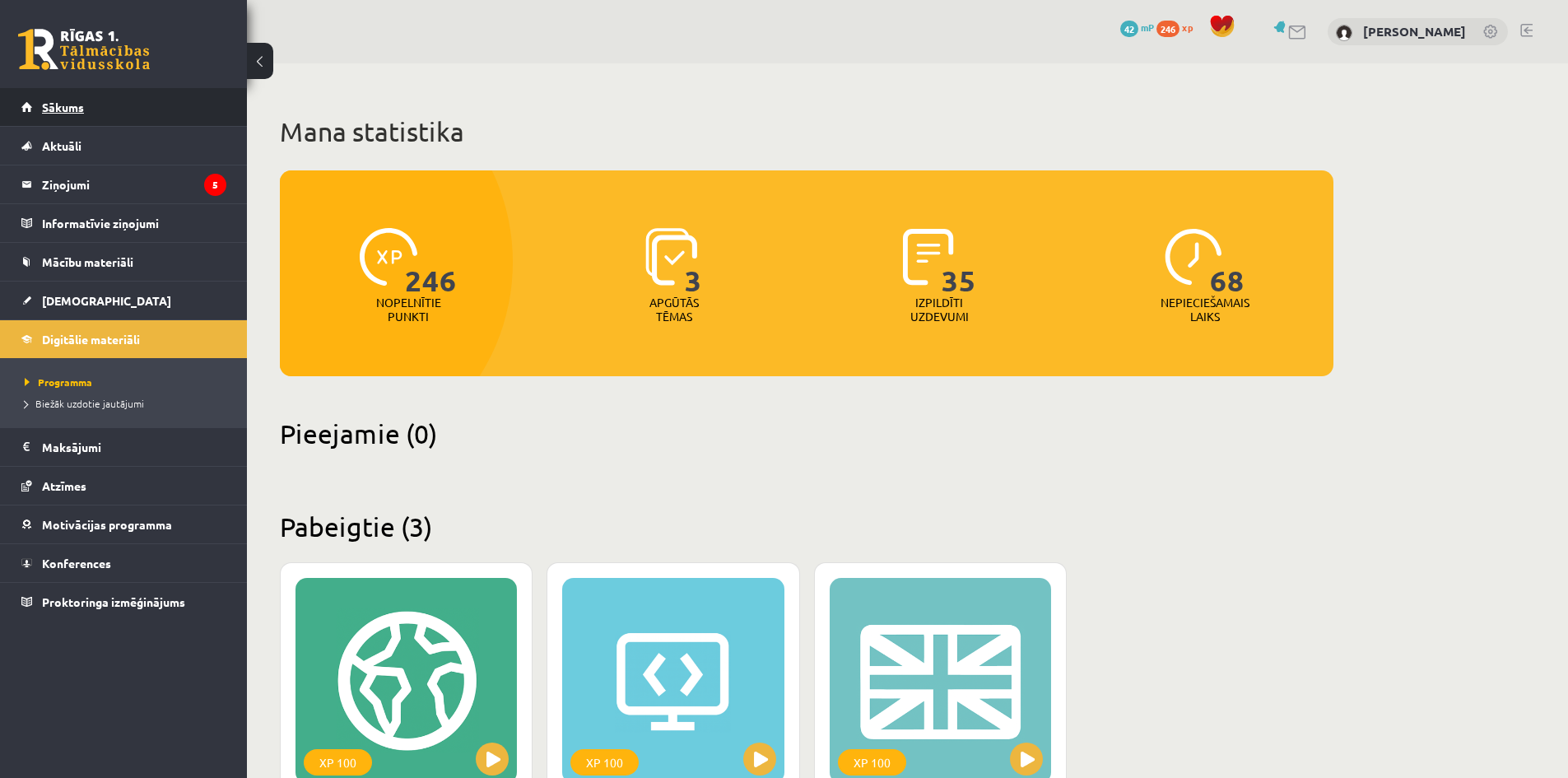
click at [79, 107] on span "Sākums" at bounding box center [63, 107] width 42 height 14
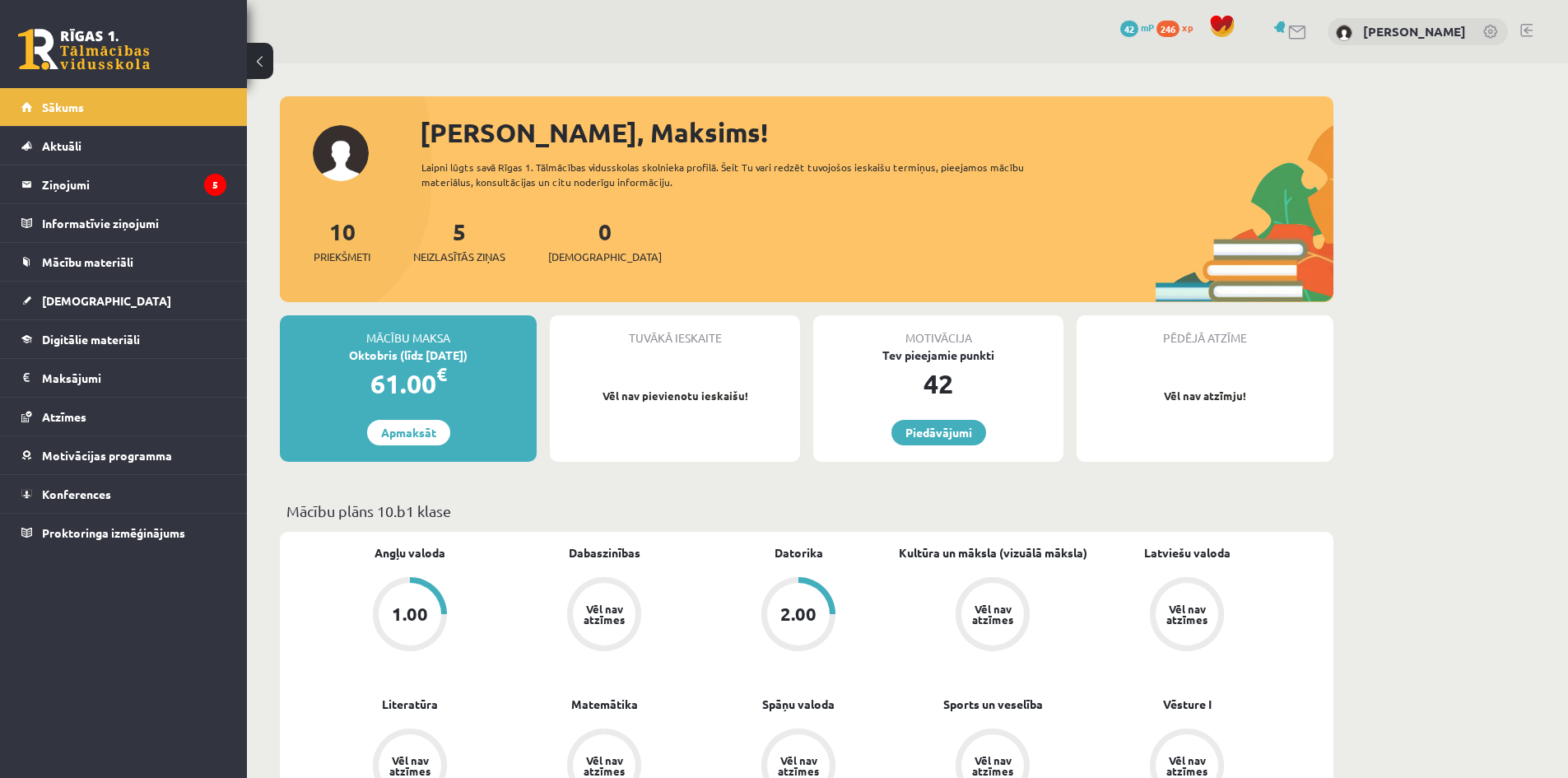
click at [89, 139] on link "Aktuāli" at bounding box center [124, 146] width 205 height 38
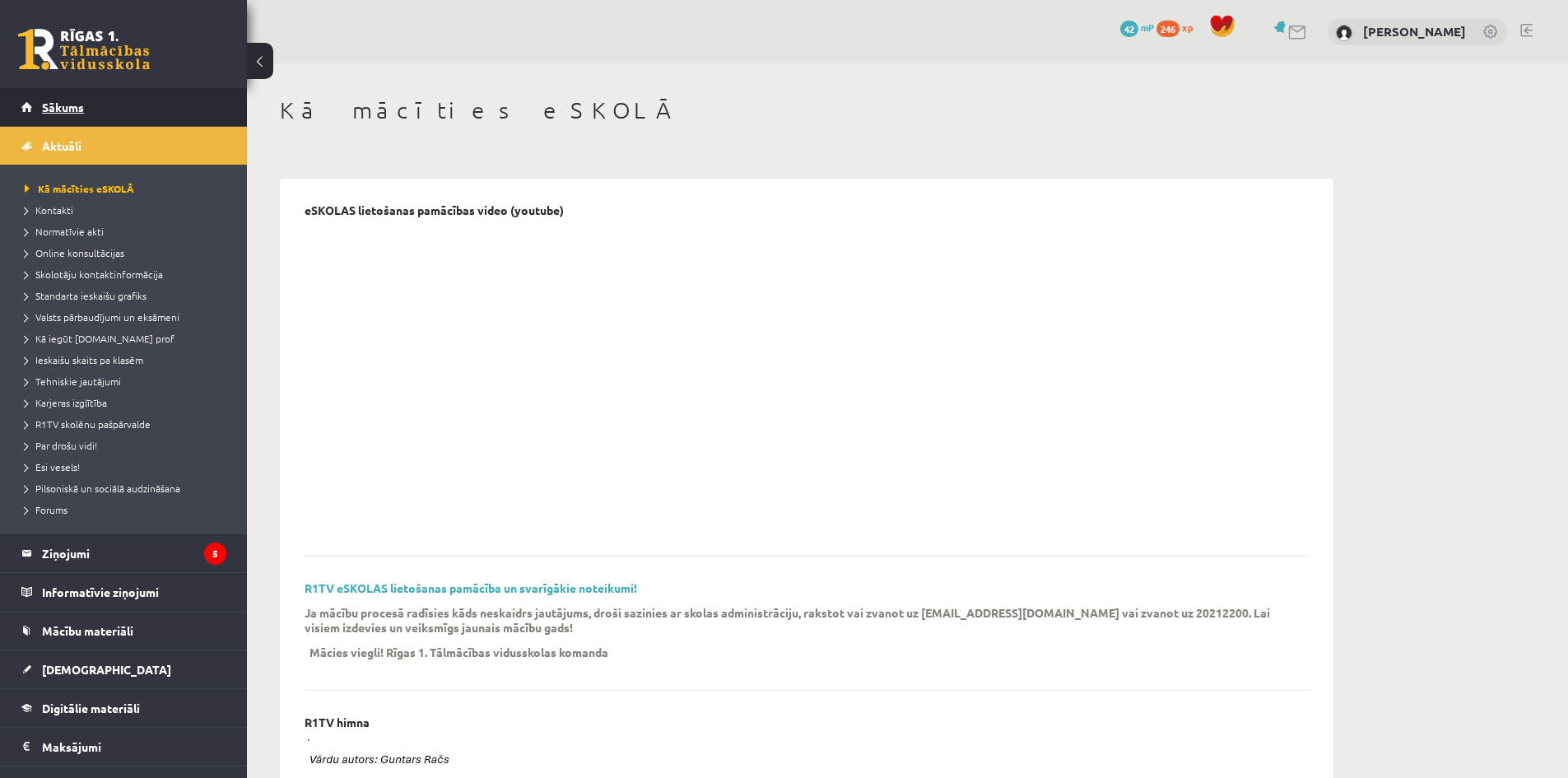
click at [98, 112] on link "Sākums" at bounding box center [124, 107] width 205 height 38
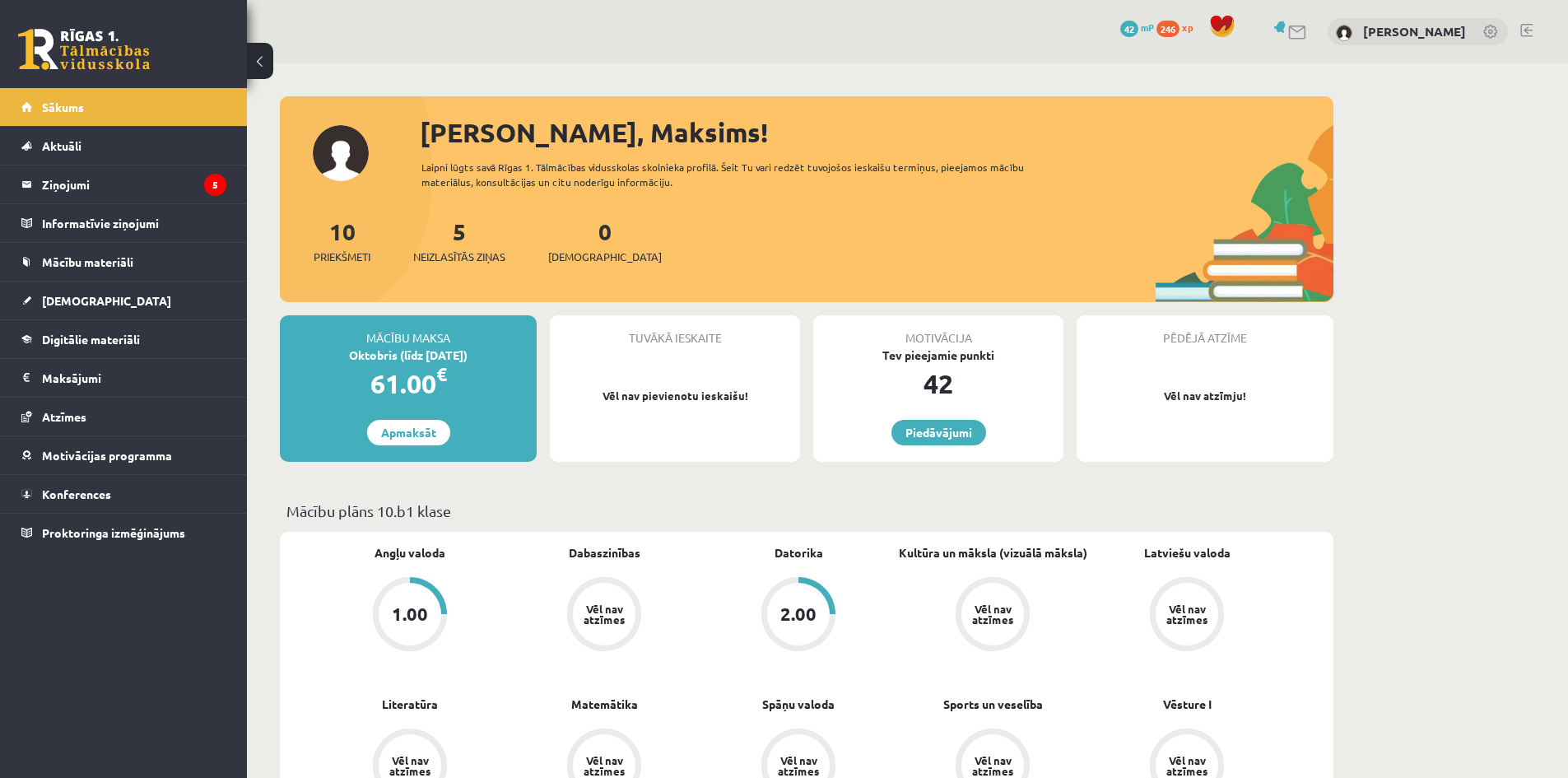
scroll to position [274, 0]
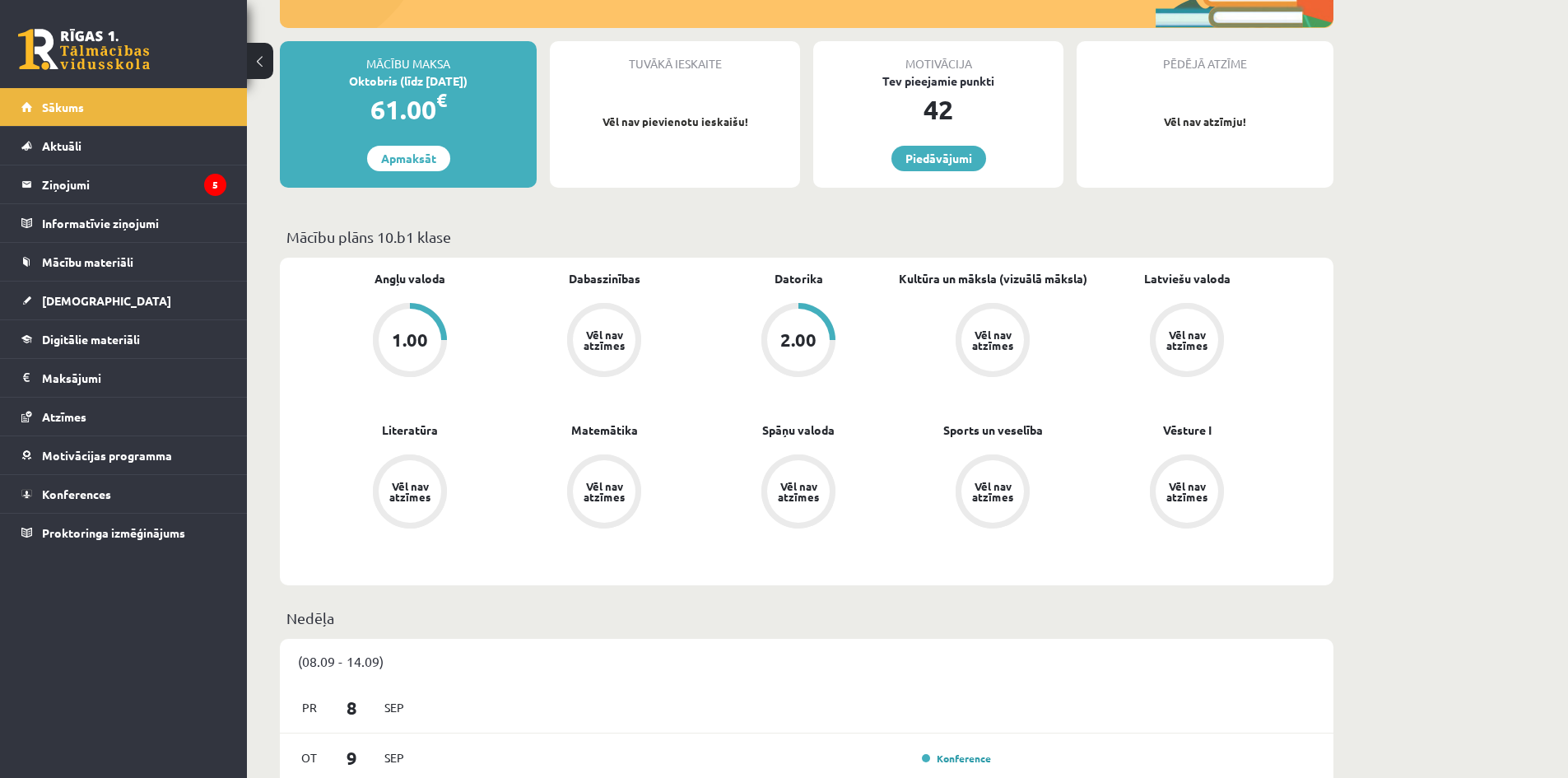
click at [400, 334] on div "1.00" at bounding box center [410, 340] width 36 height 18
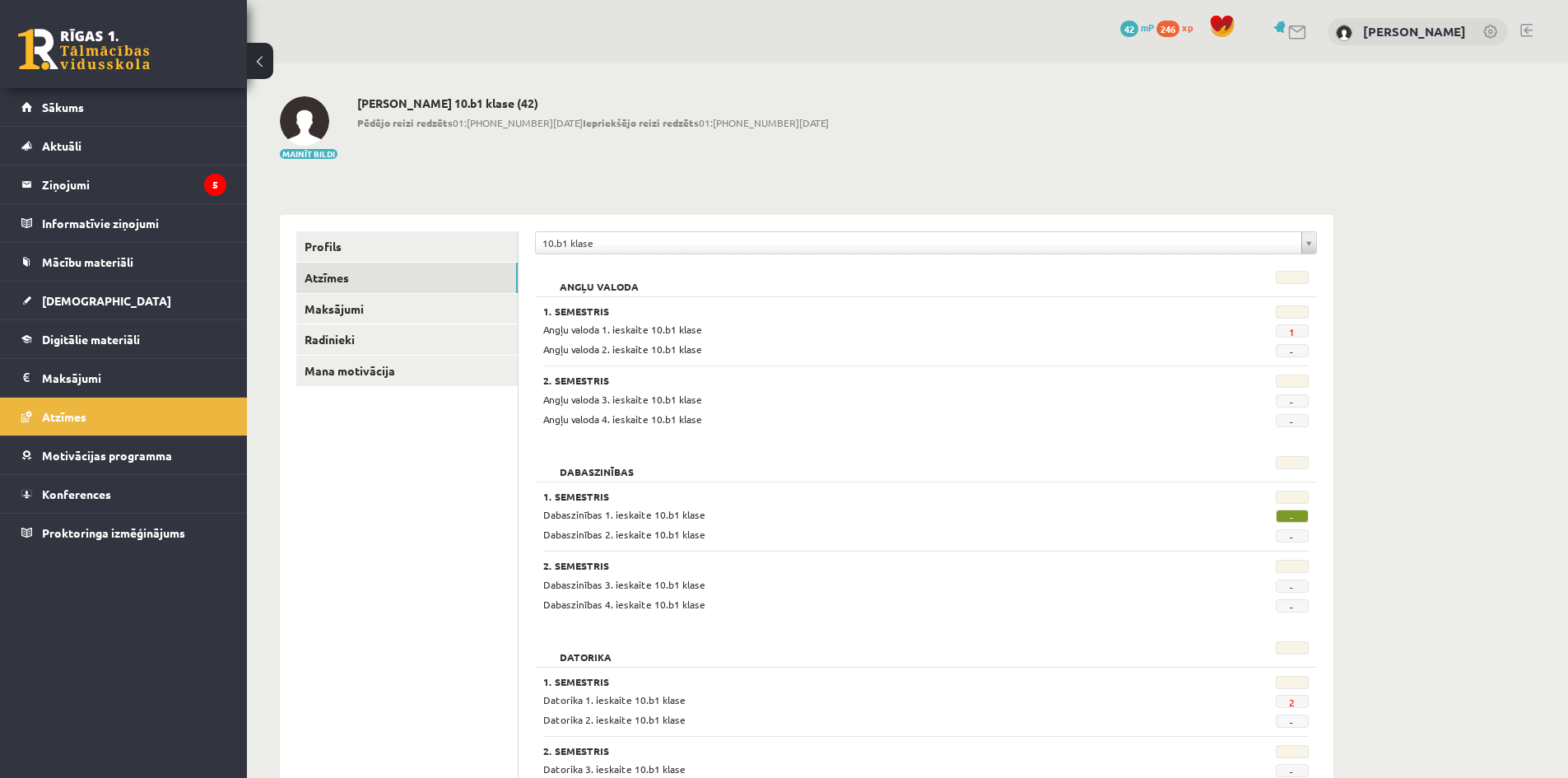
click at [1276, 329] on span "1" at bounding box center [1292, 330] width 32 height 14
click at [1291, 334] on link "1" at bounding box center [1292, 331] width 5 height 14
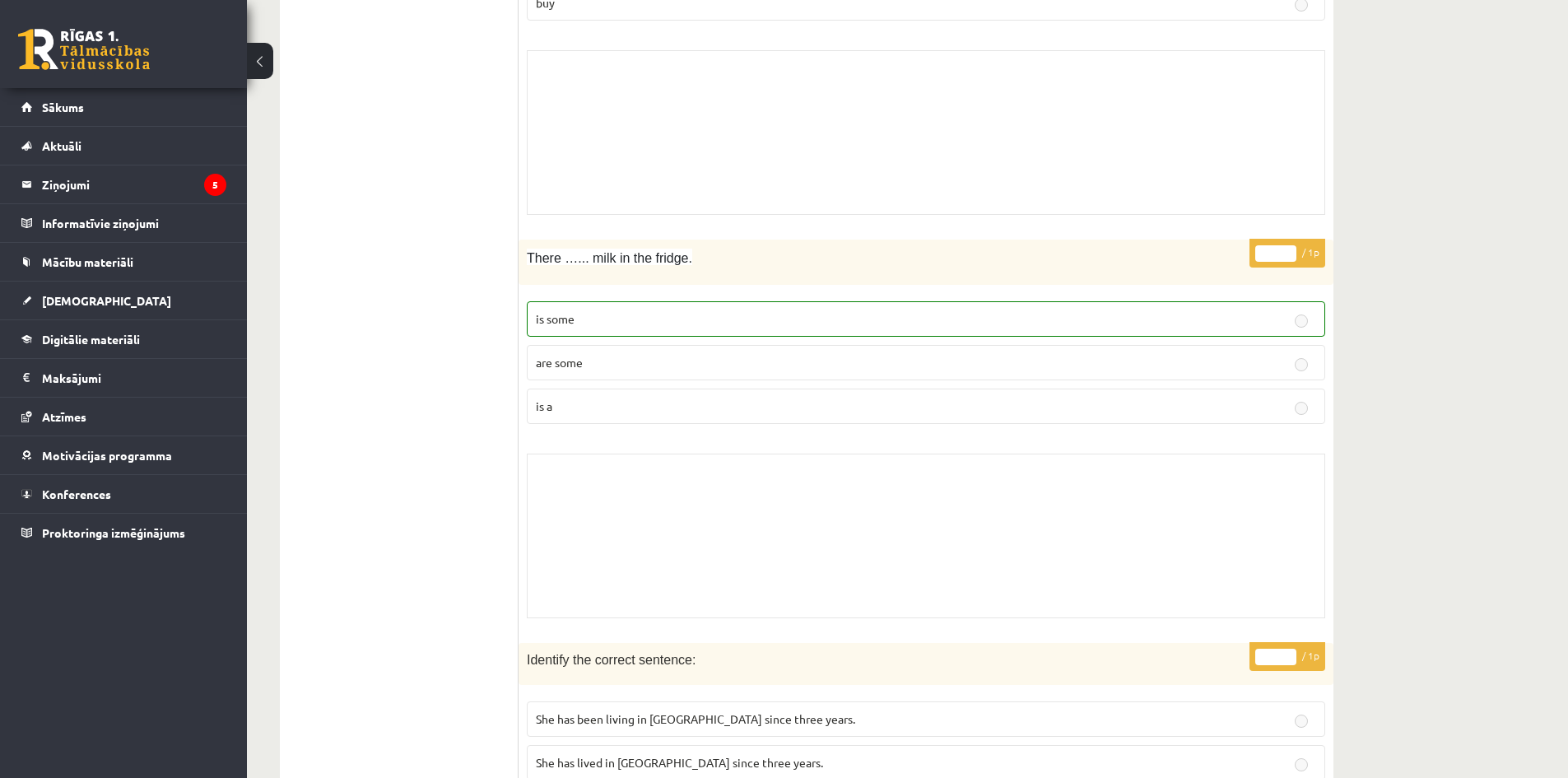
scroll to position [1922, 0]
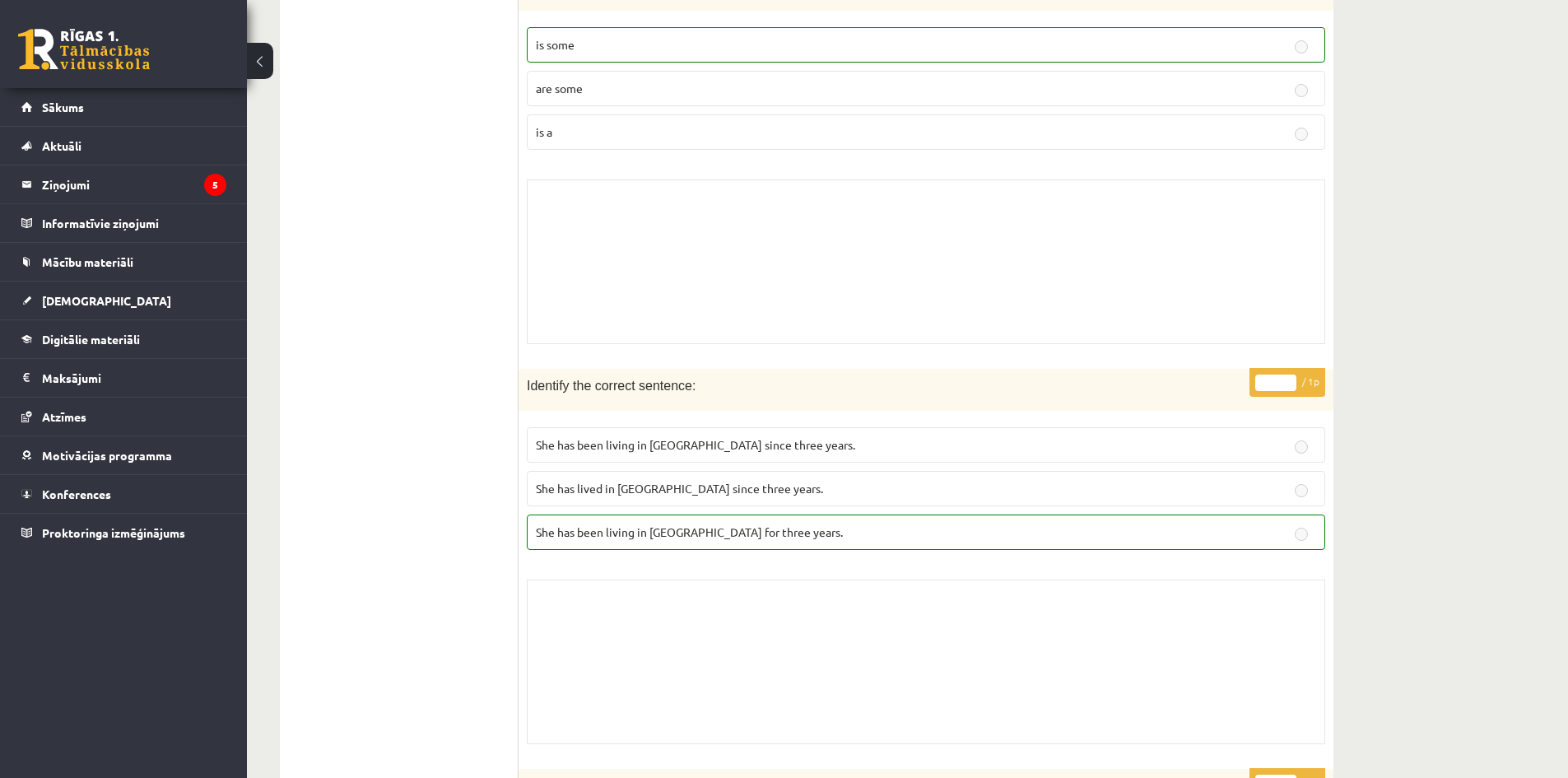
click at [718, 447] on span "She has been living in [GEOGRAPHIC_DATA] since three years." at bounding box center [696, 444] width 319 height 14
click at [848, 452] on p "She has been living in Paris since three years." at bounding box center [926, 445] width 780 height 17
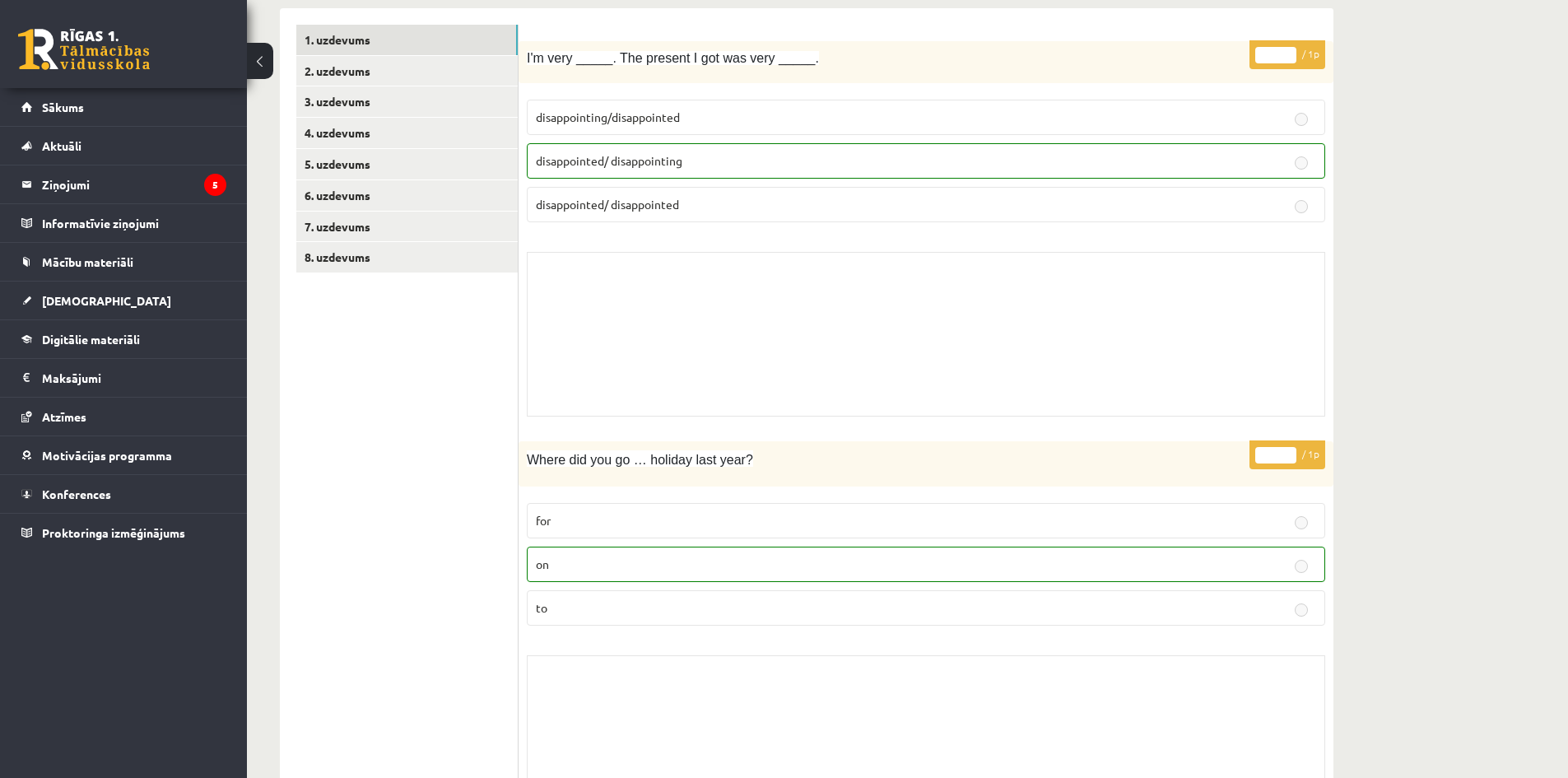
scroll to position [0, 0]
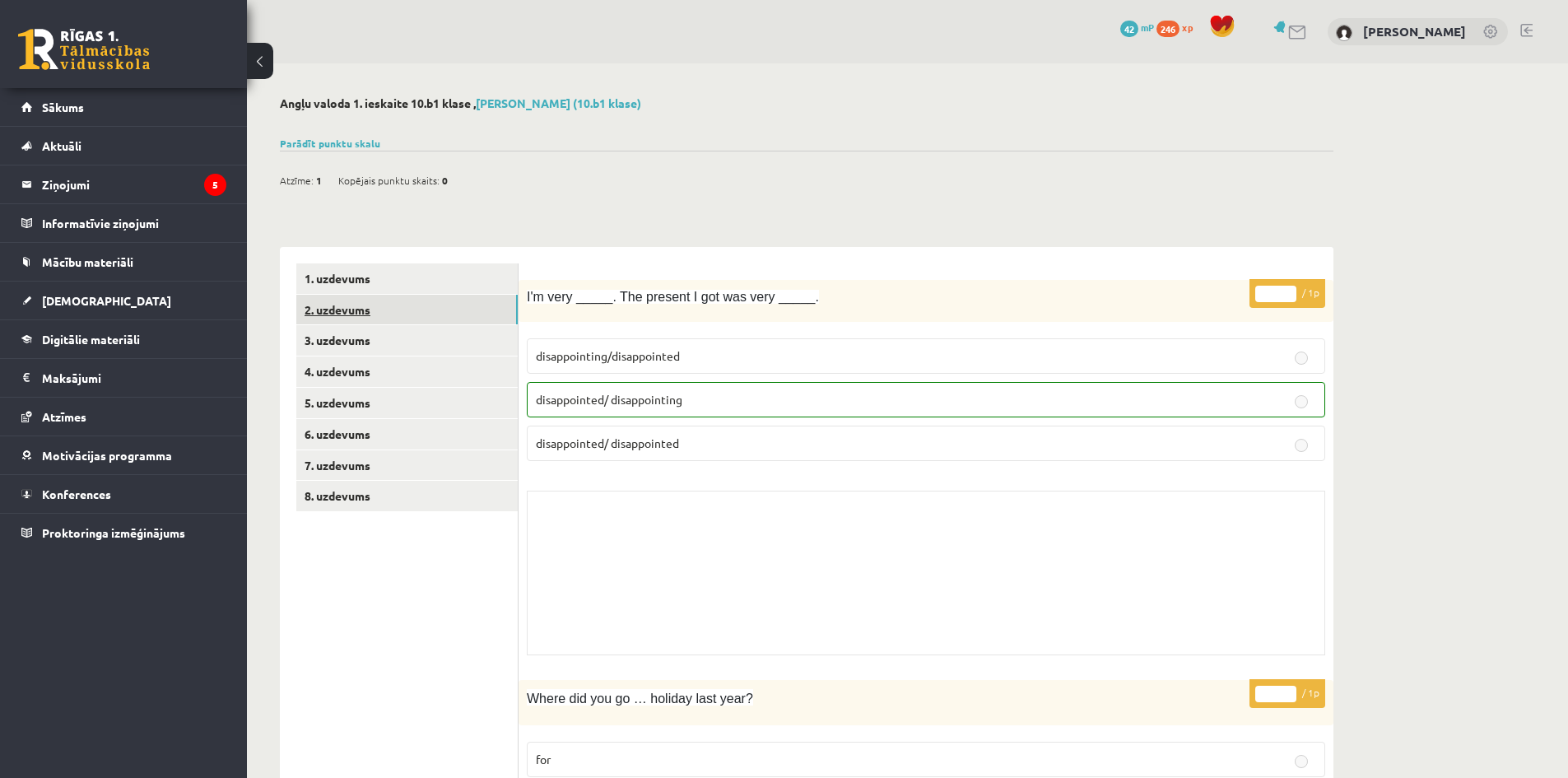
click at [362, 318] on link "2. uzdevums" at bounding box center [406, 310] width 221 height 31
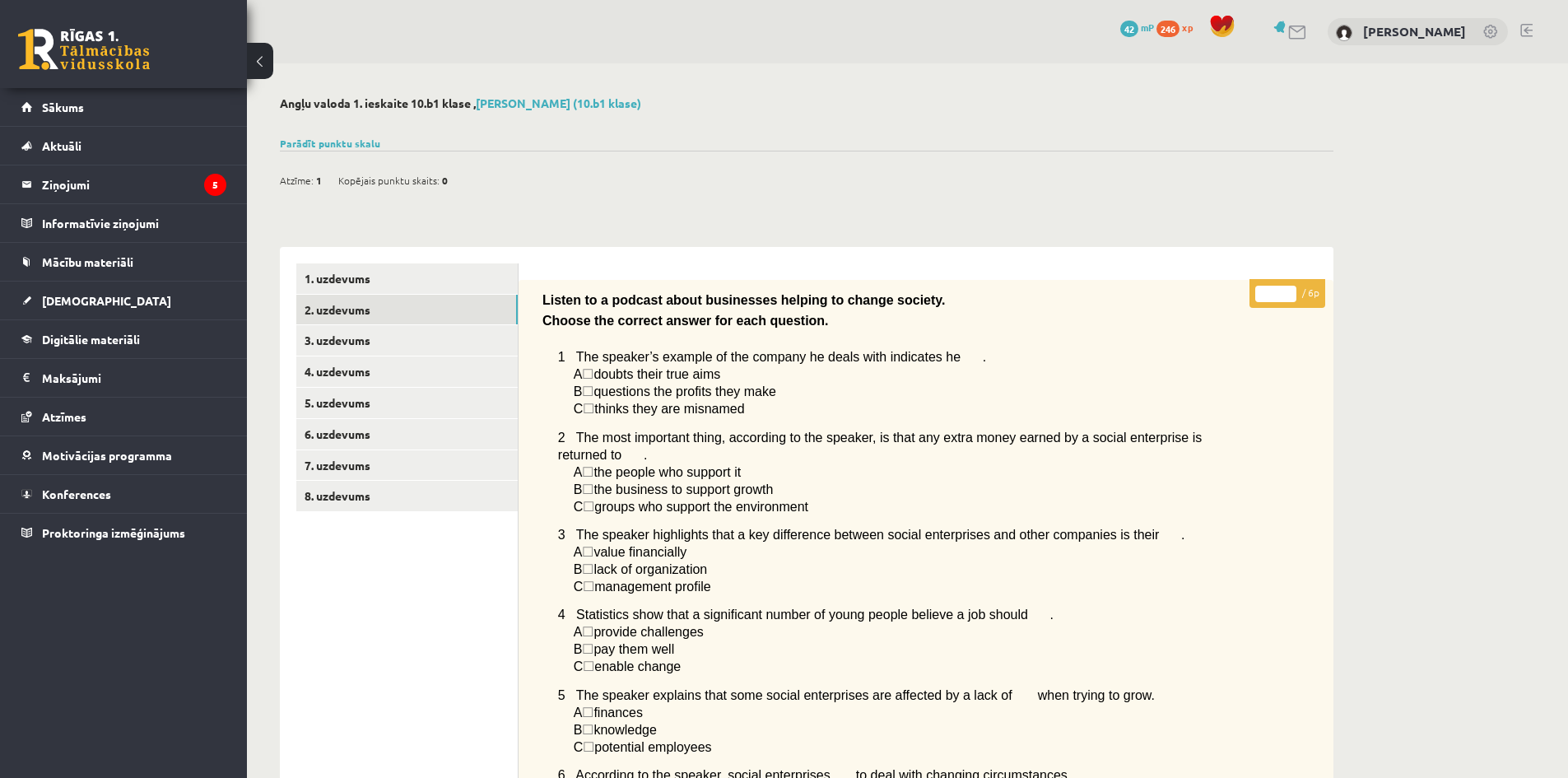
drag, startPoint x: 283, startPoint y: 183, endPoint x: 321, endPoint y: 184, distance: 38.0
click at [283, 183] on span "Atzīme:" at bounding box center [296, 180] width 33 height 24
click at [593, 375] on span "☐" at bounding box center [587, 375] width 12 height 14
click at [86, 118] on link "Sākums" at bounding box center [124, 107] width 205 height 38
